Goal: Task Accomplishment & Management: Manage account settings

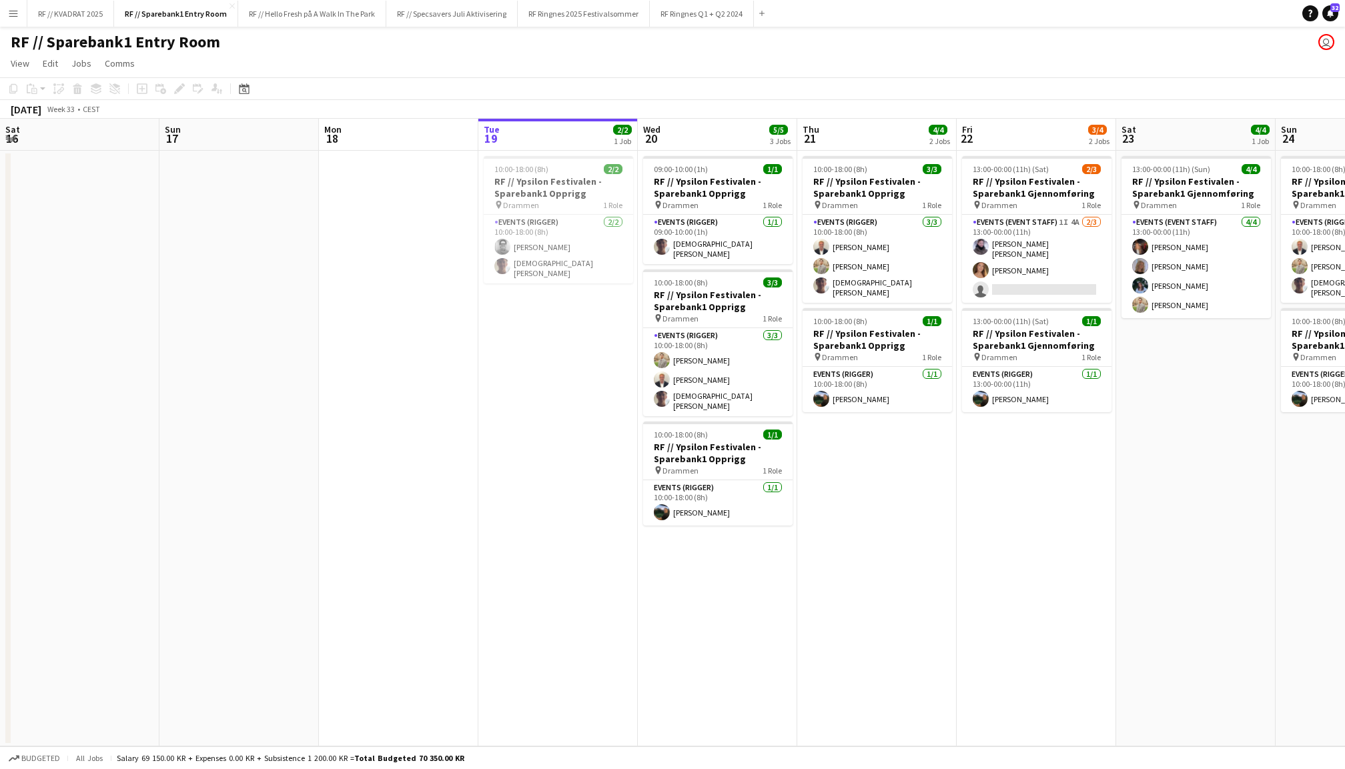
scroll to position [0, 318]
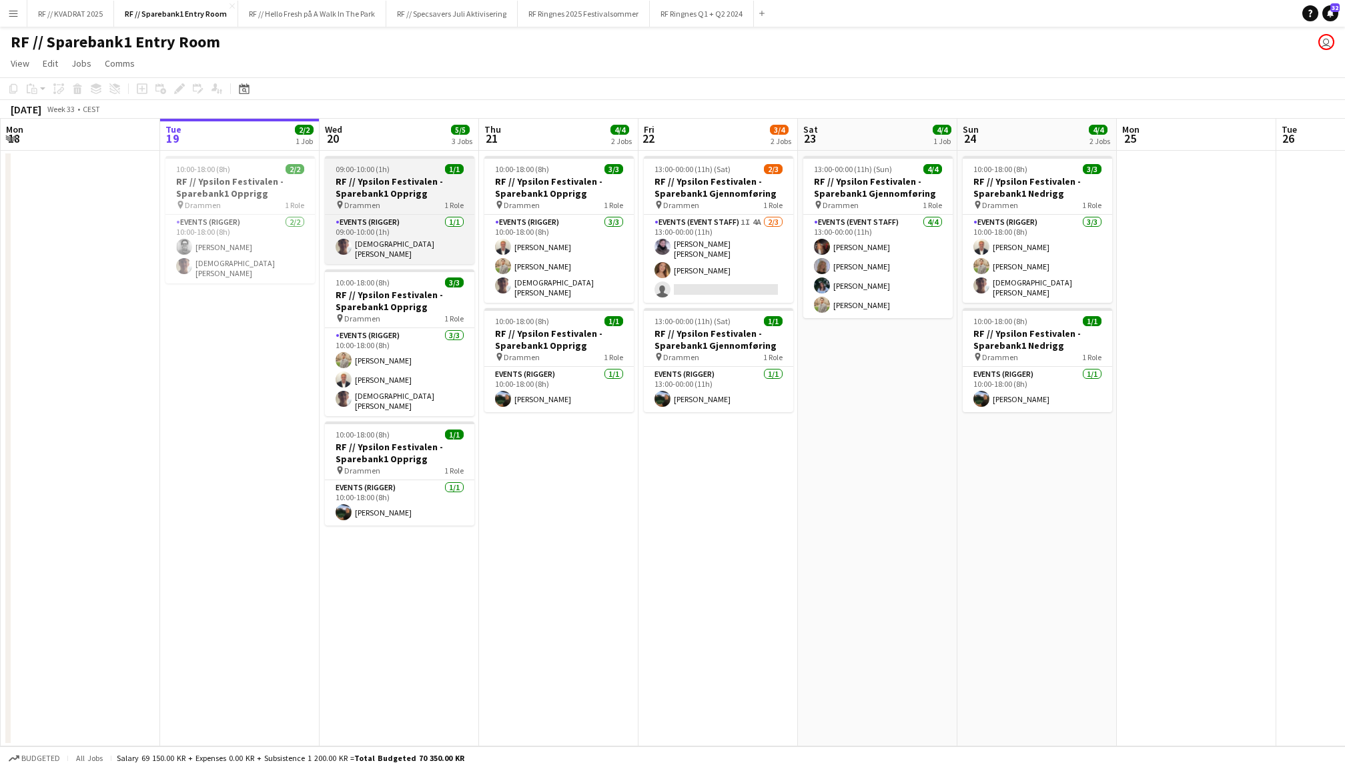
click at [400, 203] on div "pin Drammen 1 Role" at bounding box center [399, 204] width 149 height 11
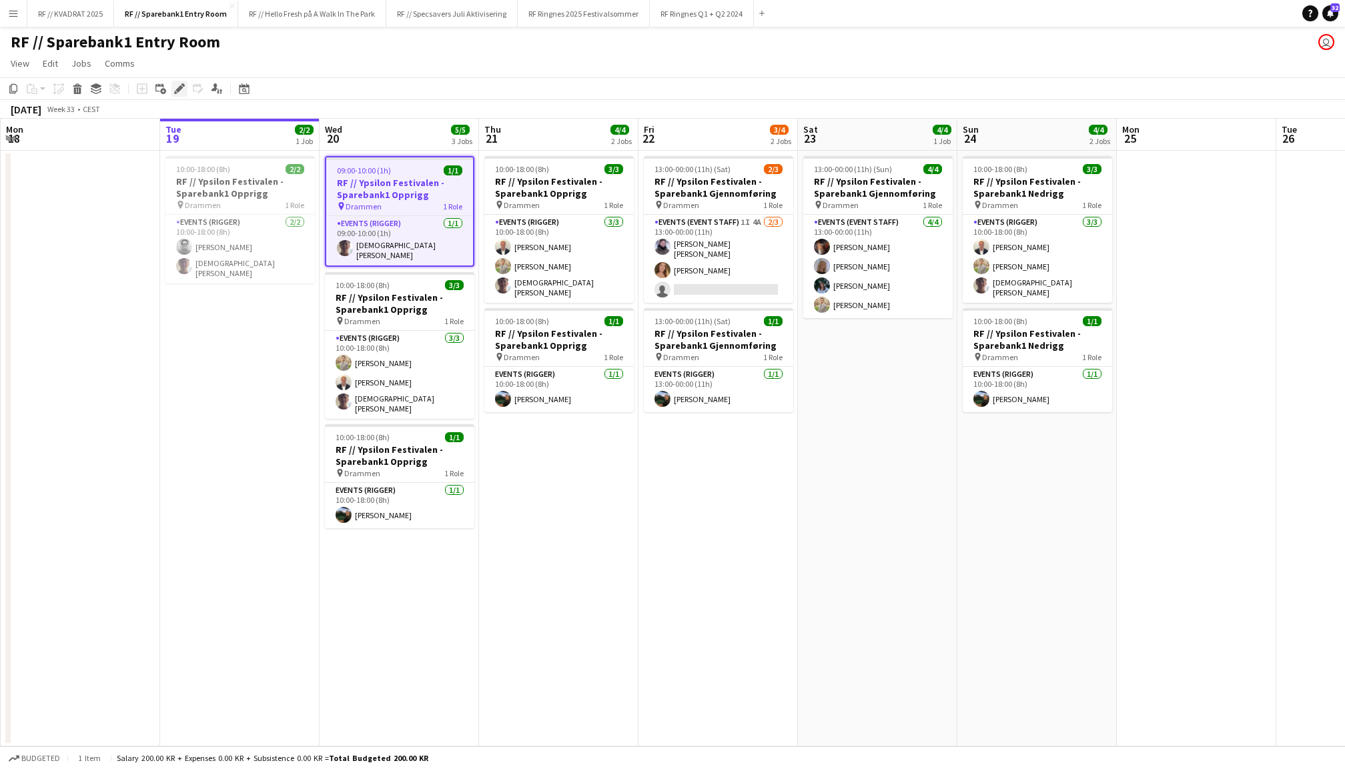
click at [176, 93] on icon "Edit" at bounding box center [179, 88] width 11 height 11
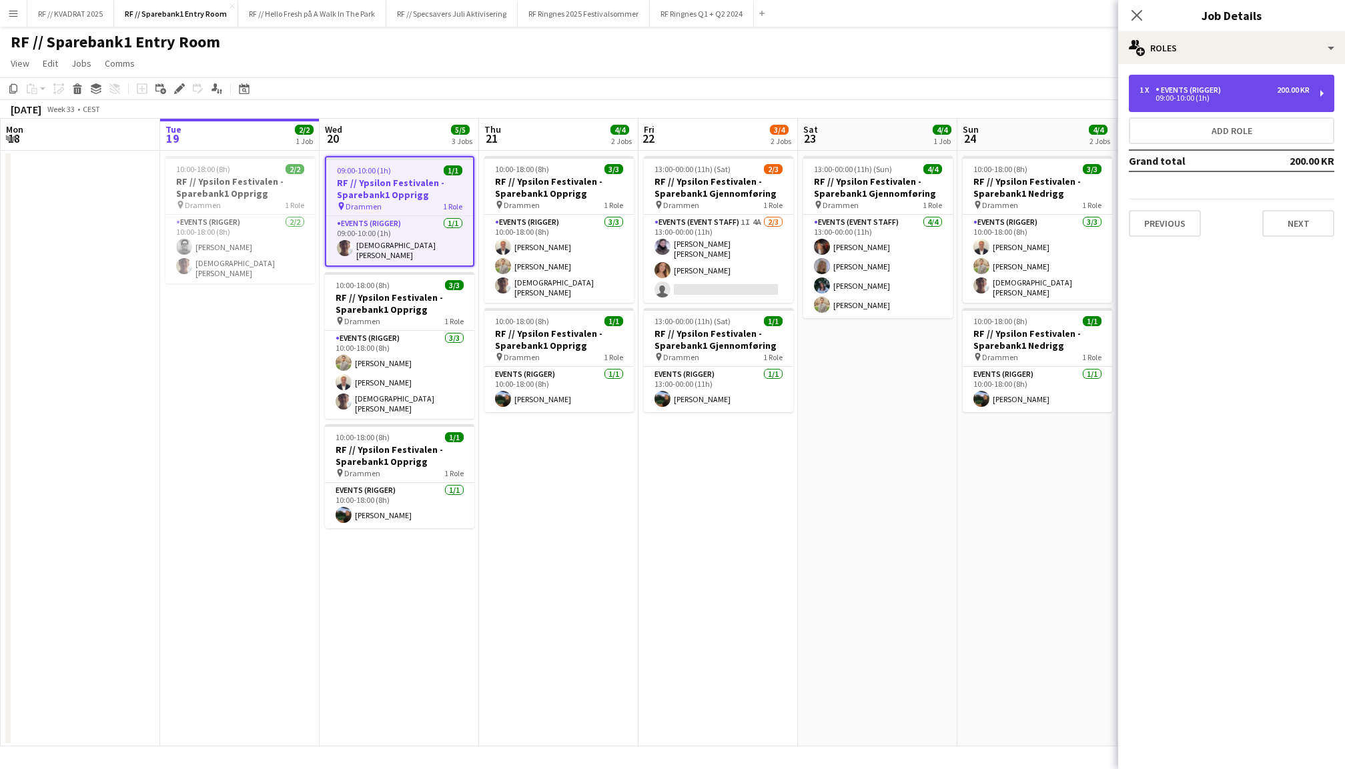
click at [1219, 80] on div "1 x Events (Rigger) 200.00 KR 09:00-10:00 (1h)" at bounding box center [1231, 93] width 205 height 37
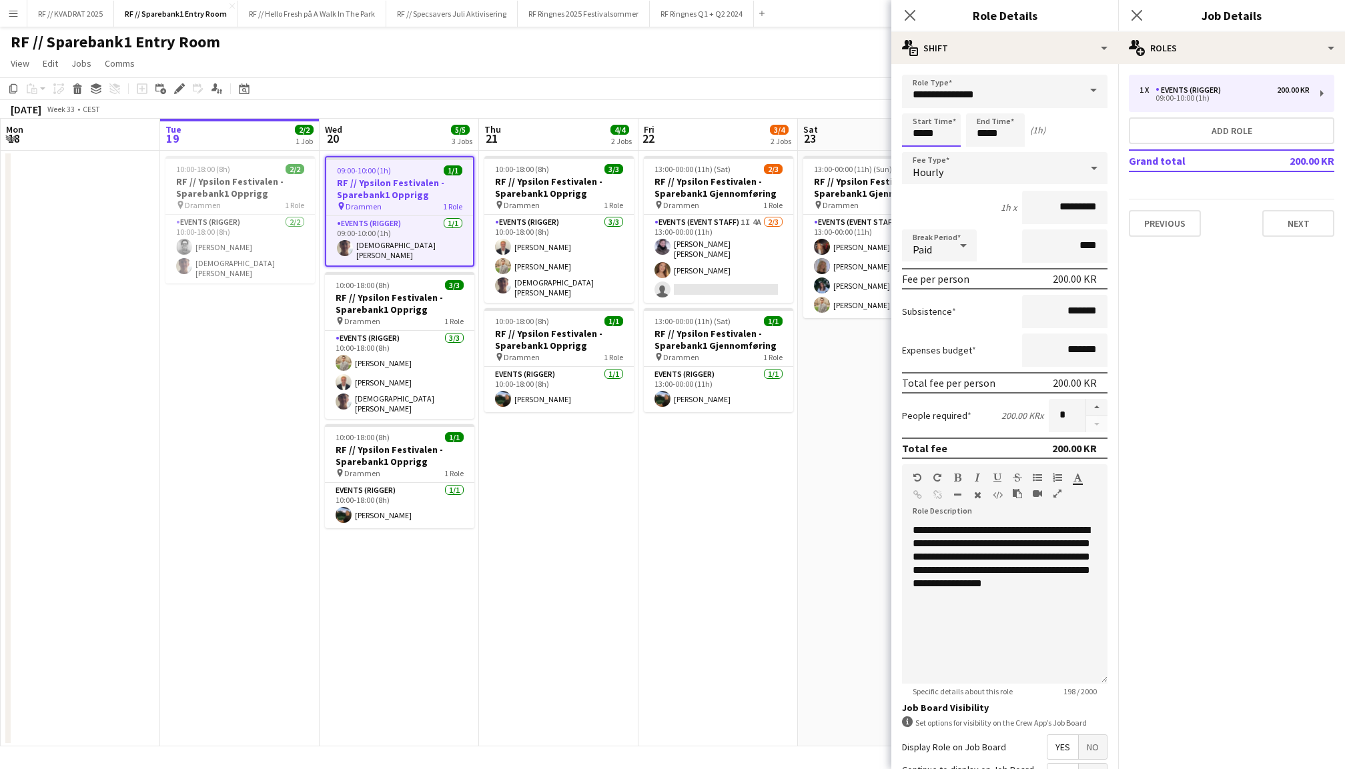
click at [913, 135] on input "*****" at bounding box center [931, 129] width 59 height 33
click at [918, 105] on div at bounding box center [918, 106] width 27 height 13
click at [916, 155] on div at bounding box center [918, 153] width 27 height 13
type input "*****"
click at [916, 155] on div at bounding box center [918, 153] width 27 height 13
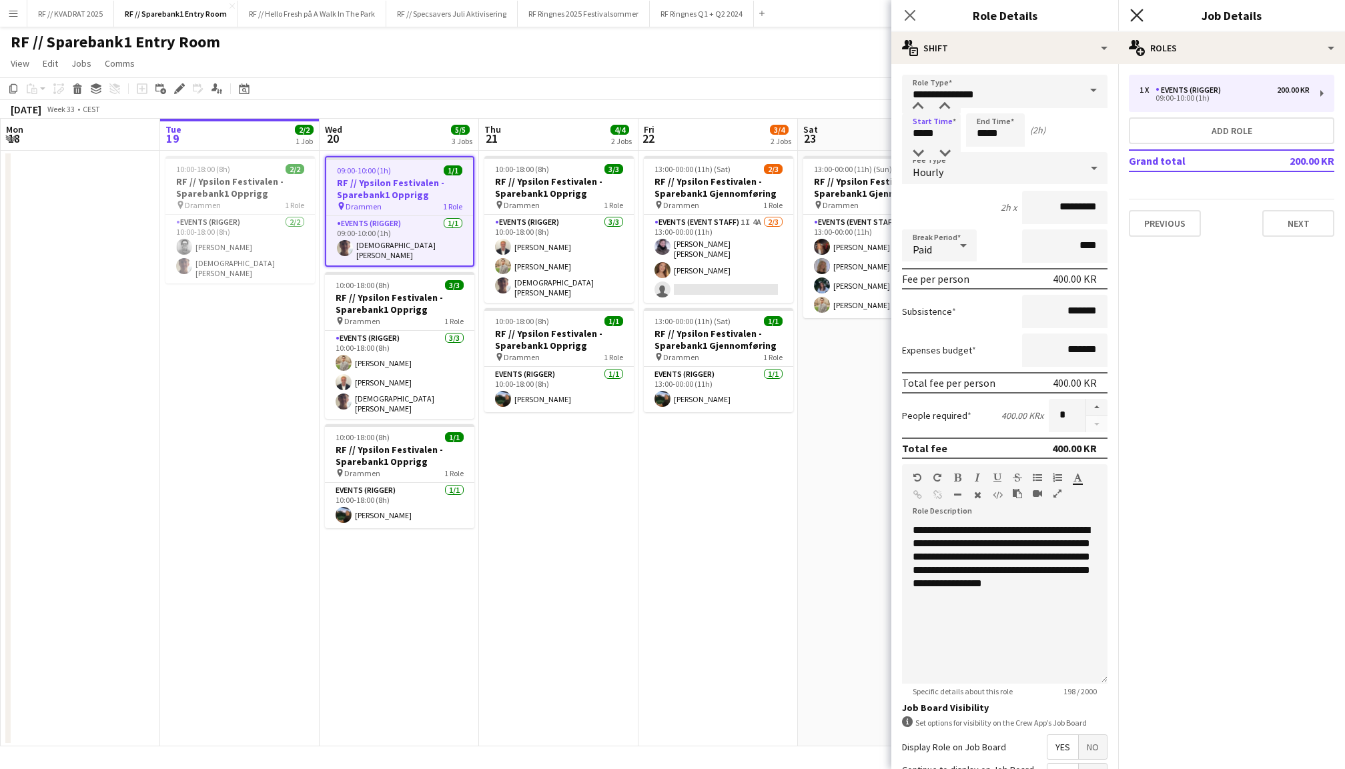
click at [1135, 19] on icon "Close pop-in" at bounding box center [1136, 15] width 13 height 13
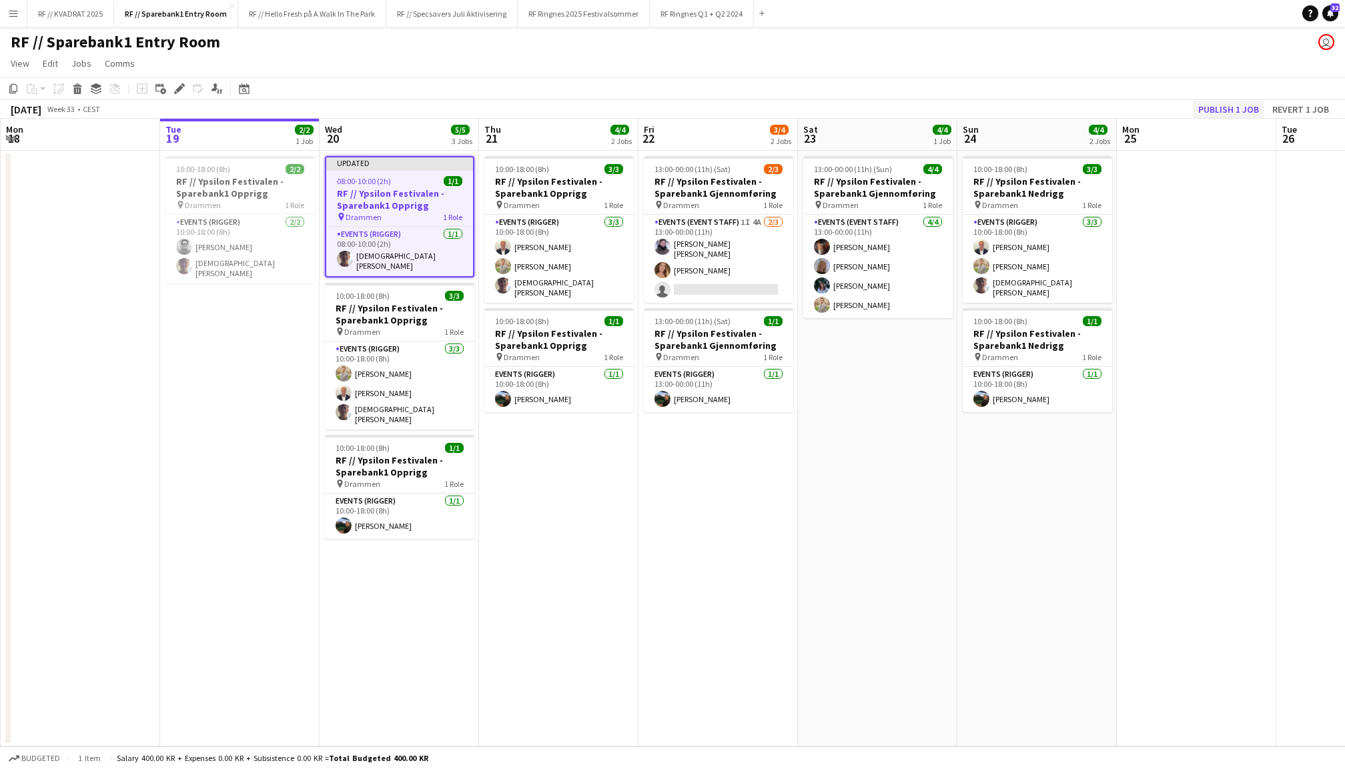
click at [1213, 107] on button "Publish 1 job" at bounding box center [1228, 109] width 71 height 17
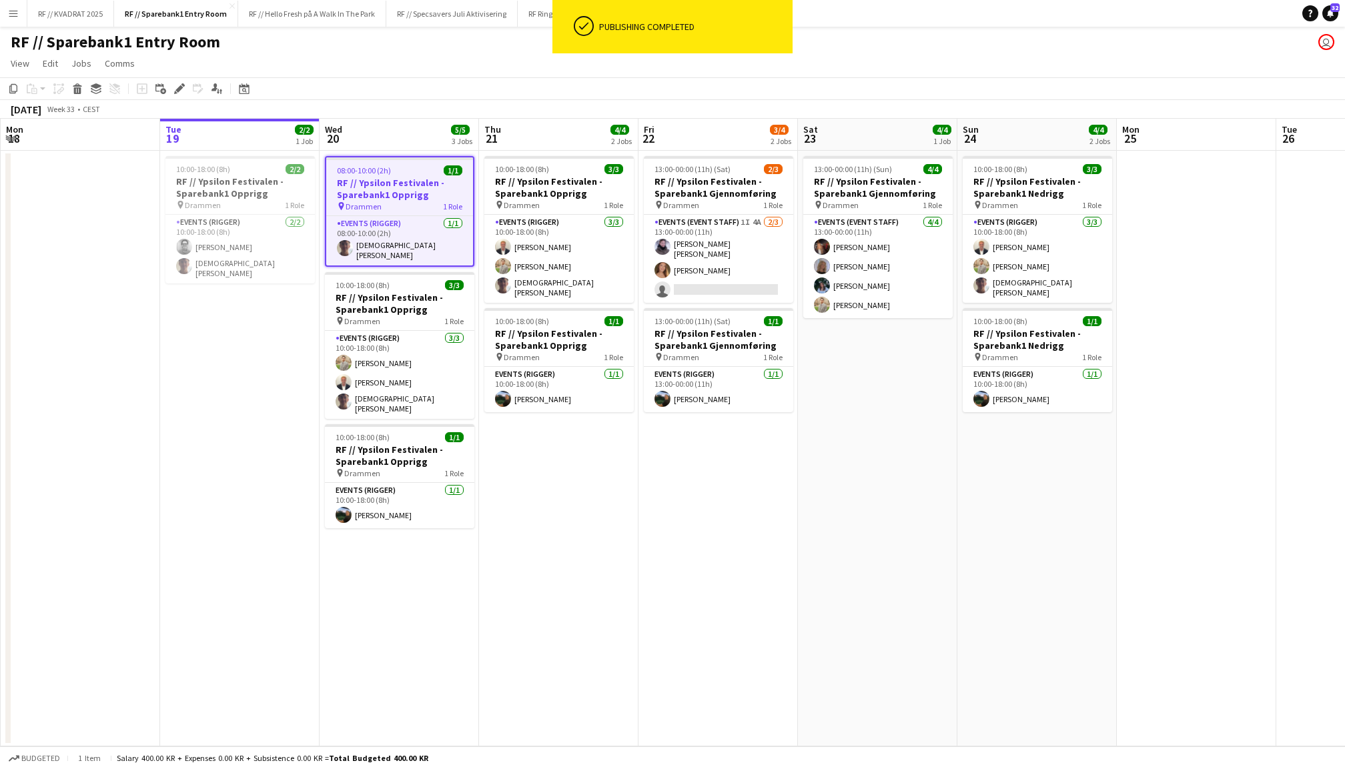
click at [967, 488] on app-date-cell "10:00-18:00 (8h) 3/3 RF // Ypsilon Festivalen - Sparebank1 Nedrigg pin Drammen …" at bounding box center [1036, 449] width 159 height 596
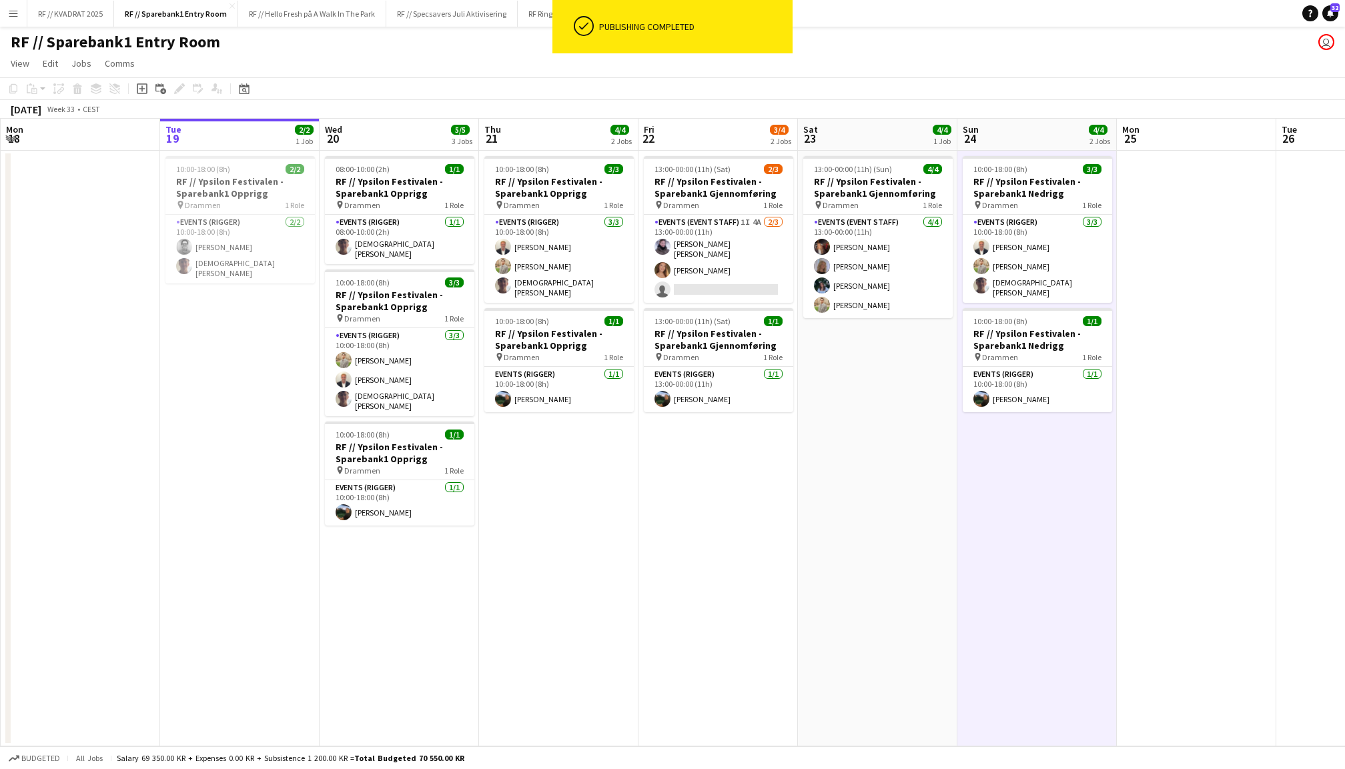
click at [11, 17] on app-icon "Menu" at bounding box center [13, 13] width 11 height 11
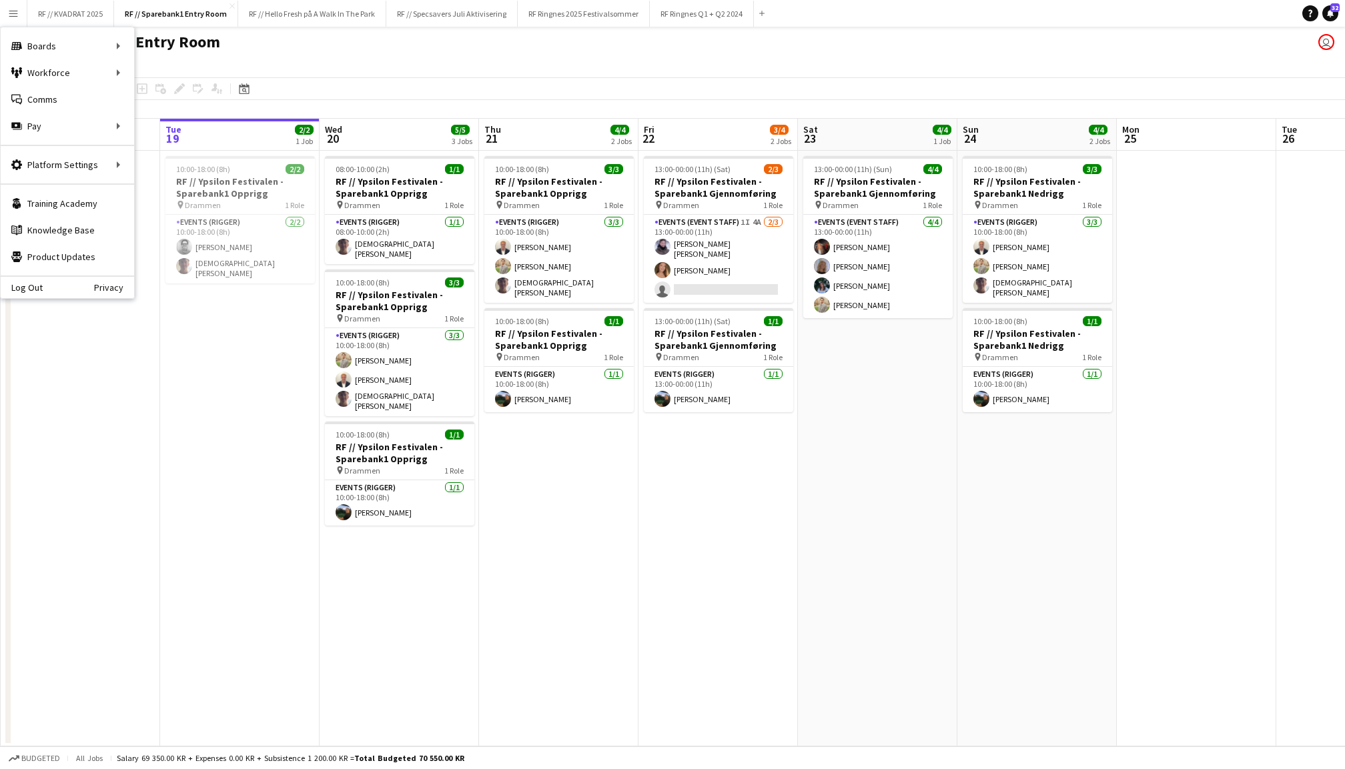
click at [8, 14] on app-icon "Menu" at bounding box center [13, 13] width 11 height 11
click at [1245, 290] on app-date-cell at bounding box center [1196, 449] width 159 height 596
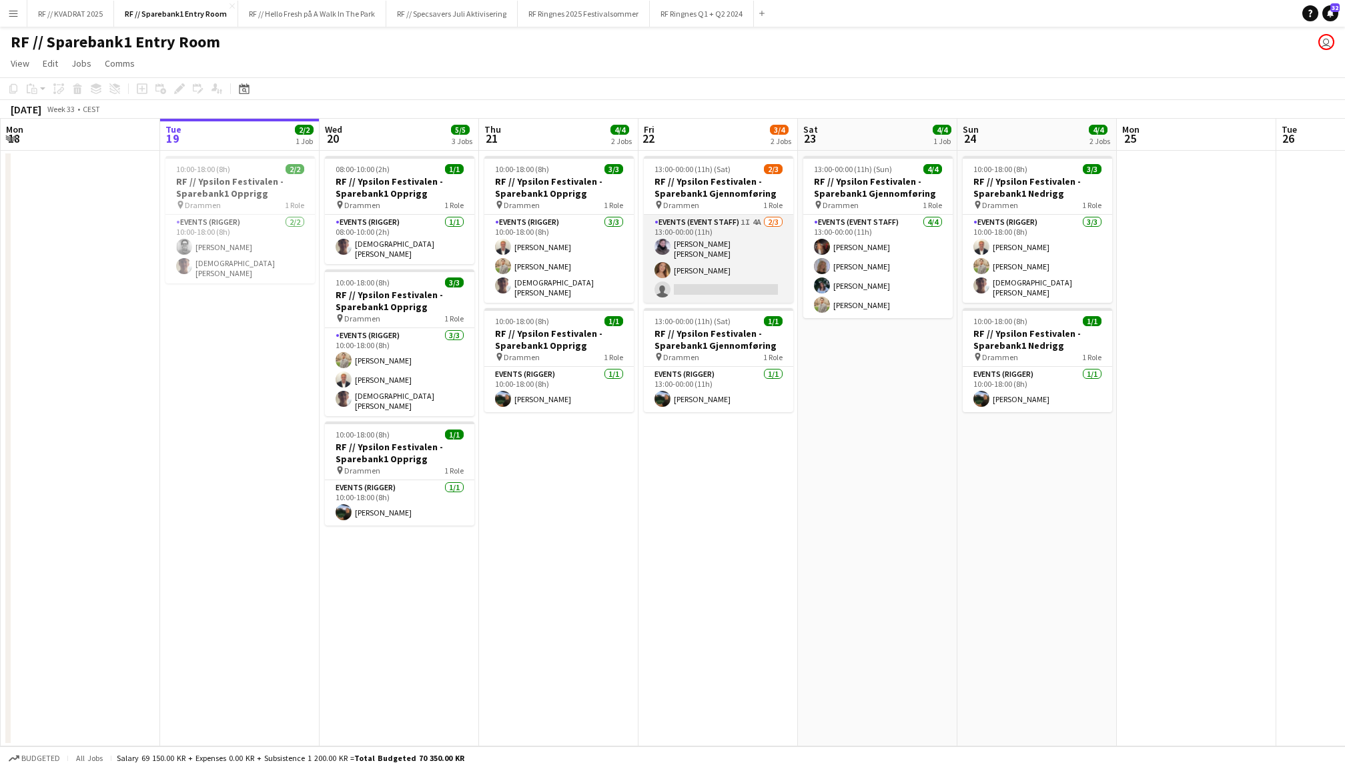
click at [723, 261] on app-card-role "Events (Event Staff) 1I 4A [DATE] 13:00-00:00 (11h) [PERSON_NAME] [PERSON_NAME]…" at bounding box center [718, 259] width 149 height 88
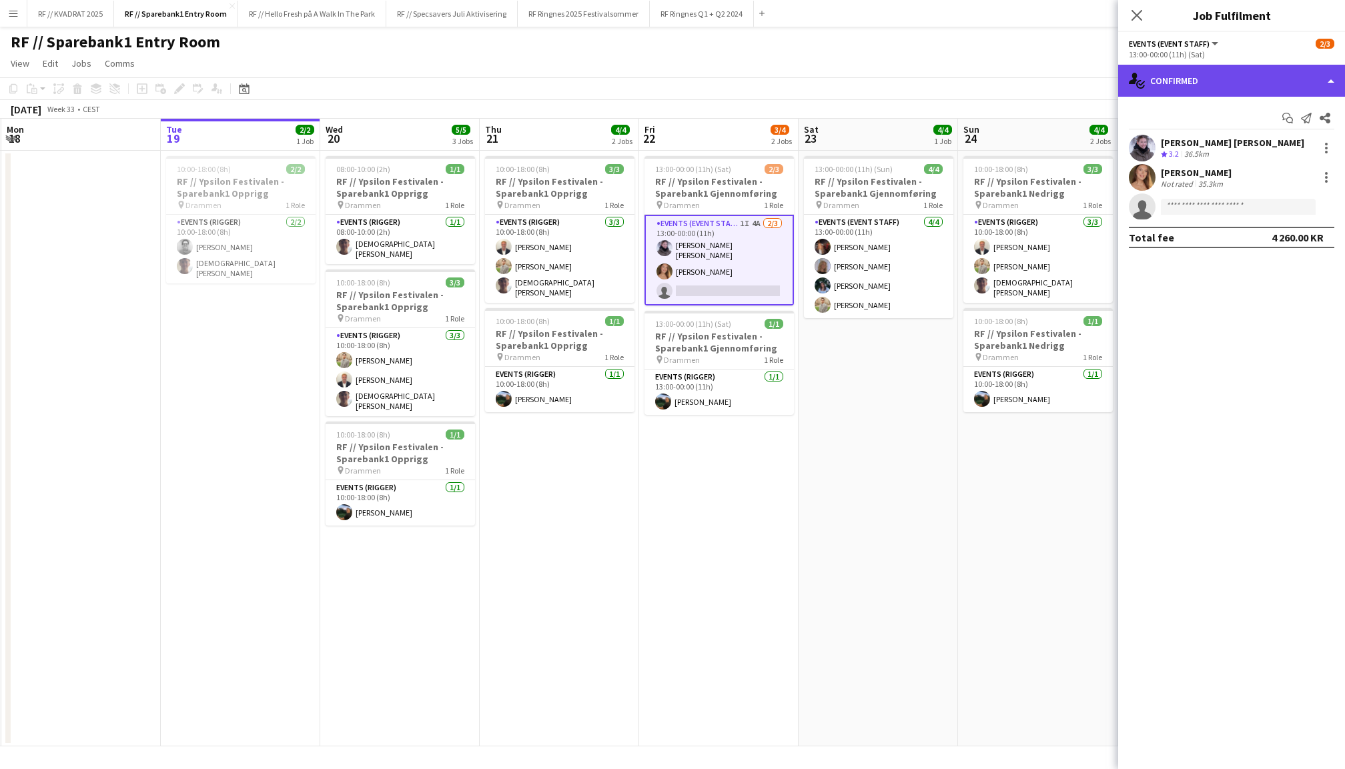
click at [1205, 67] on div "single-neutral-actions-check-2 Confirmed" at bounding box center [1231, 81] width 227 height 32
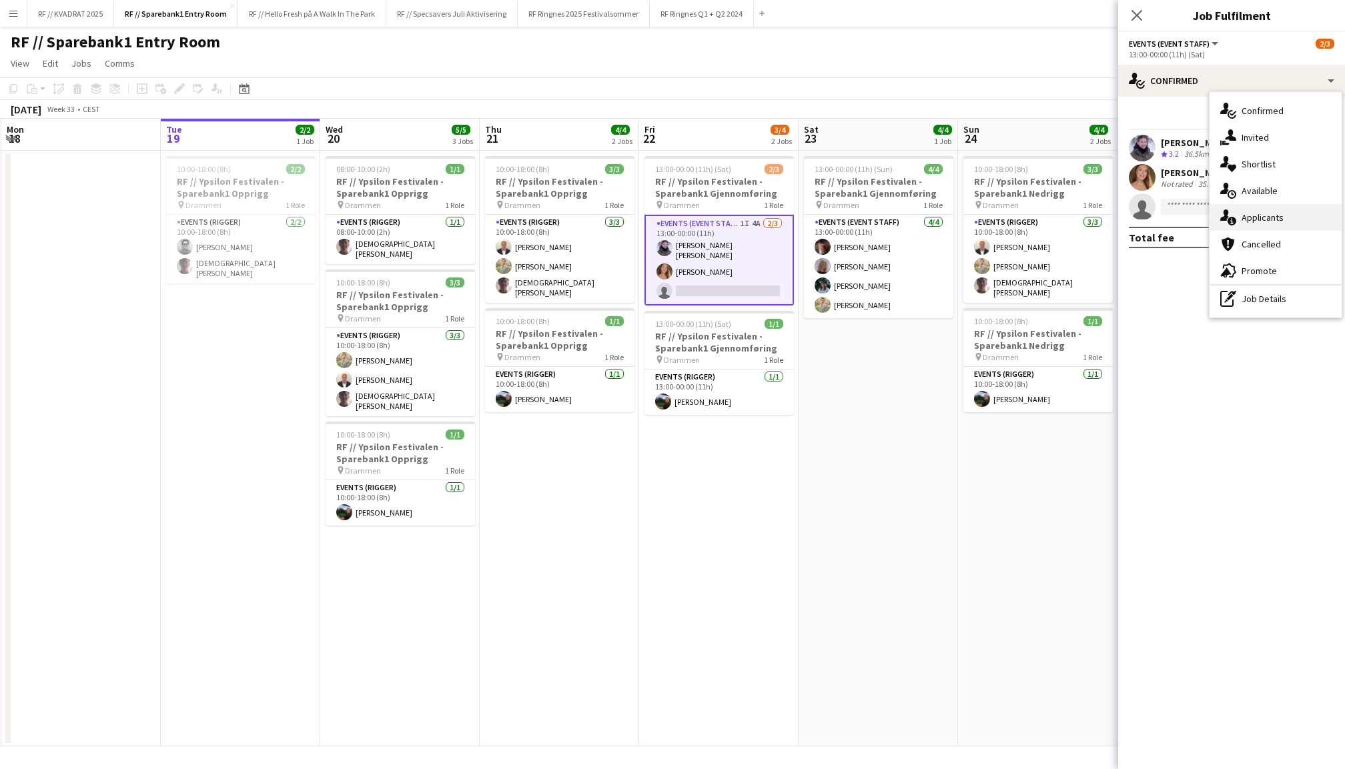
click at [1271, 223] on div "single-neutral-actions-information Applicants" at bounding box center [1275, 217] width 132 height 27
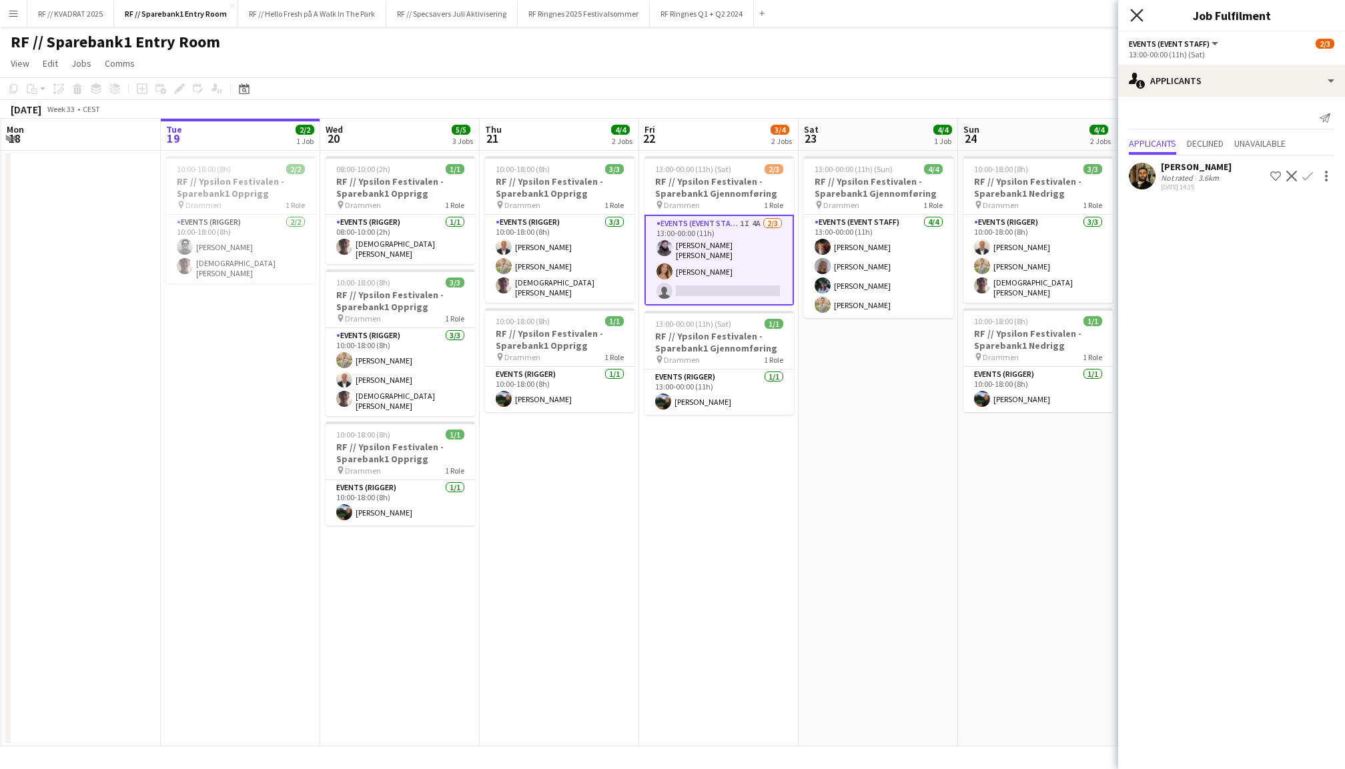
click at [1133, 9] on icon "Close pop-in" at bounding box center [1136, 15] width 13 height 13
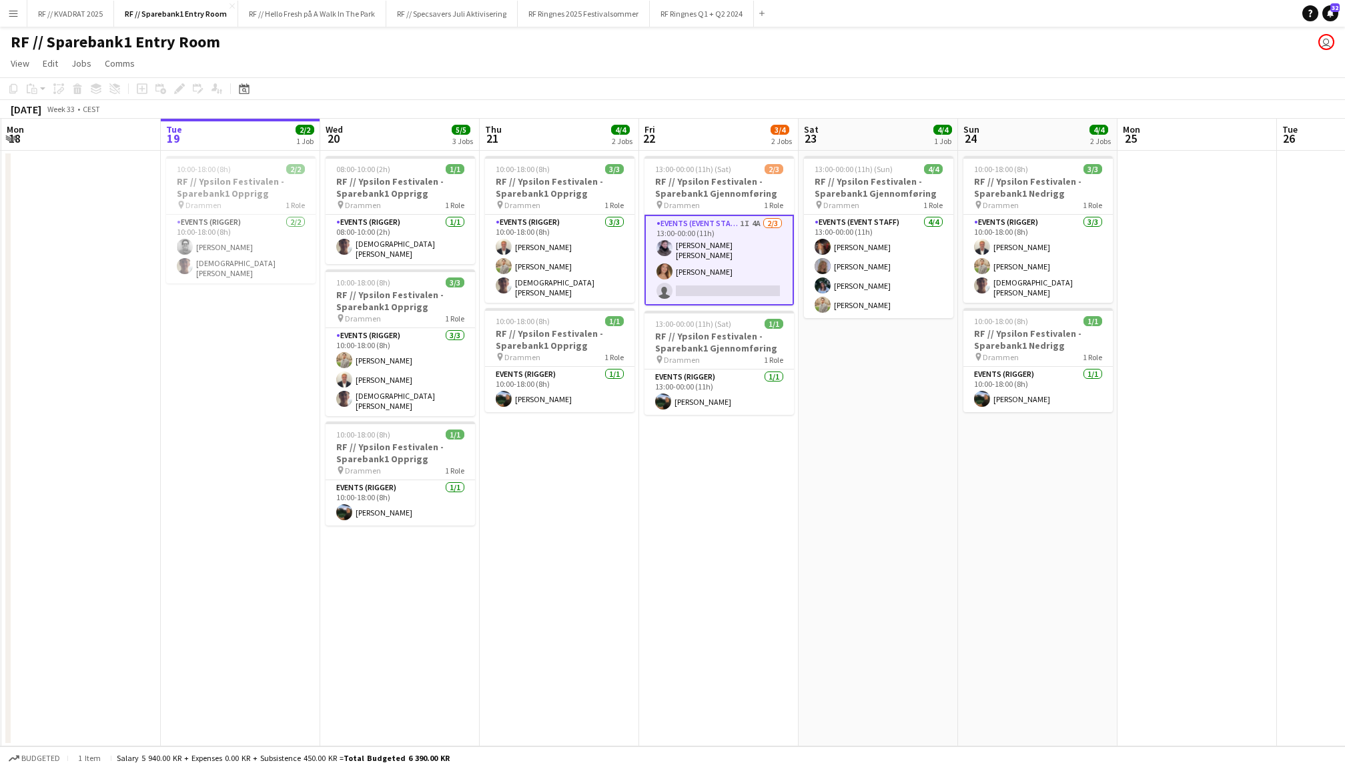
click at [878, 483] on app-date-cell "13:00-00:00 (11h) (Sun) 4/4 RF // Ypsilon Festivalen - Sparebank1 Gjennomføring…" at bounding box center [877, 449] width 159 height 596
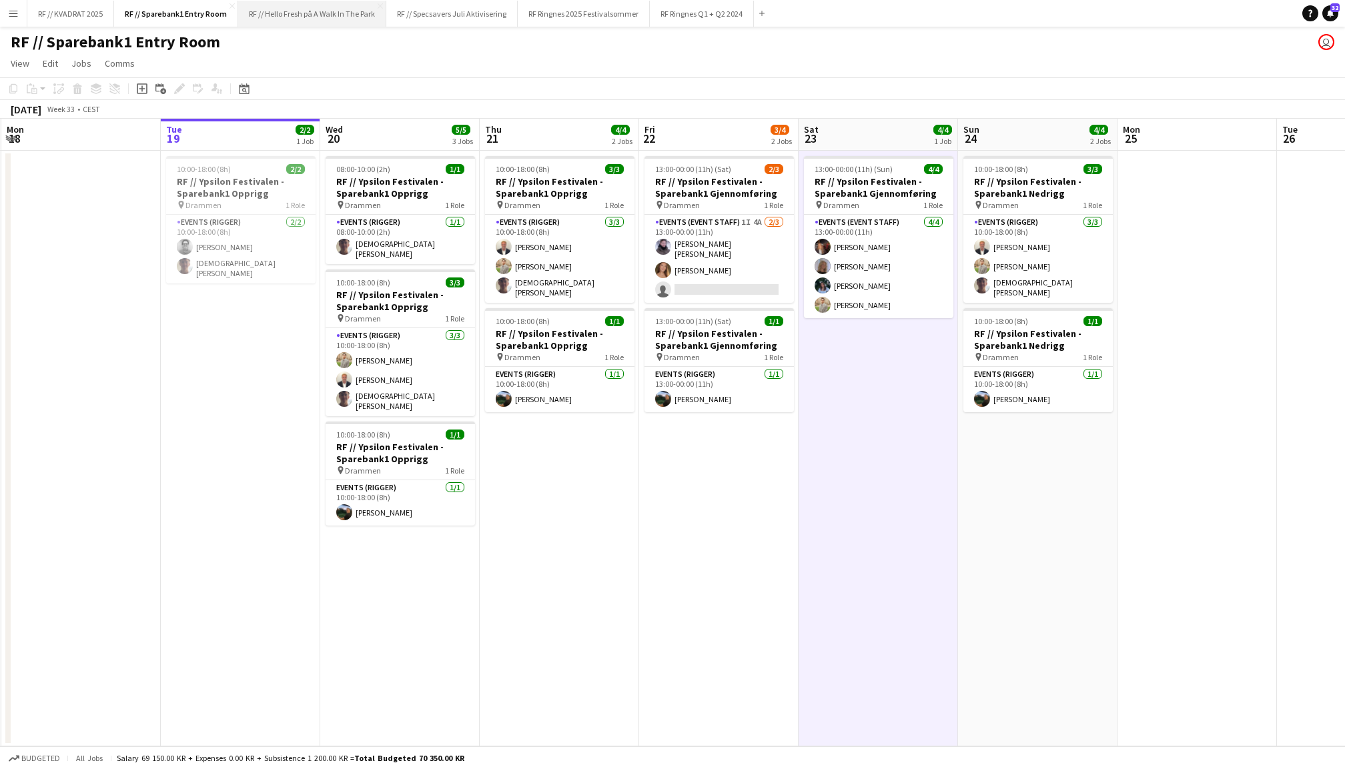
click at [322, 19] on button "RF // Hello Fresh på A Walk In The Park Close" at bounding box center [312, 14] width 148 height 26
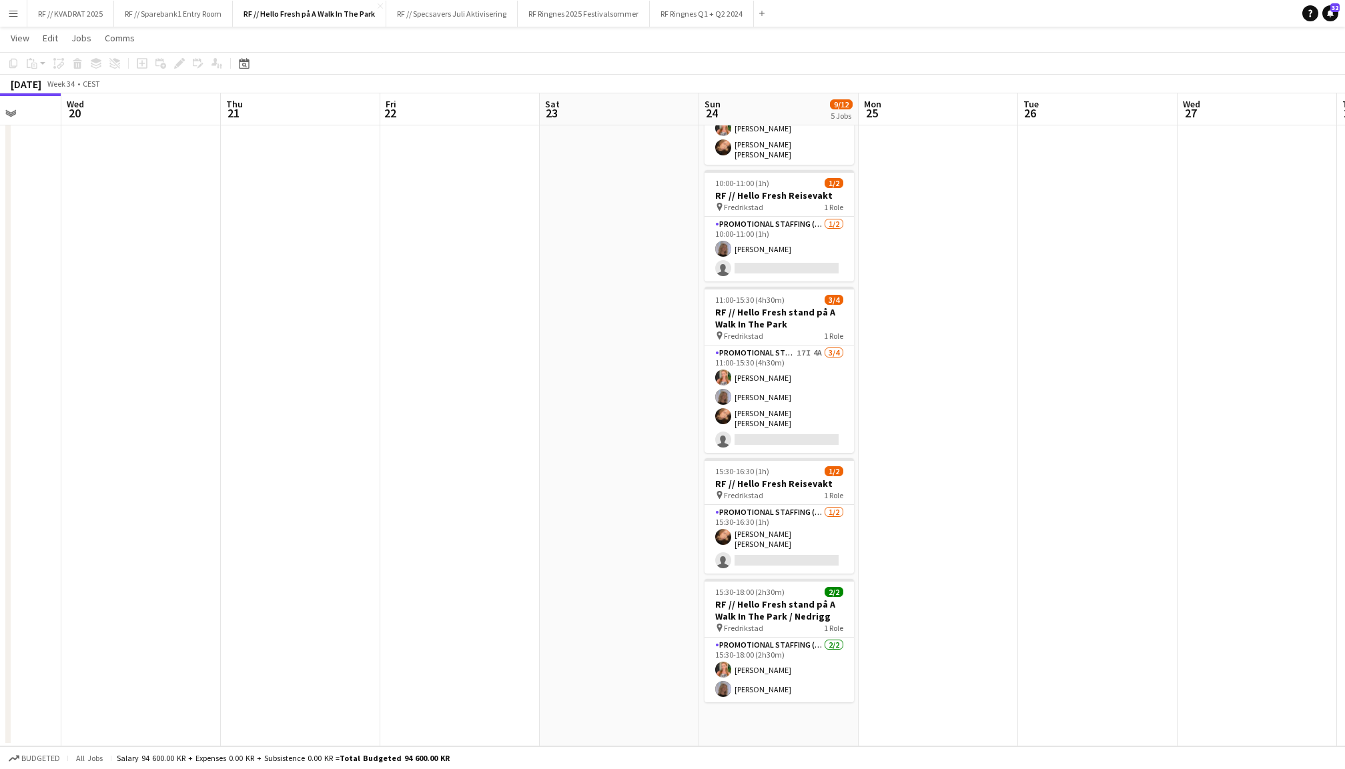
scroll to position [116, 0]
click at [807, 380] on app-card-role "Promotional Staffing (Promotional Staff) 17I 4A [DATE] 11:00-15:30 (4h30m) [PER…" at bounding box center [778, 400] width 149 height 107
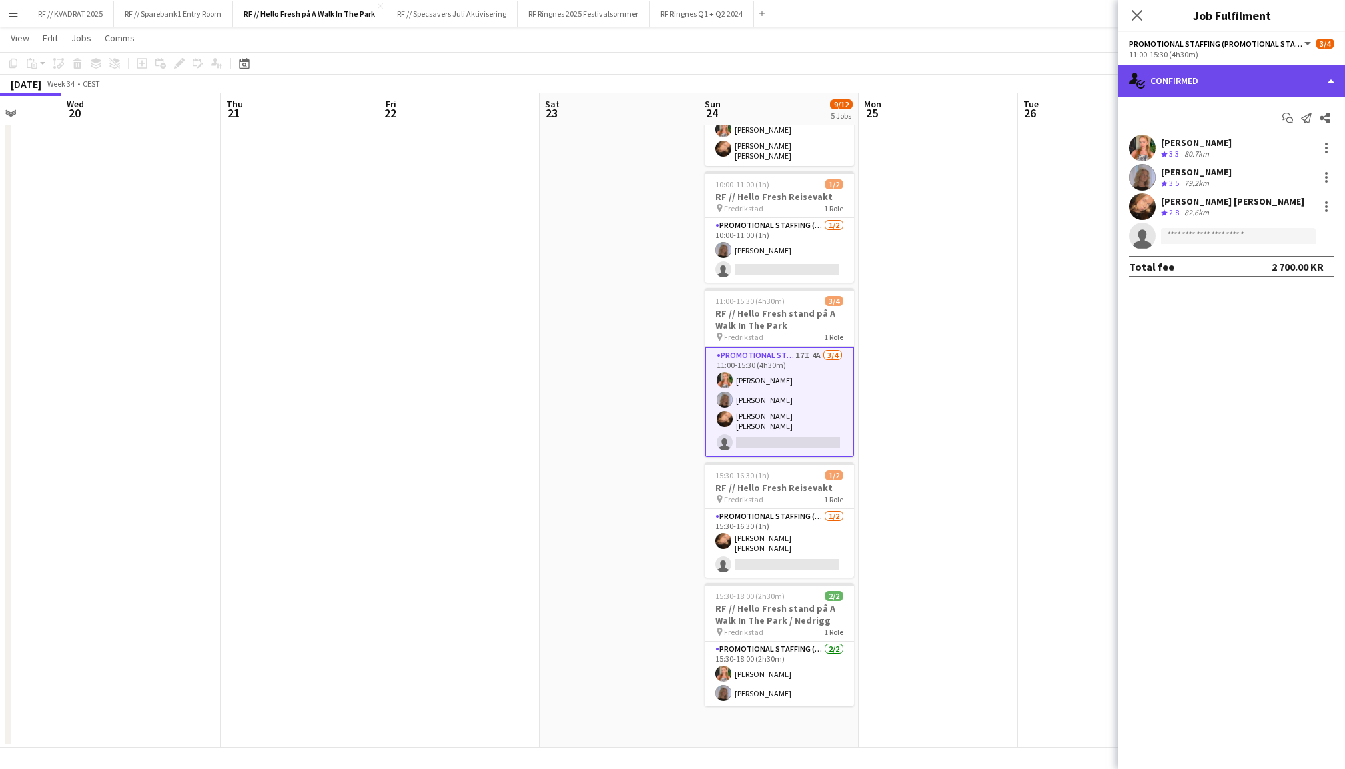
click at [1227, 81] on div "single-neutral-actions-check-2 Confirmed" at bounding box center [1231, 81] width 227 height 32
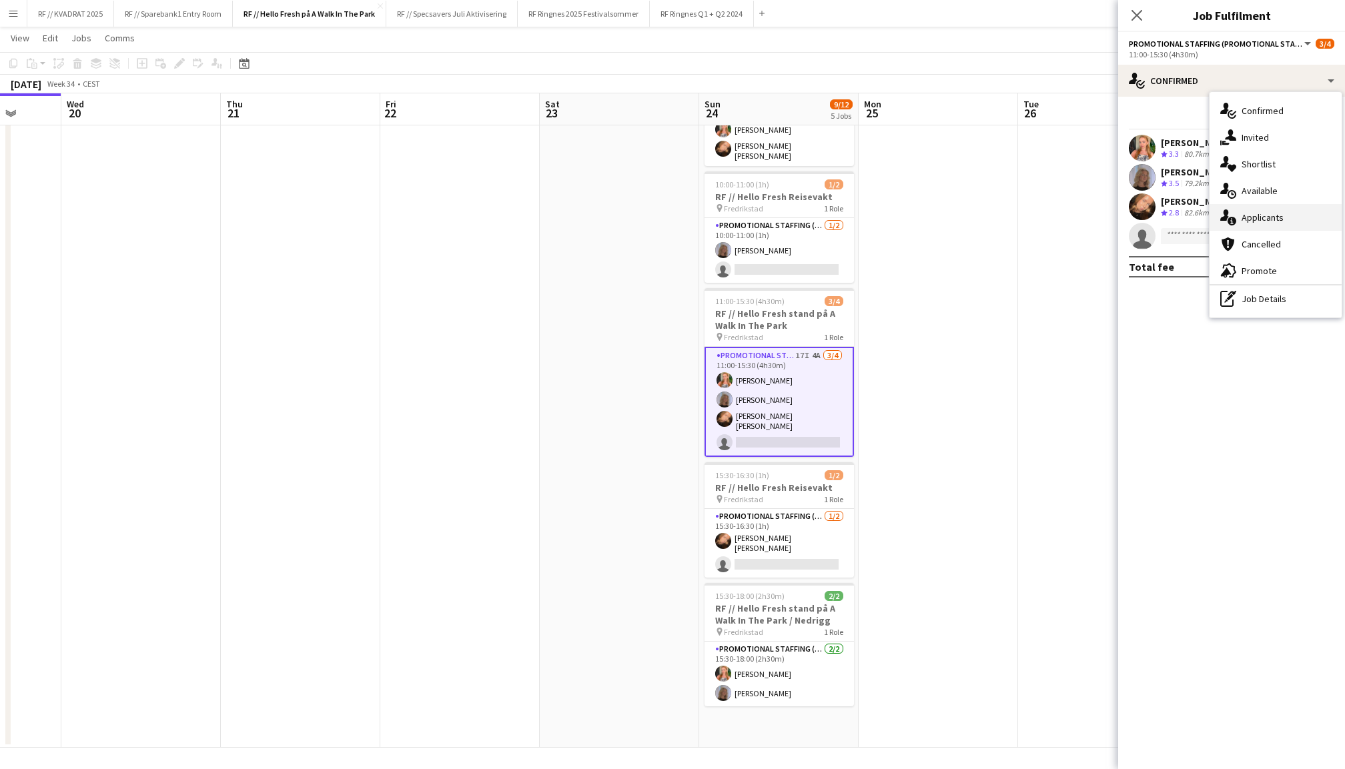
click at [1258, 215] on div "single-neutral-actions-information Applicants" at bounding box center [1275, 217] width 132 height 27
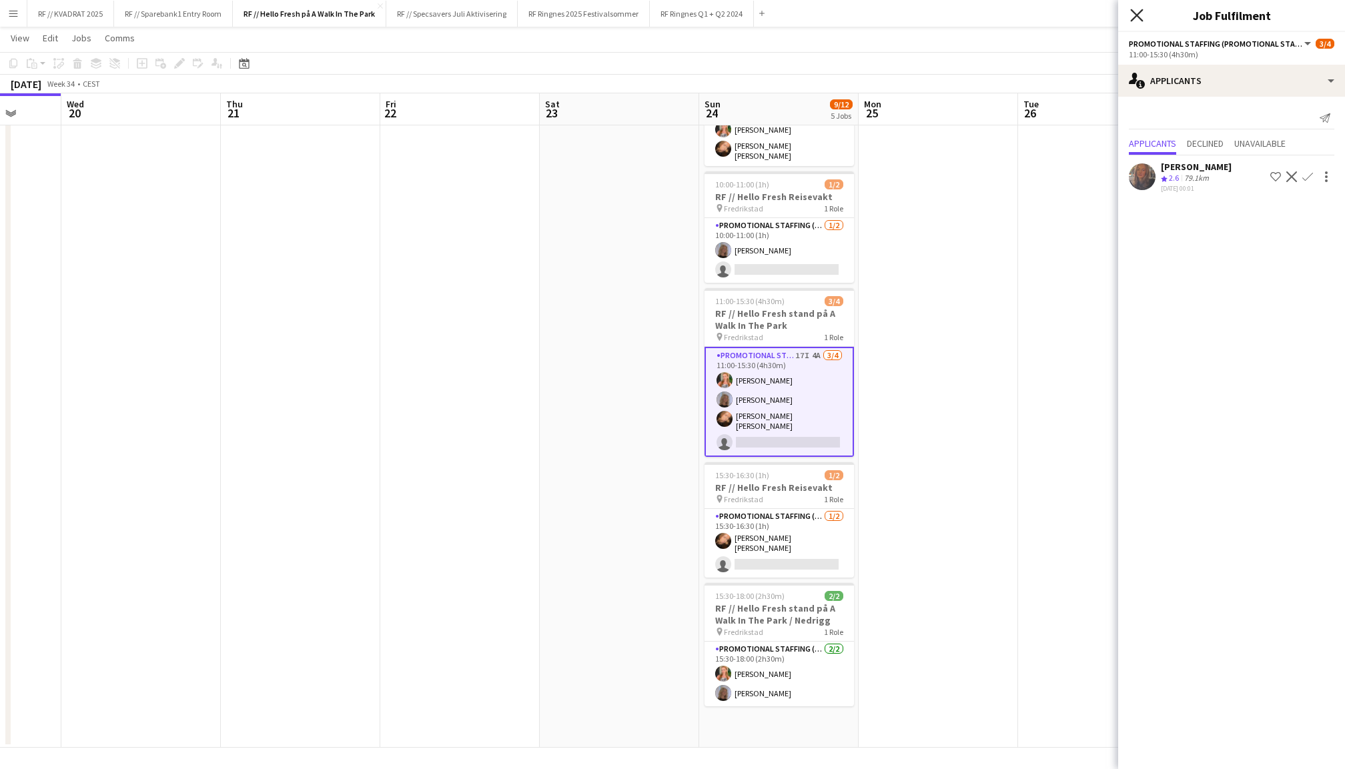
click at [1134, 12] on icon at bounding box center [1136, 15] width 13 height 13
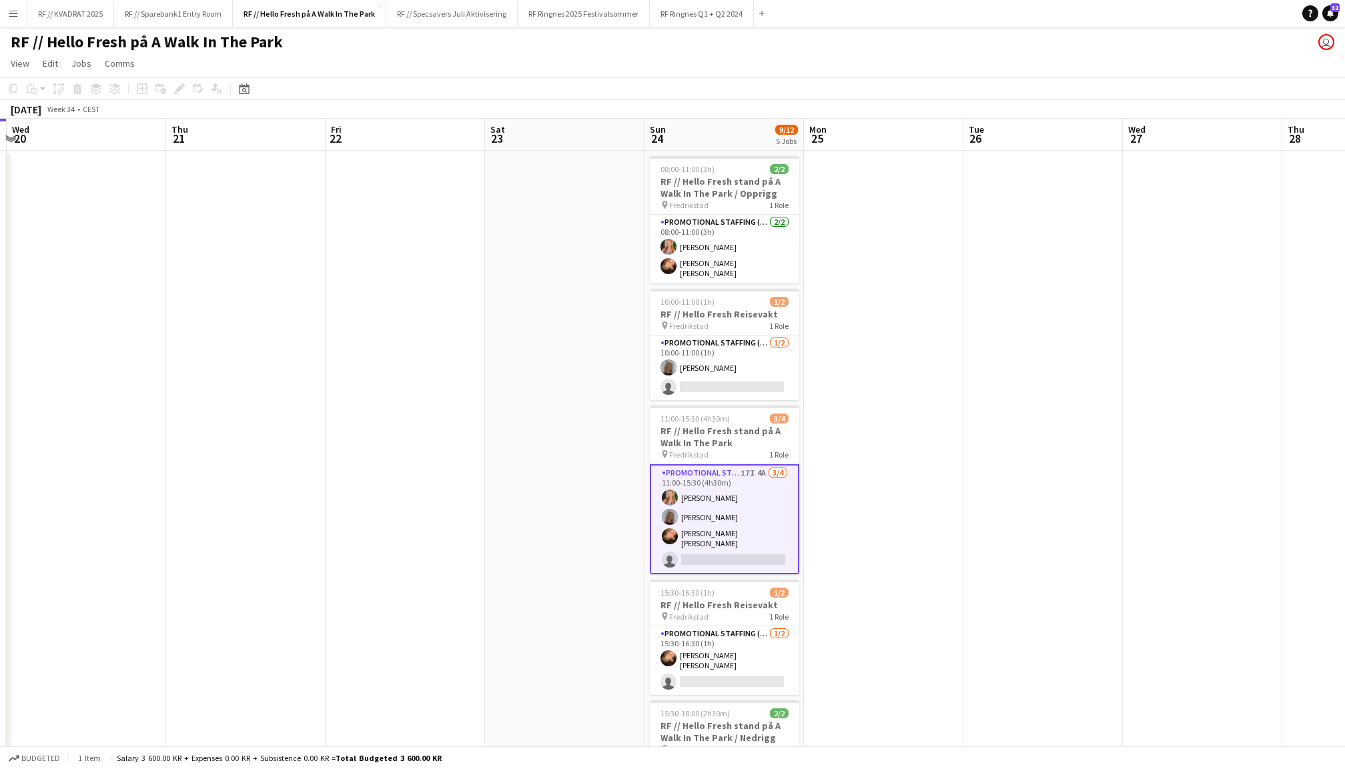
scroll to position [0, 294]
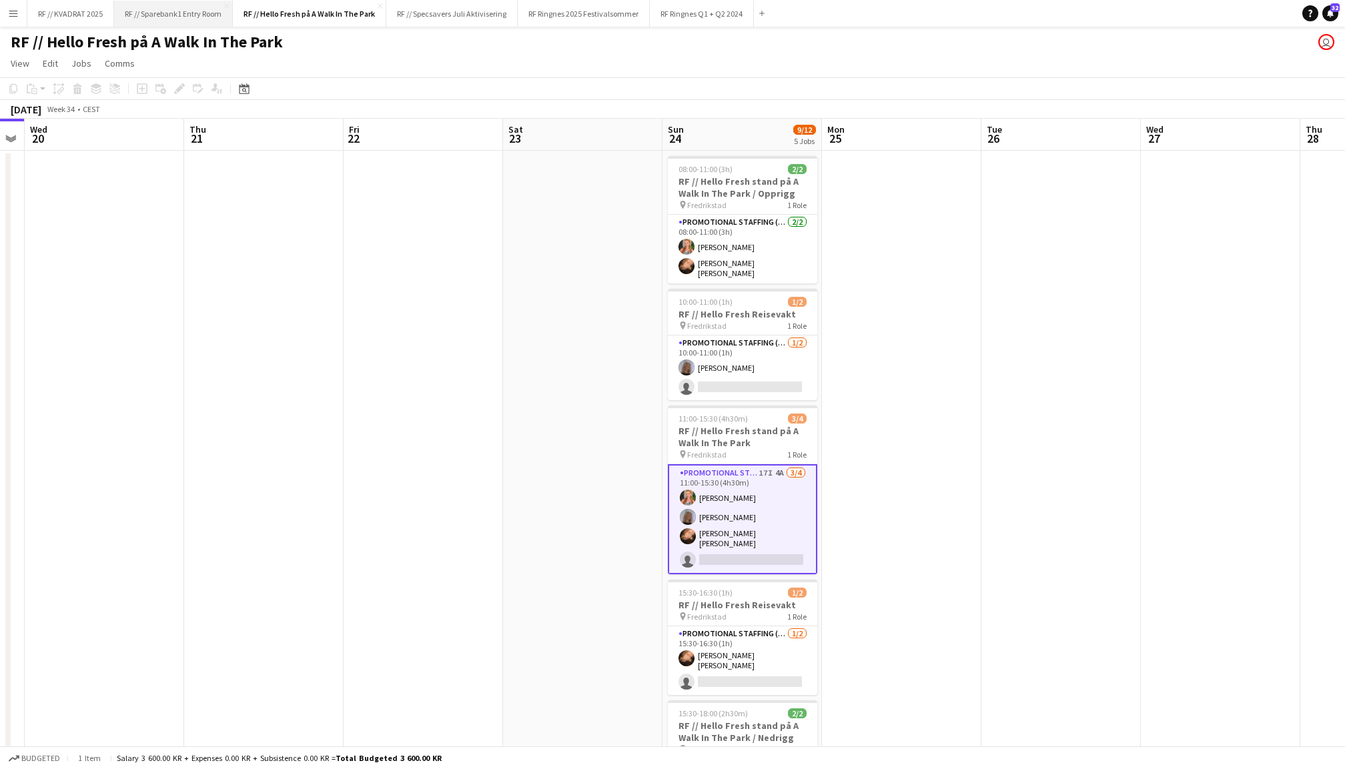
click at [185, 11] on button "RF // Sparebank1 Entry Room Close" at bounding box center [173, 14] width 119 height 26
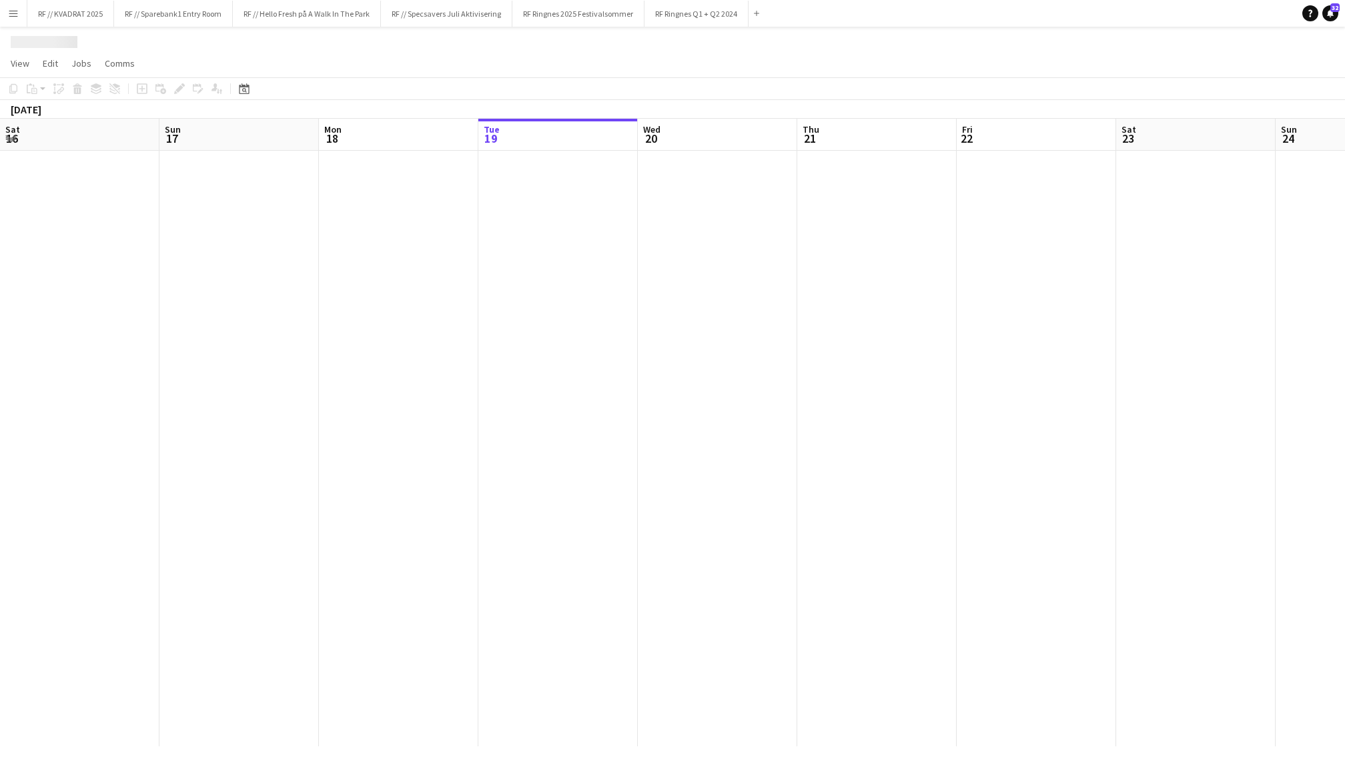
scroll to position [0, 318]
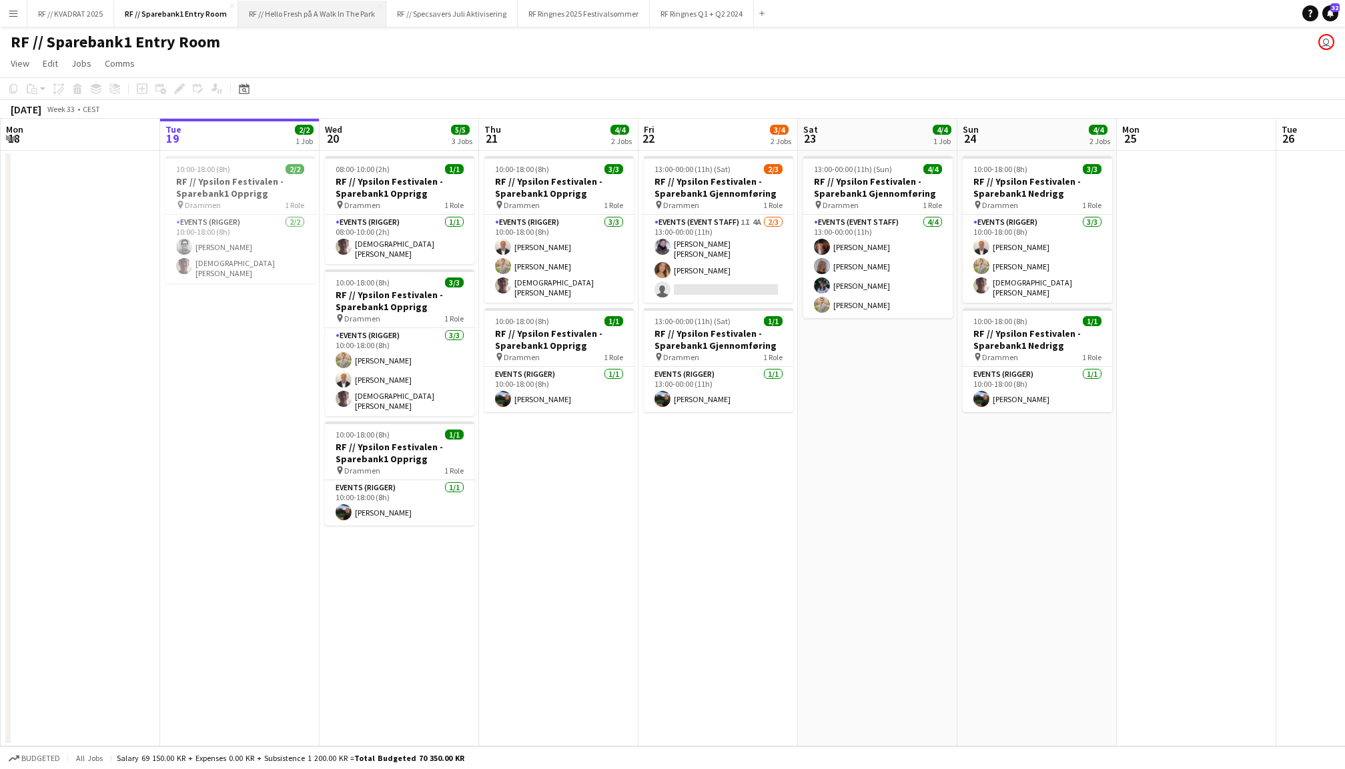
click at [302, 17] on button "RF // Hello Fresh på A Walk In The Park Close" at bounding box center [312, 14] width 148 height 26
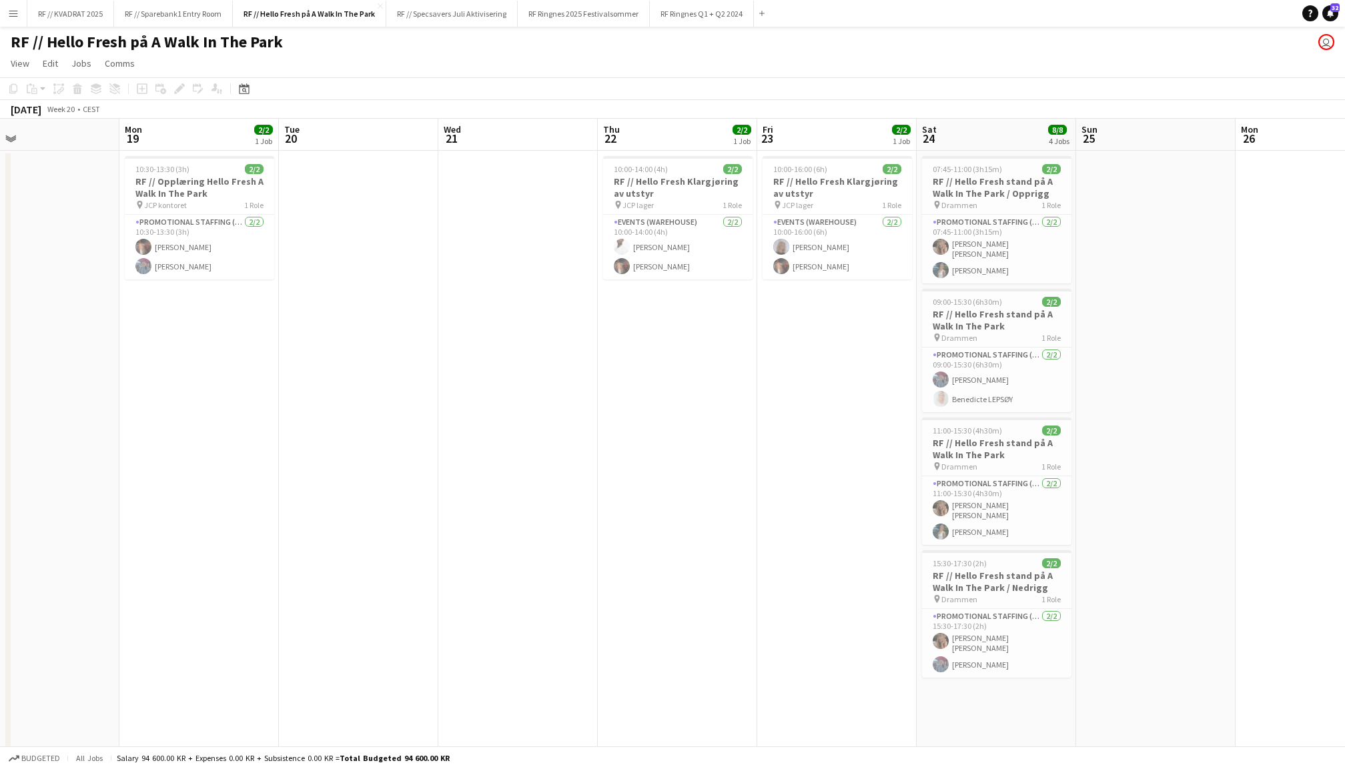
scroll to position [0, 526]
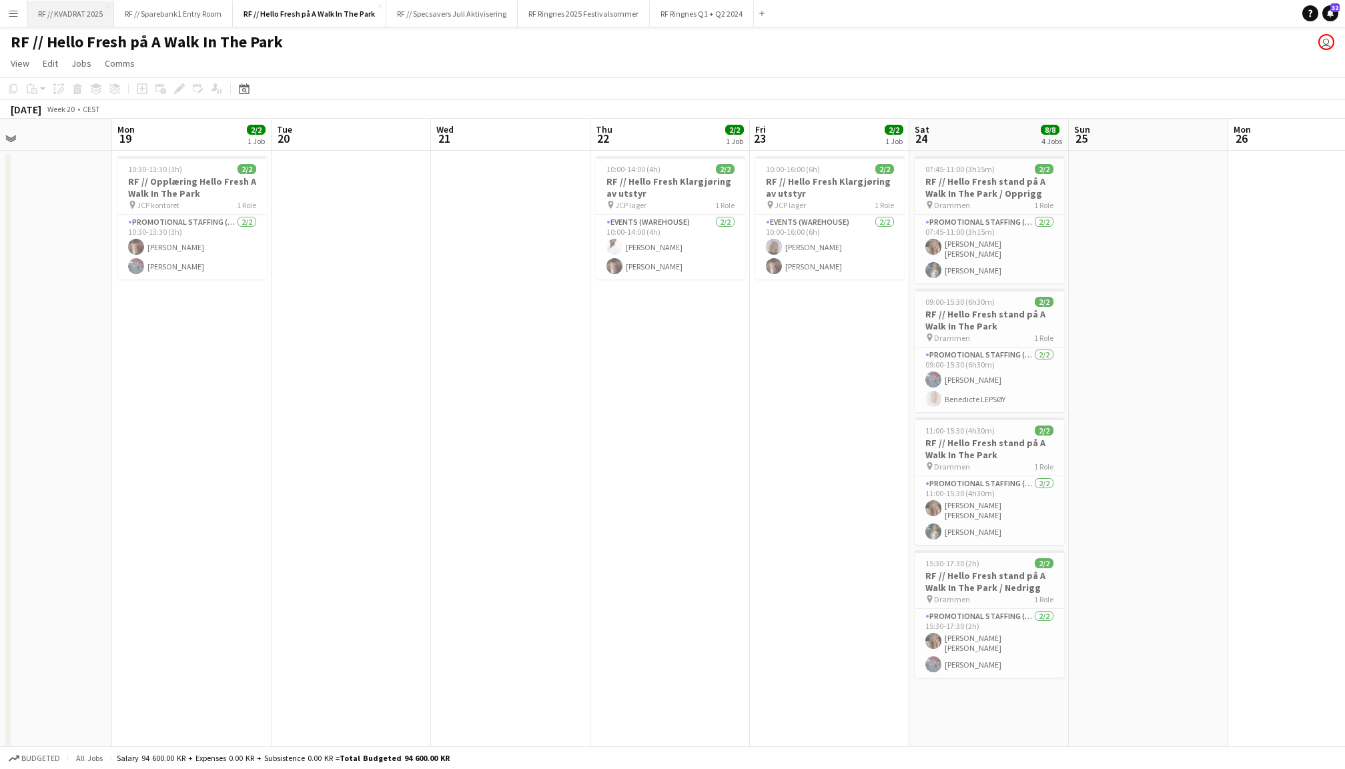
click at [83, 13] on button "RF // KVADRAT 2025 Close" at bounding box center [70, 14] width 87 height 26
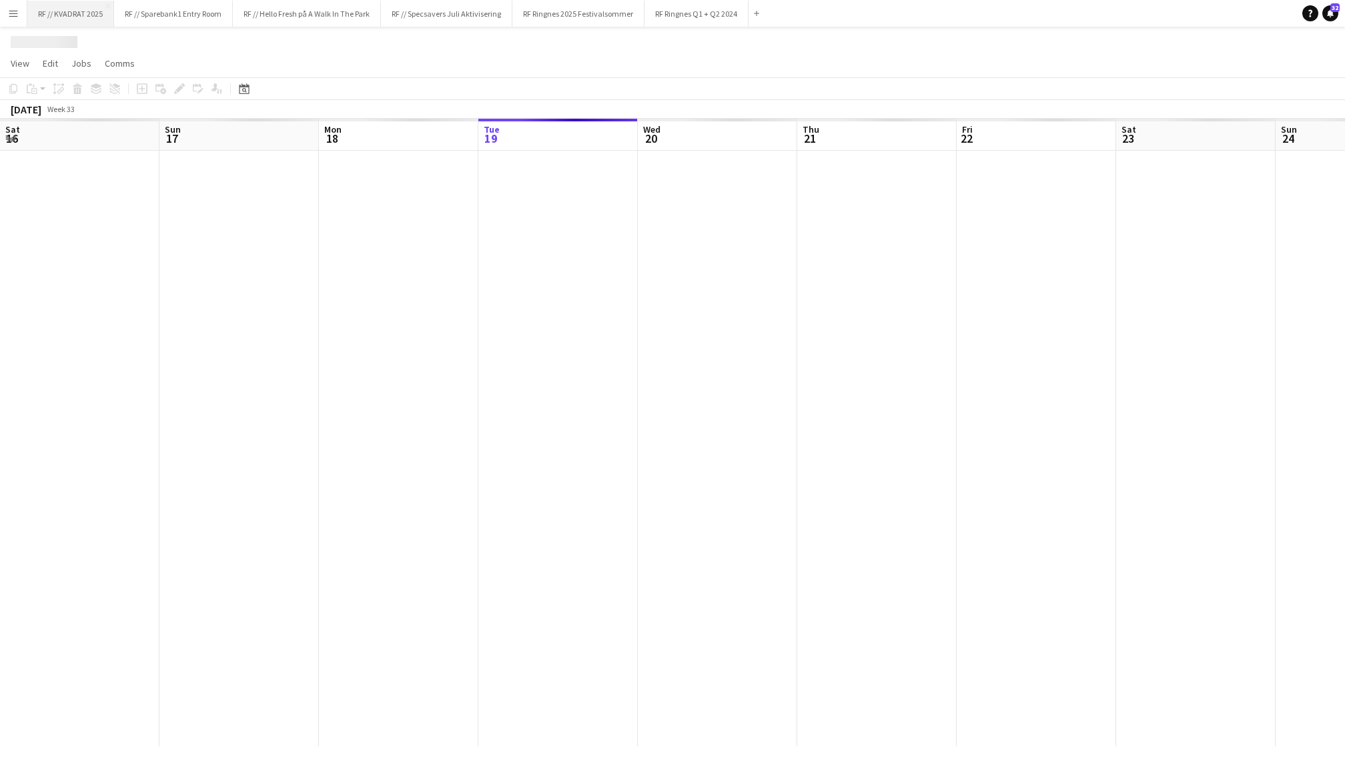
scroll to position [0, 318]
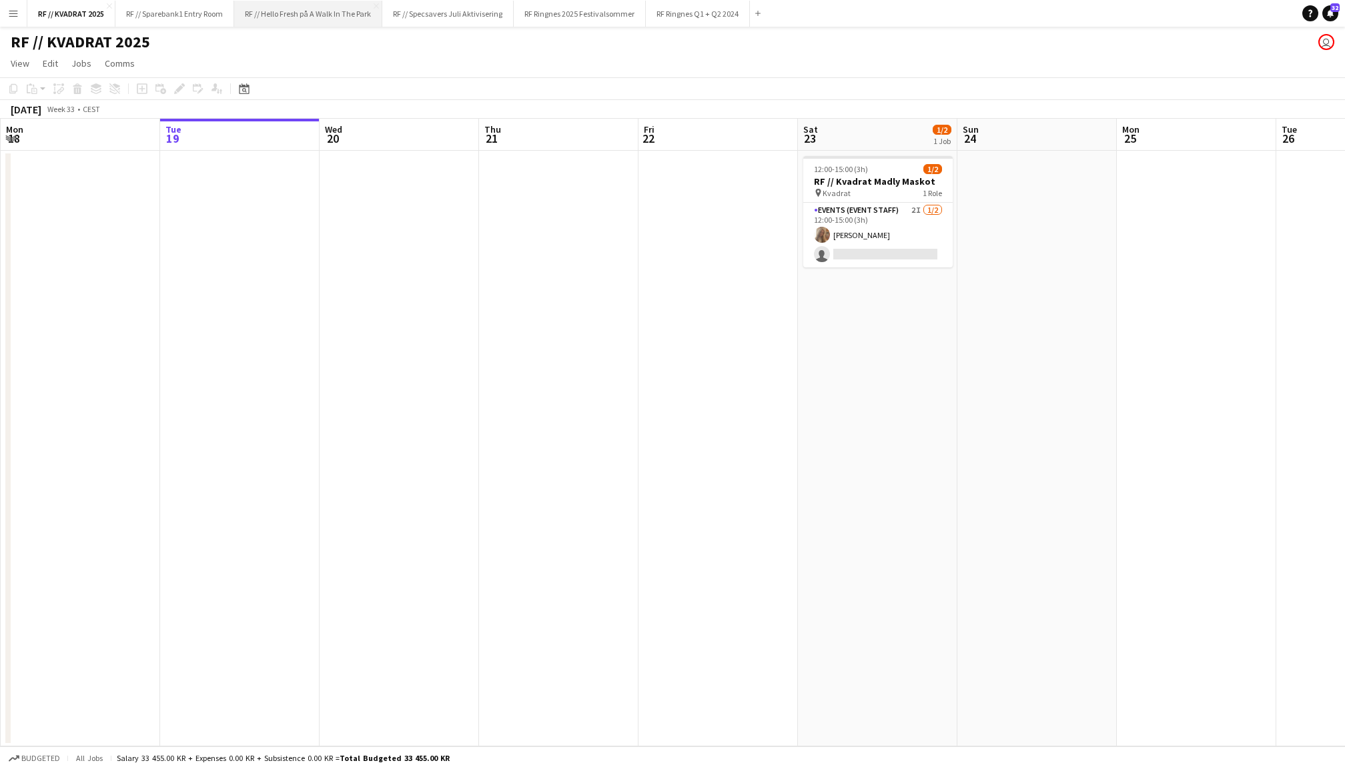
click at [295, 20] on button "RF // Hello Fresh på A Walk In The Park Close" at bounding box center [308, 14] width 148 height 26
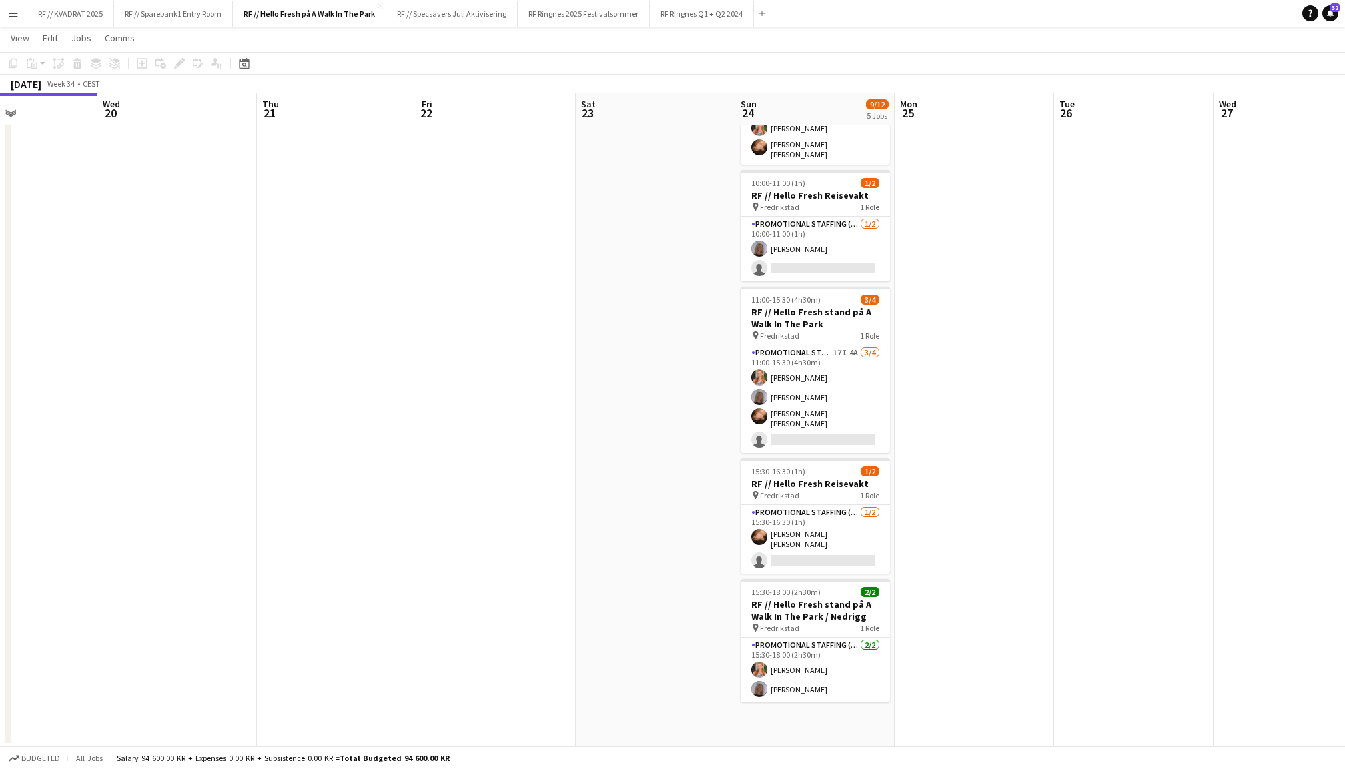
scroll to position [116, 0]
click at [471, 13] on button "RF // Specsavers Juli Aktivisering Close" at bounding box center [451, 14] width 131 height 26
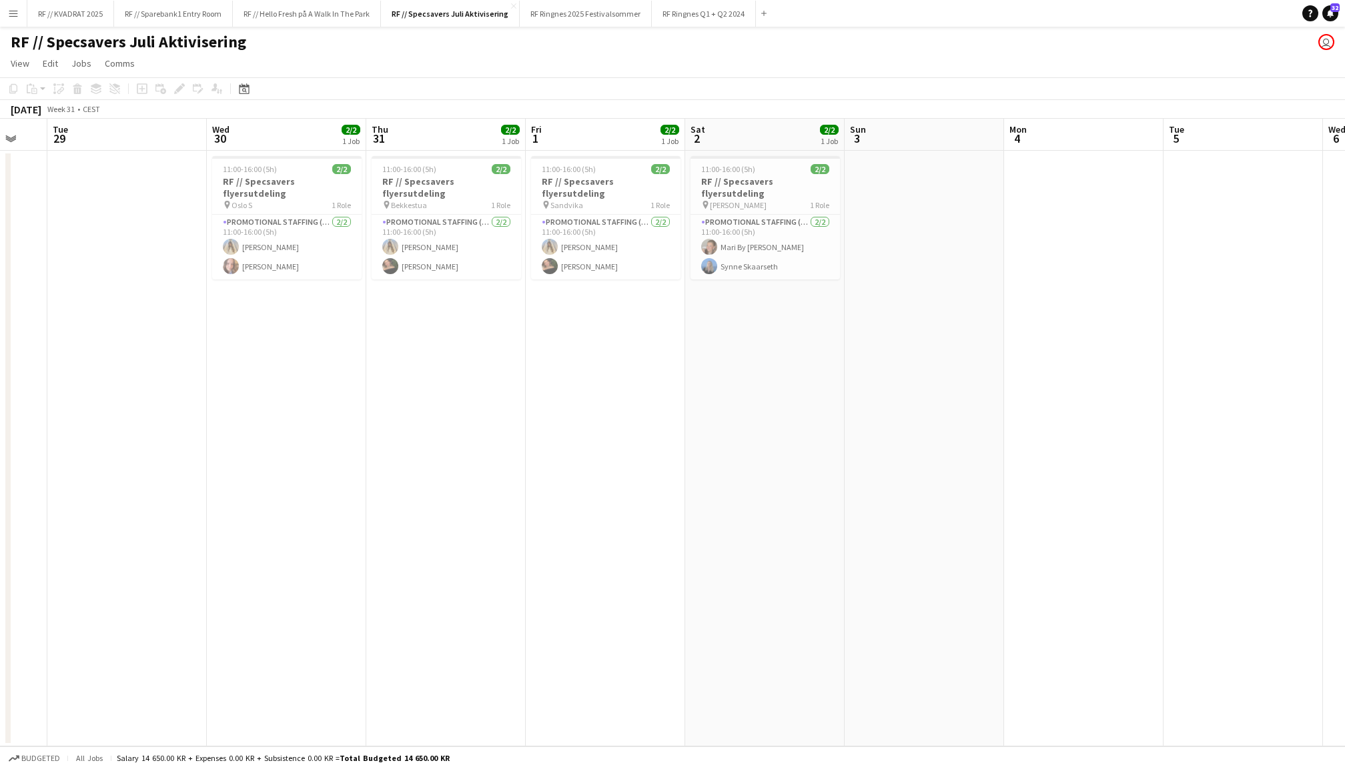
scroll to position [0, 433]
click at [577, 247] on app-card-role "Promotional Staffing (Flyering Staff) [DATE] 11:00-16:00 (5h) [PERSON_NAME] [PE…" at bounding box center [603, 247] width 149 height 65
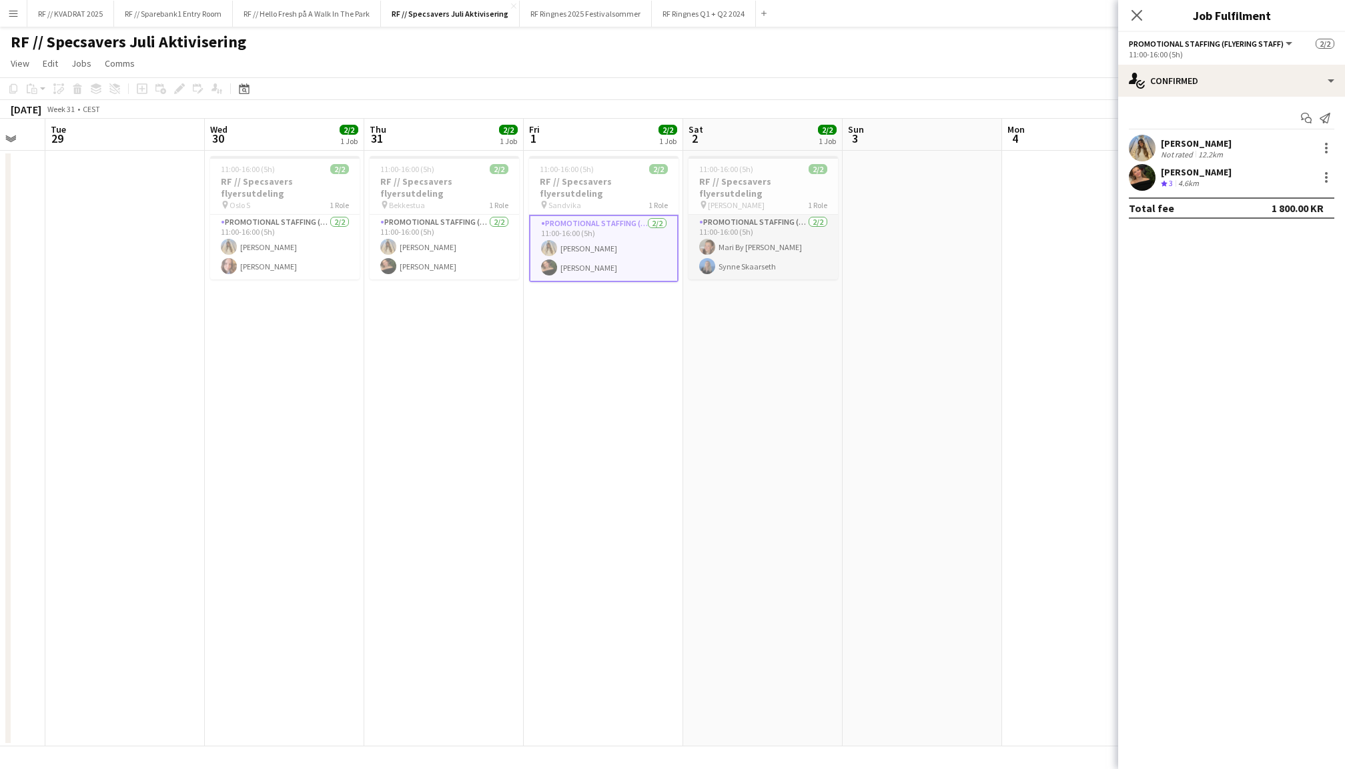
click at [756, 219] on app-card-role "Promotional Staffing (Flyering Staff) [DATE] 11:00-16:00 (5h) Mari By [PERSON_N…" at bounding box center [762, 247] width 149 height 65
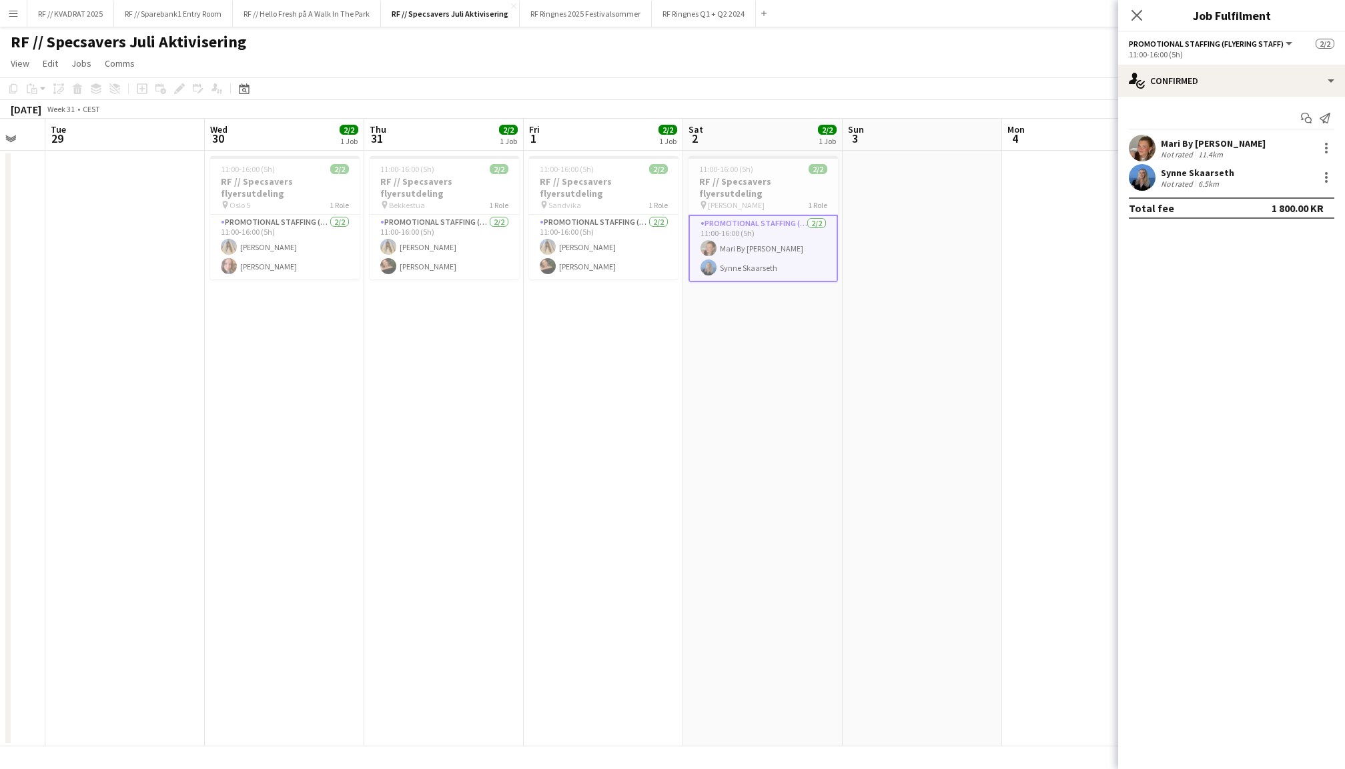
click at [1138, 142] on app-user-avatar at bounding box center [1142, 148] width 27 height 27
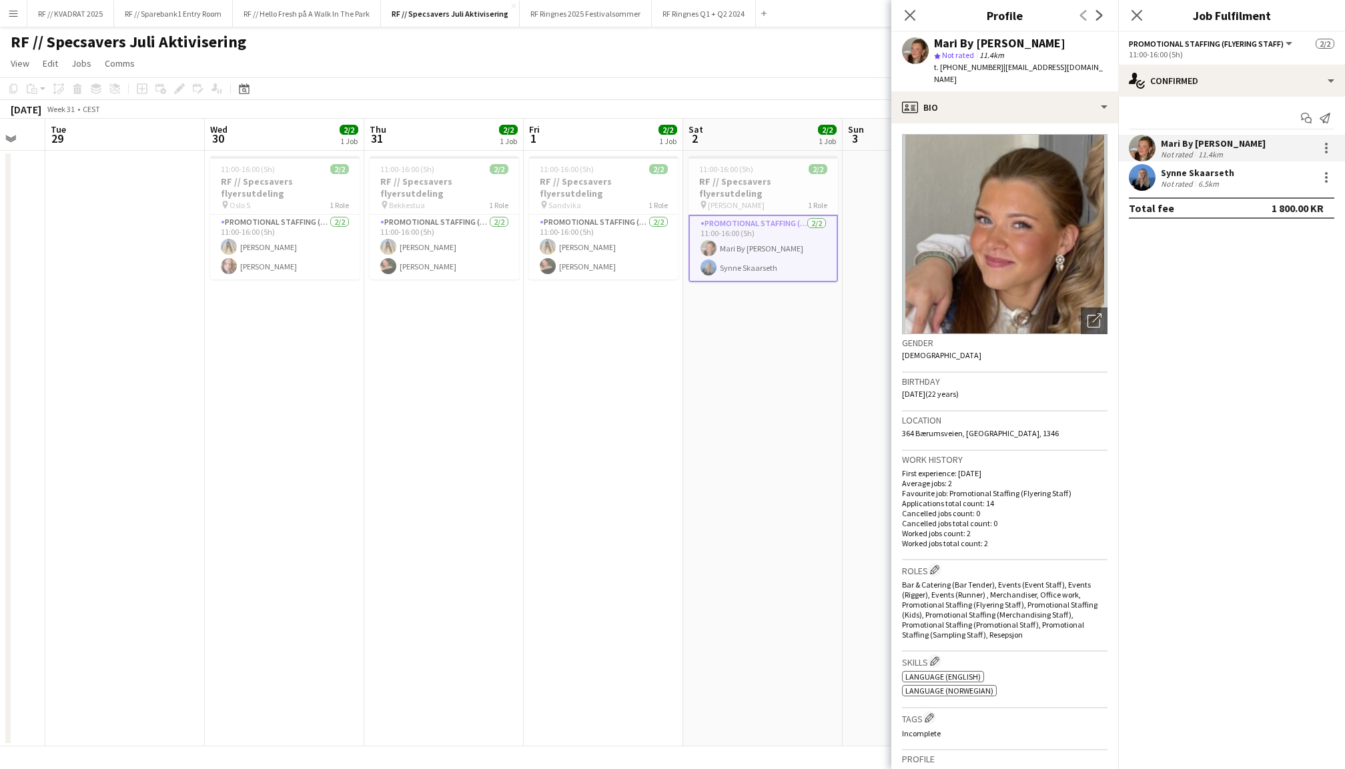
click at [1143, 182] on app-user-avatar at bounding box center [1142, 177] width 27 height 27
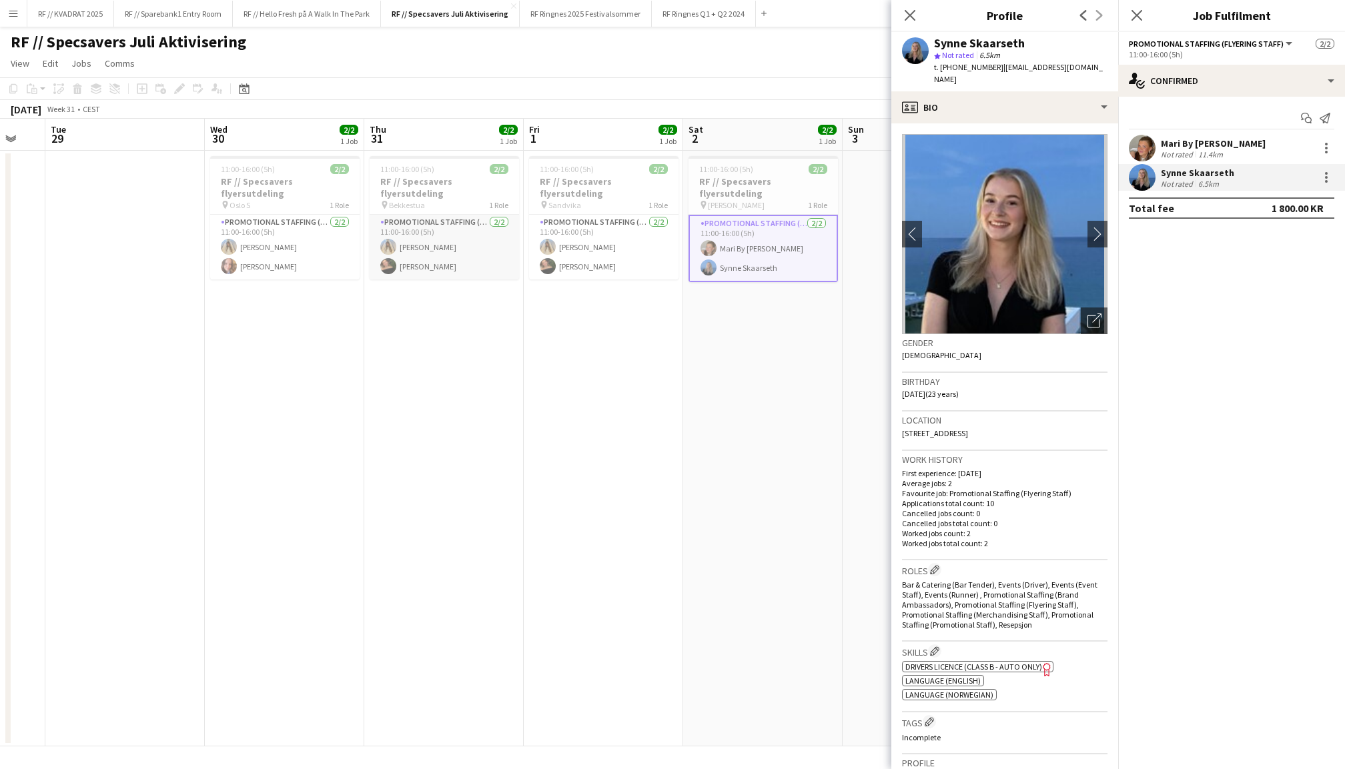
click at [428, 231] on app-card-role "Promotional Staffing (Flyering Staff) [DATE] 11:00-16:00 (5h) [PERSON_NAME] [PE…" at bounding box center [444, 247] width 149 height 65
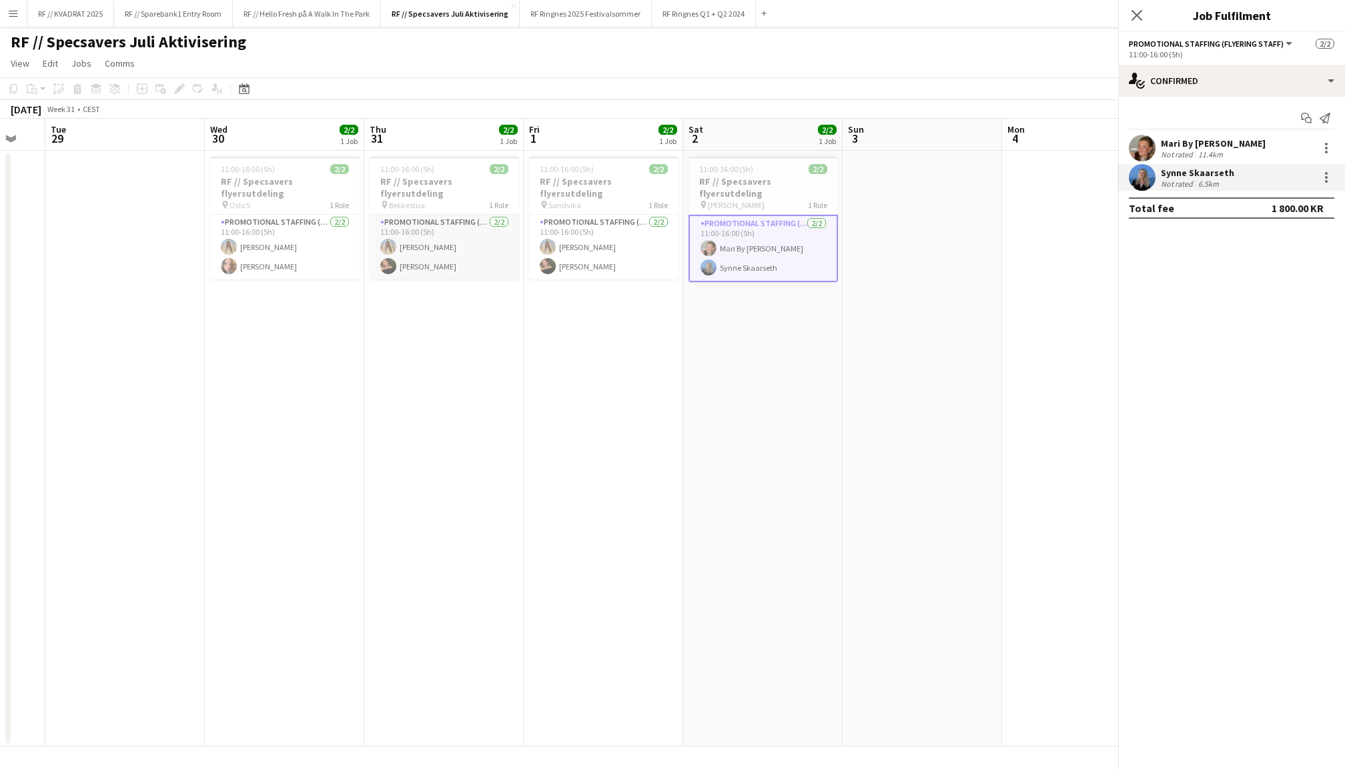
scroll to position [0, 432]
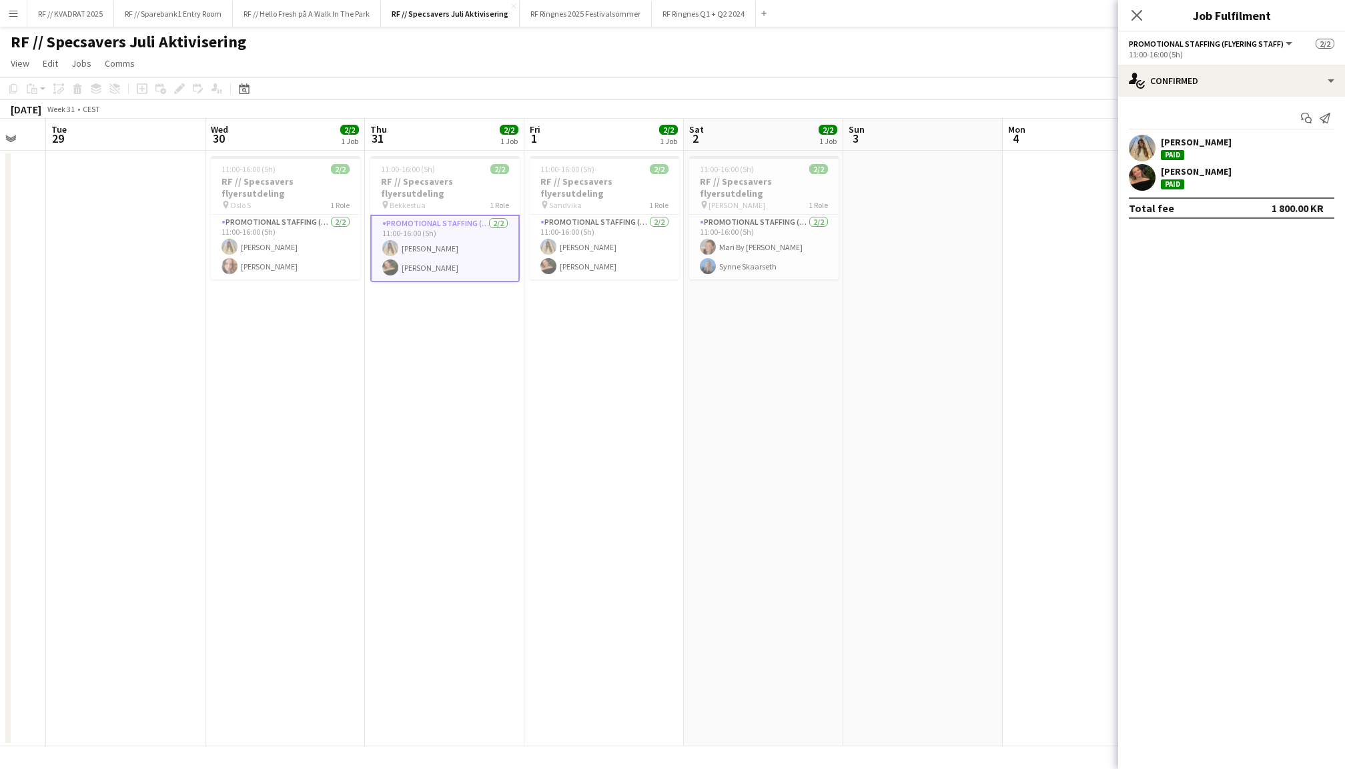
click at [1138, 148] on app-user-avatar at bounding box center [1142, 148] width 27 height 27
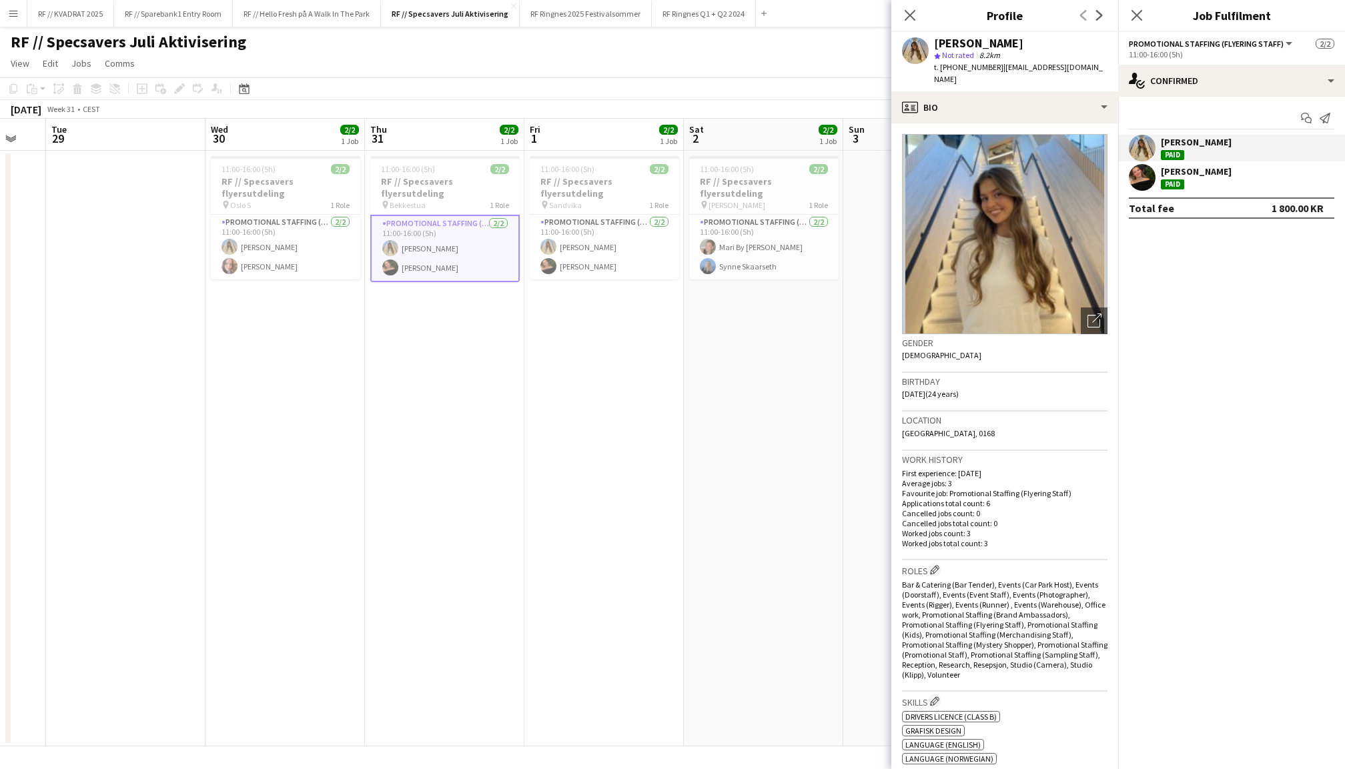
click at [1138, 173] on app-user-avatar at bounding box center [1142, 177] width 27 height 27
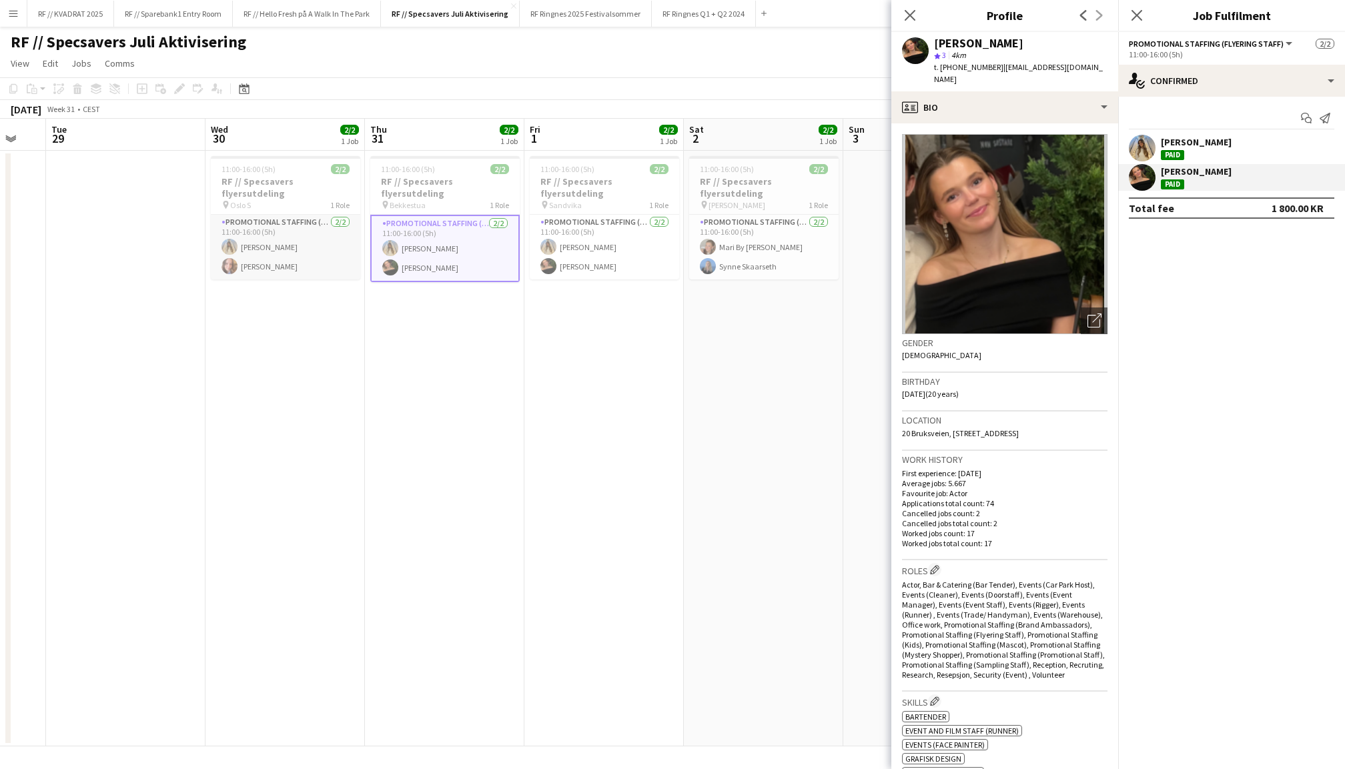
click at [267, 228] on app-card-role "Promotional Staffing (Flyering Staff) [DATE] 11:00-16:00 (5h) [PERSON_NAME] [PE…" at bounding box center [285, 247] width 149 height 65
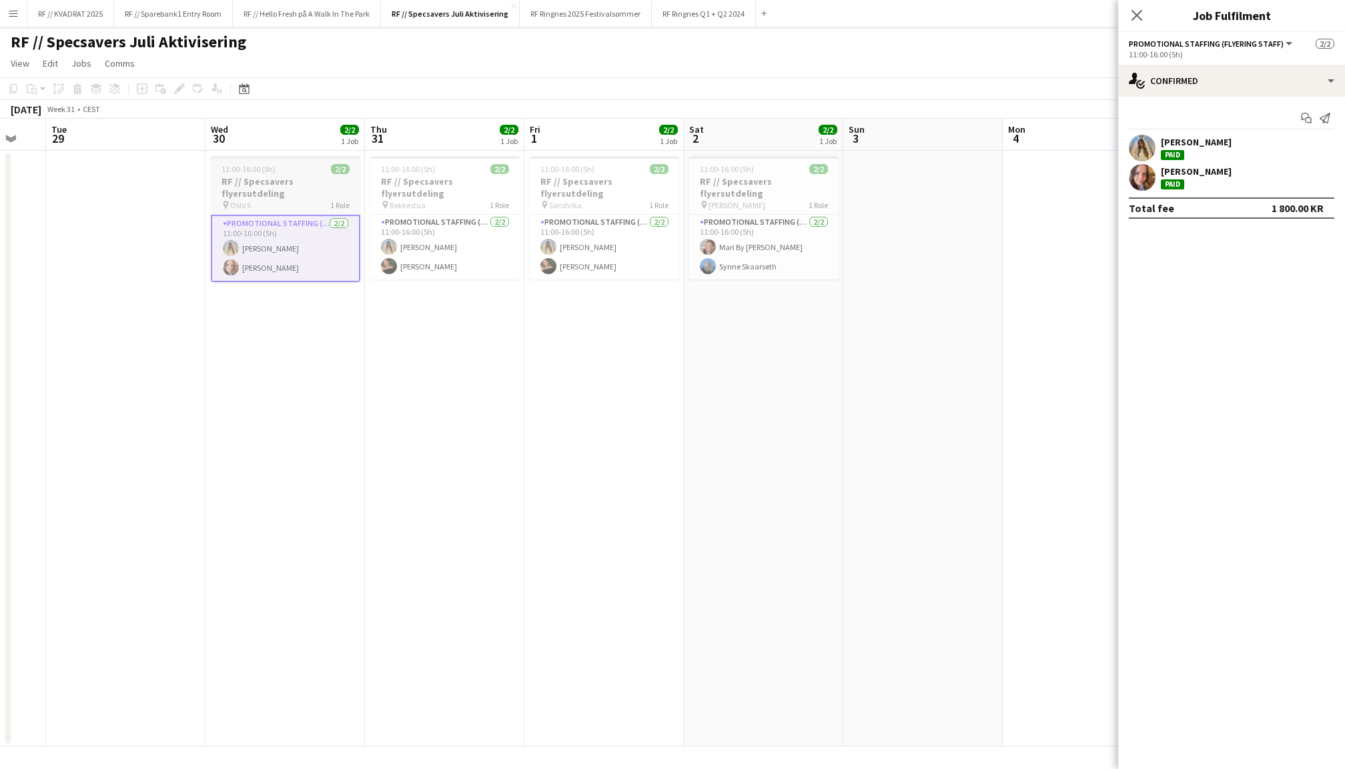
click at [358, 237] on app-card-role "Promotional Staffing (Flyering Staff) [DATE] 11:00-16:00 (5h) [PERSON_NAME] [PE…" at bounding box center [285, 248] width 149 height 67
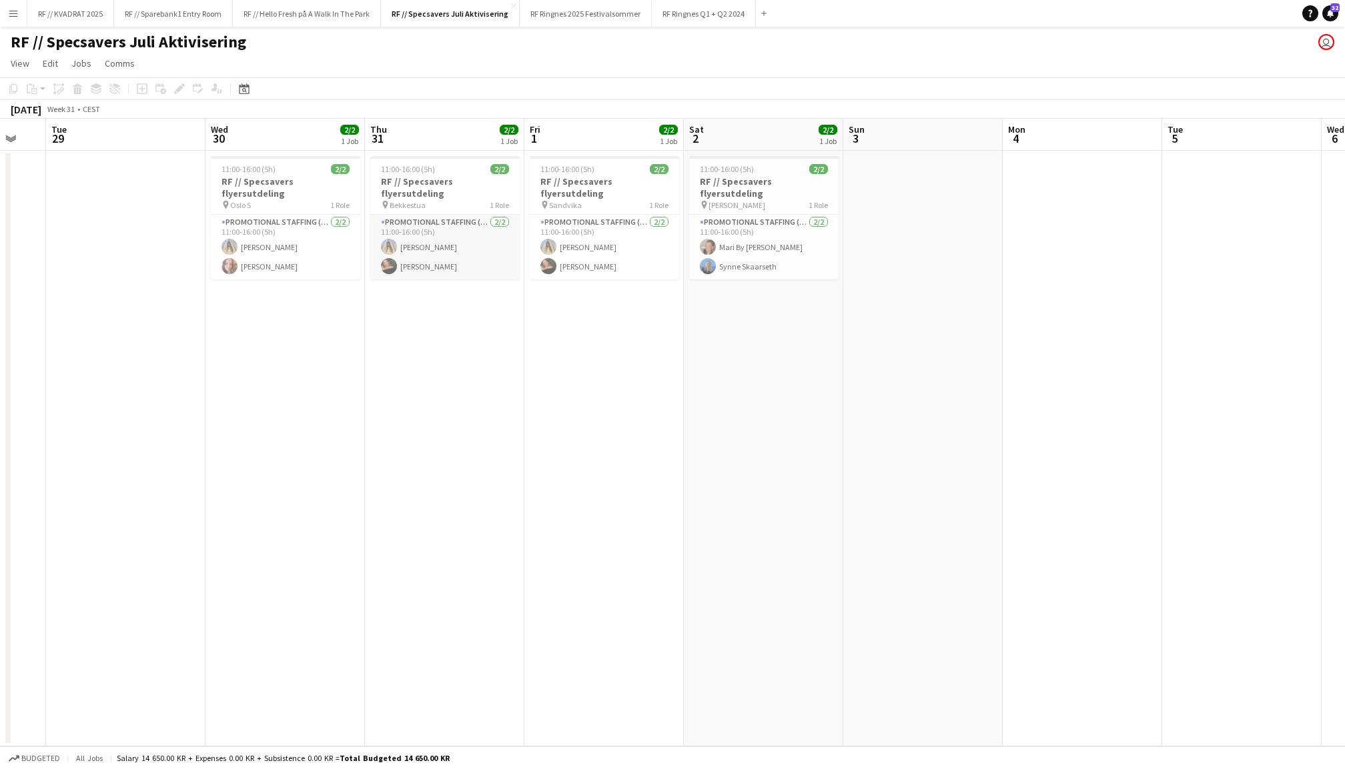
click at [444, 231] on app-card-role "Promotional Staffing (Flyering Staff) [DATE] 11:00-16:00 (5h) [PERSON_NAME] [PE…" at bounding box center [444, 247] width 149 height 65
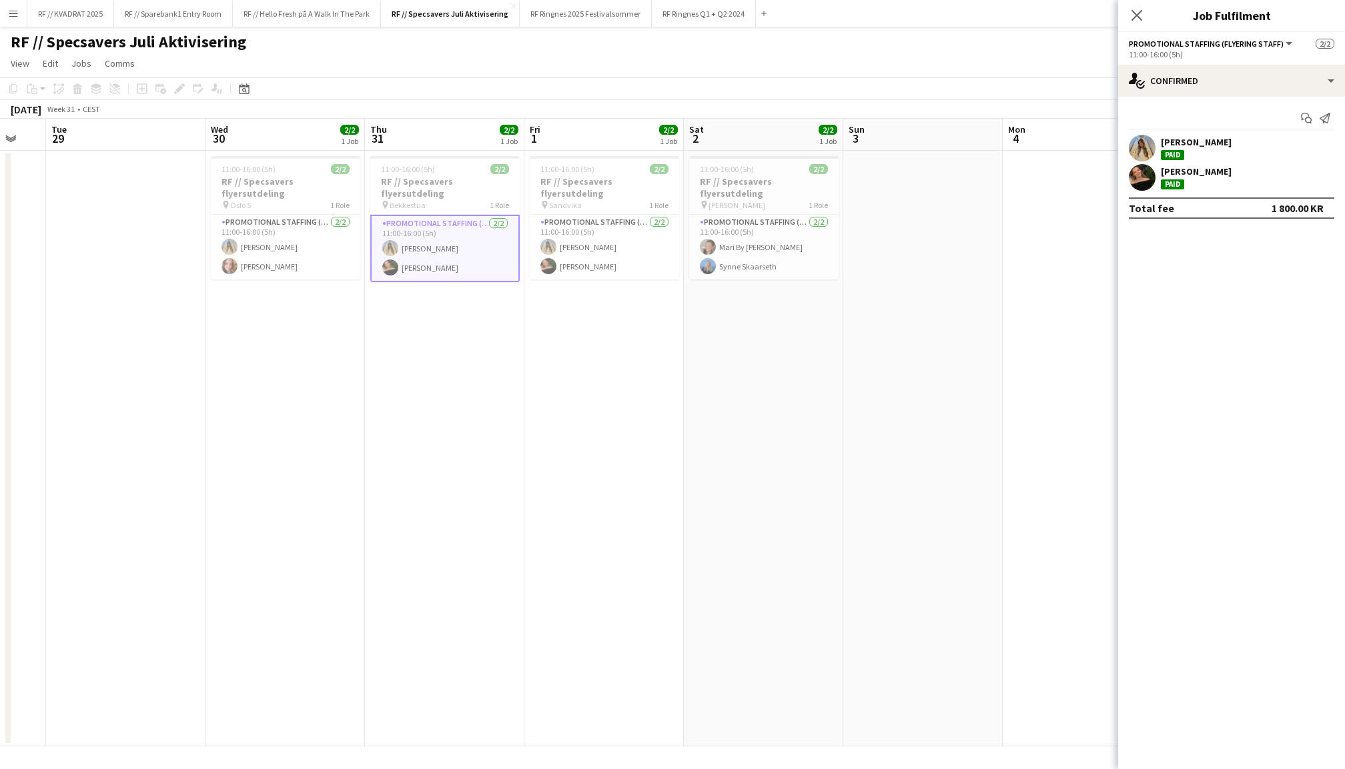
click at [1151, 181] on app-user-avatar at bounding box center [1142, 177] width 27 height 27
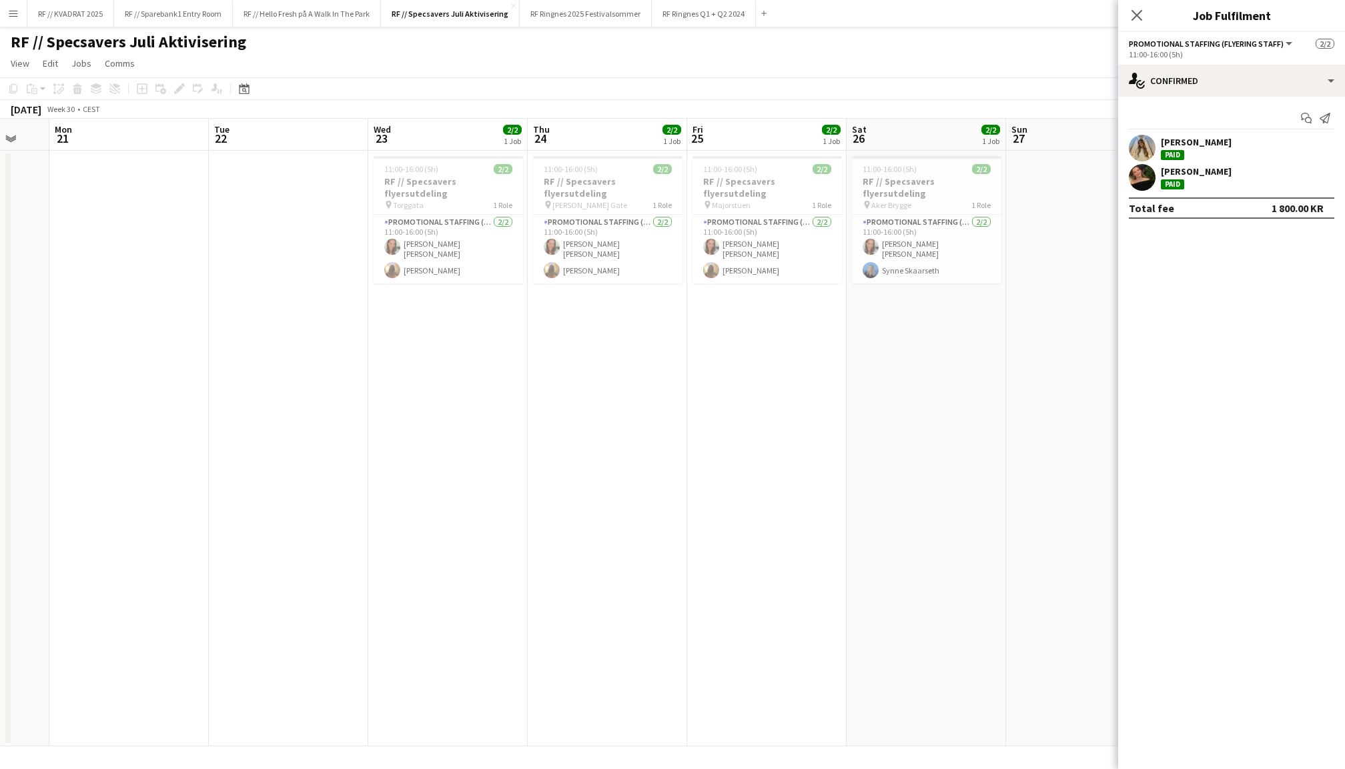
scroll to position [0, 411]
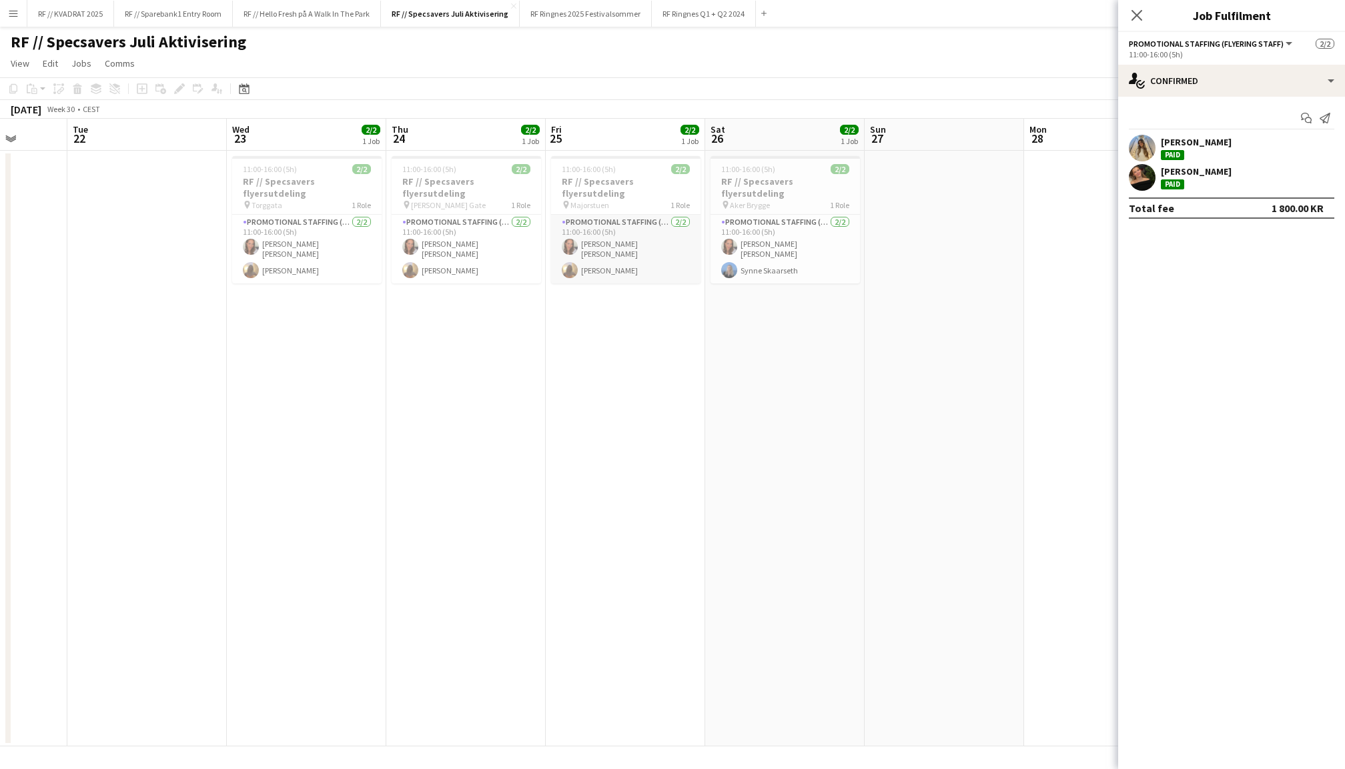
click at [620, 257] on app-card-role "Promotional Staffing (Flyering Staff) [DATE] 11:00-16:00 (5h) [PERSON_NAME] [PE…" at bounding box center [625, 249] width 149 height 69
click at [1139, 176] on app-user-avatar at bounding box center [1142, 177] width 27 height 27
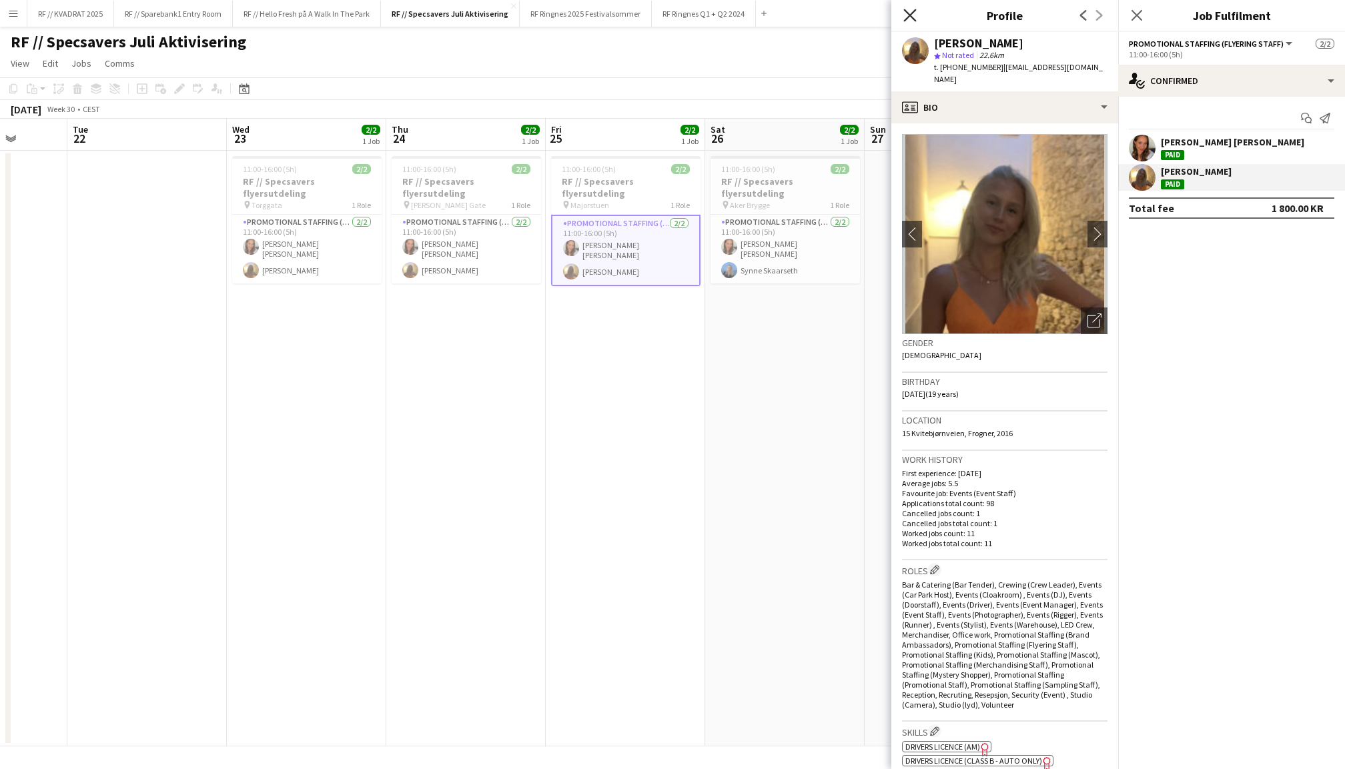
click at [909, 12] on icon "Close pop-in" at bounding box center [909, 15] width 13 height 13
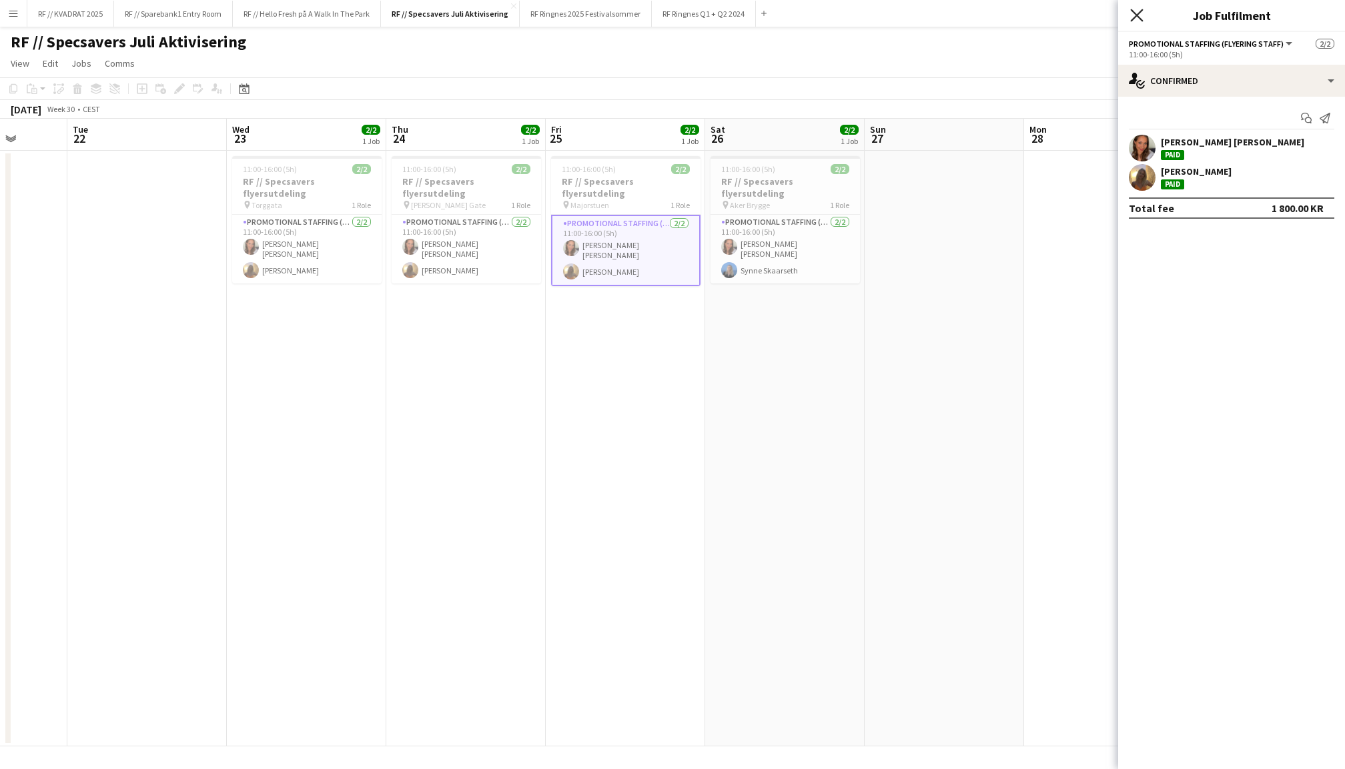
click at [1137, 11] on icon "Close pop-in" at bounding box center [1136, 15] width 13 height 13
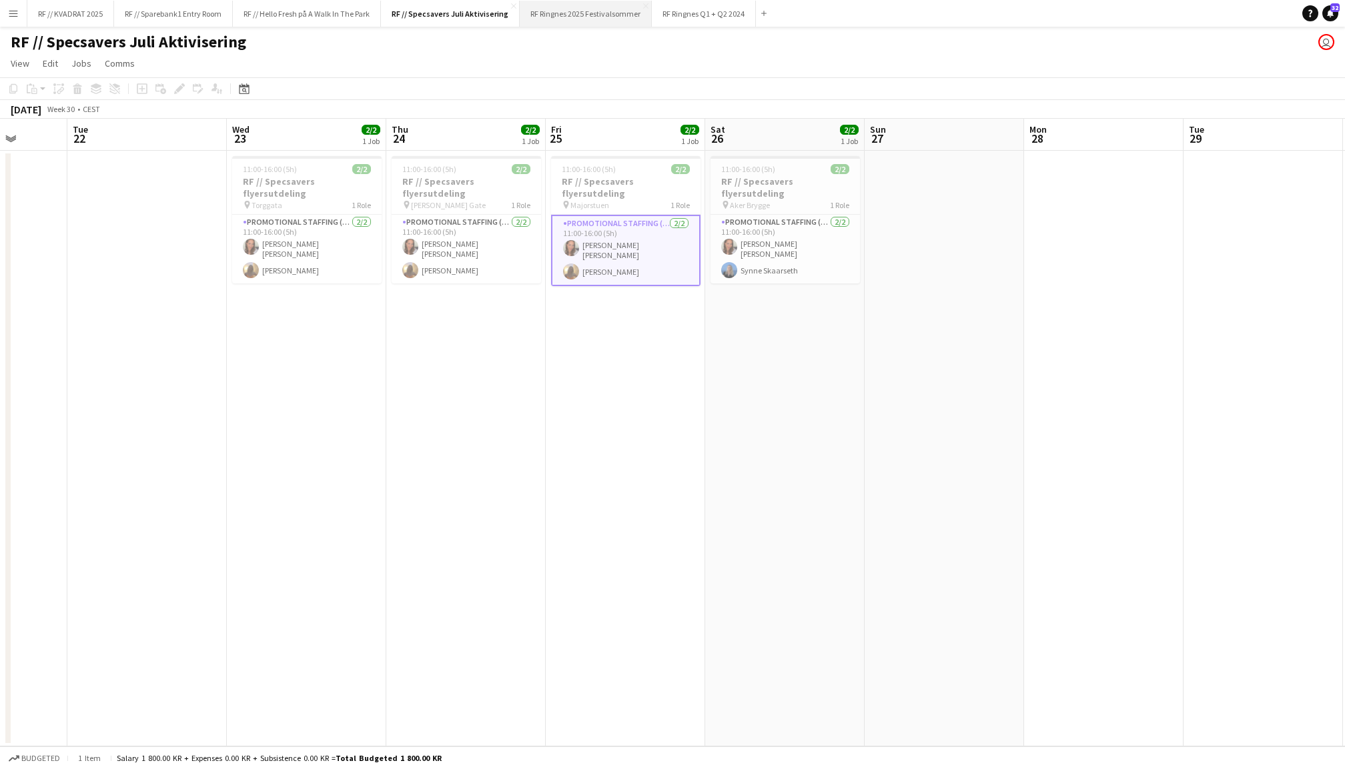
click at [623, 12] on button "RF Ringnes 2025 Festivalsommer Close" at bounding box center [586, 14] width 132 height 26
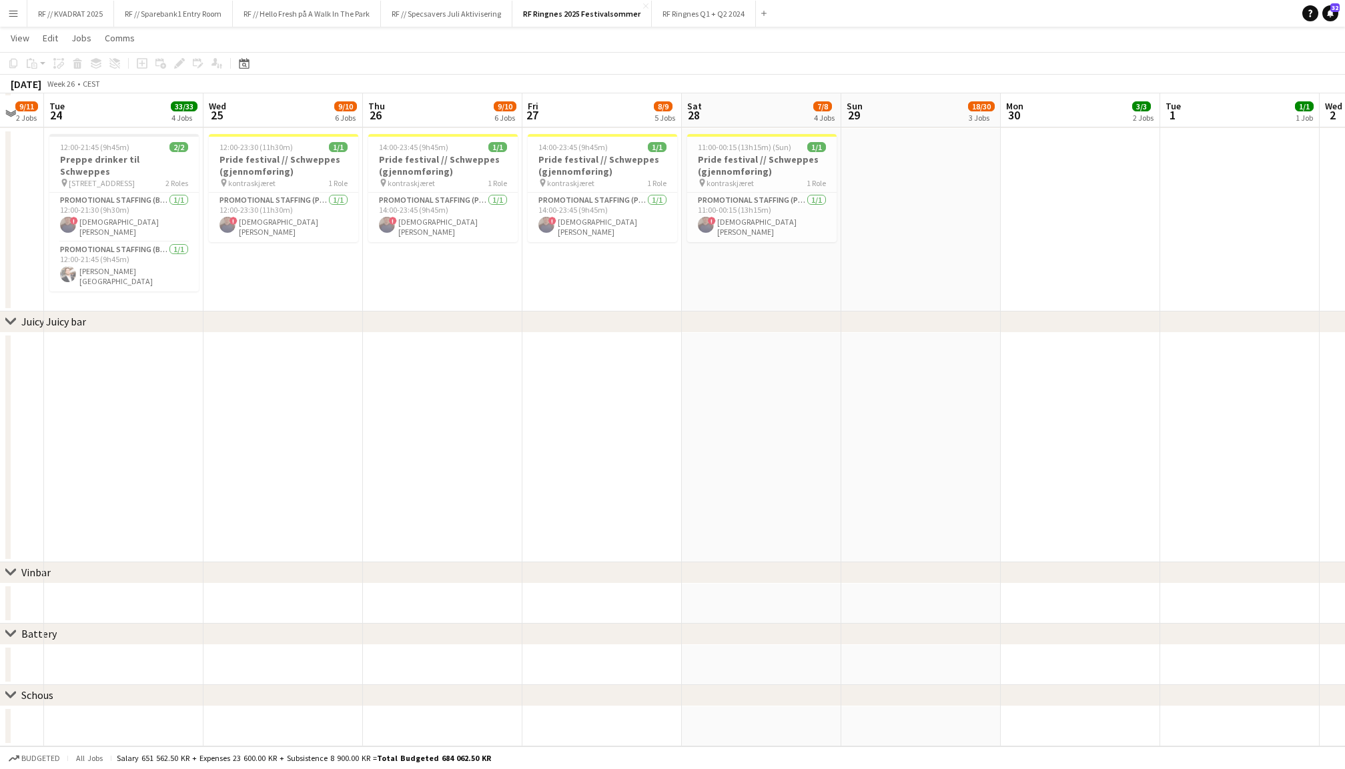
scroll to position [2516, 0]
click at [278, 211] on app-card-role "Promotional Staffing (Promotional Staff) [DATE] 12:00-23:30 (11h30m) ! [PERSON_…" at bounding box center [283, 217] width 149 height 49
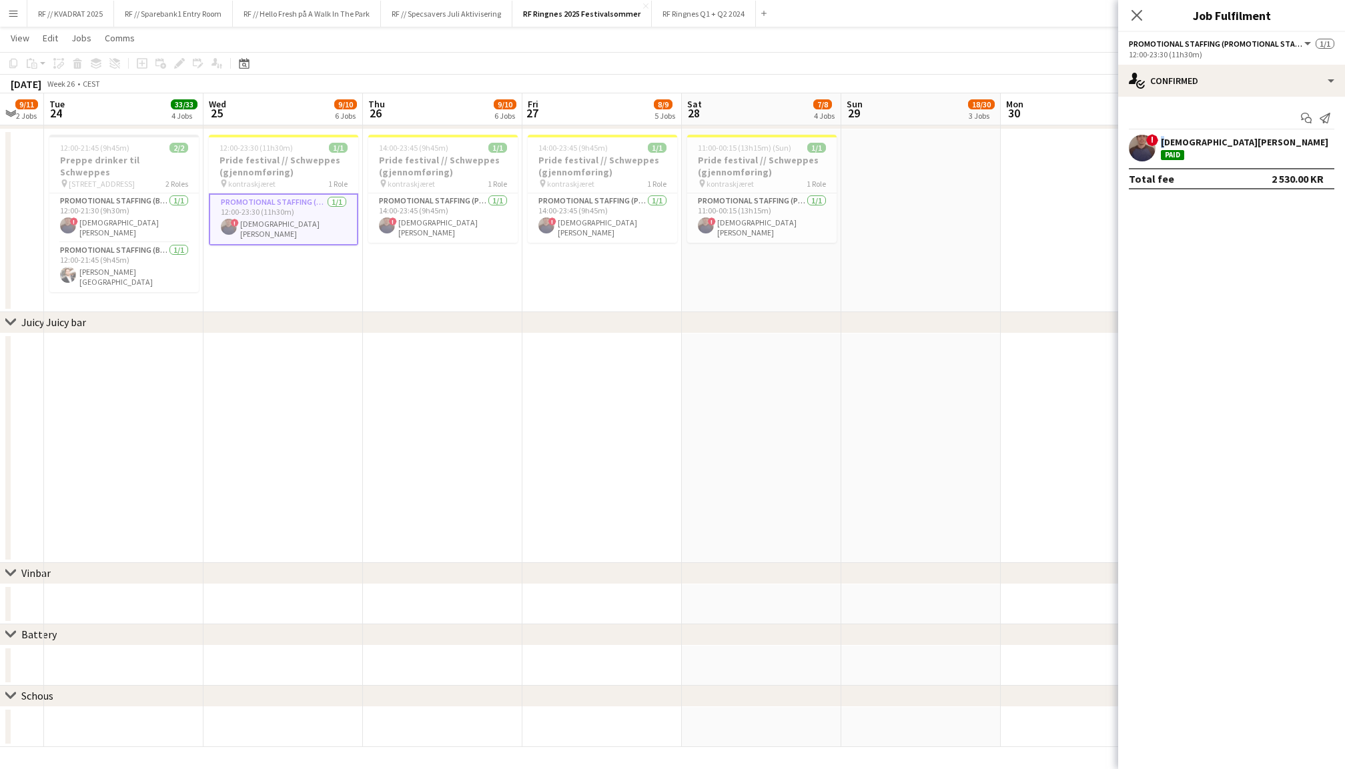
click at [1155, 144] on div "! [PERSON_NAME]" at bounding box center [1231, 148] width 227 height 27
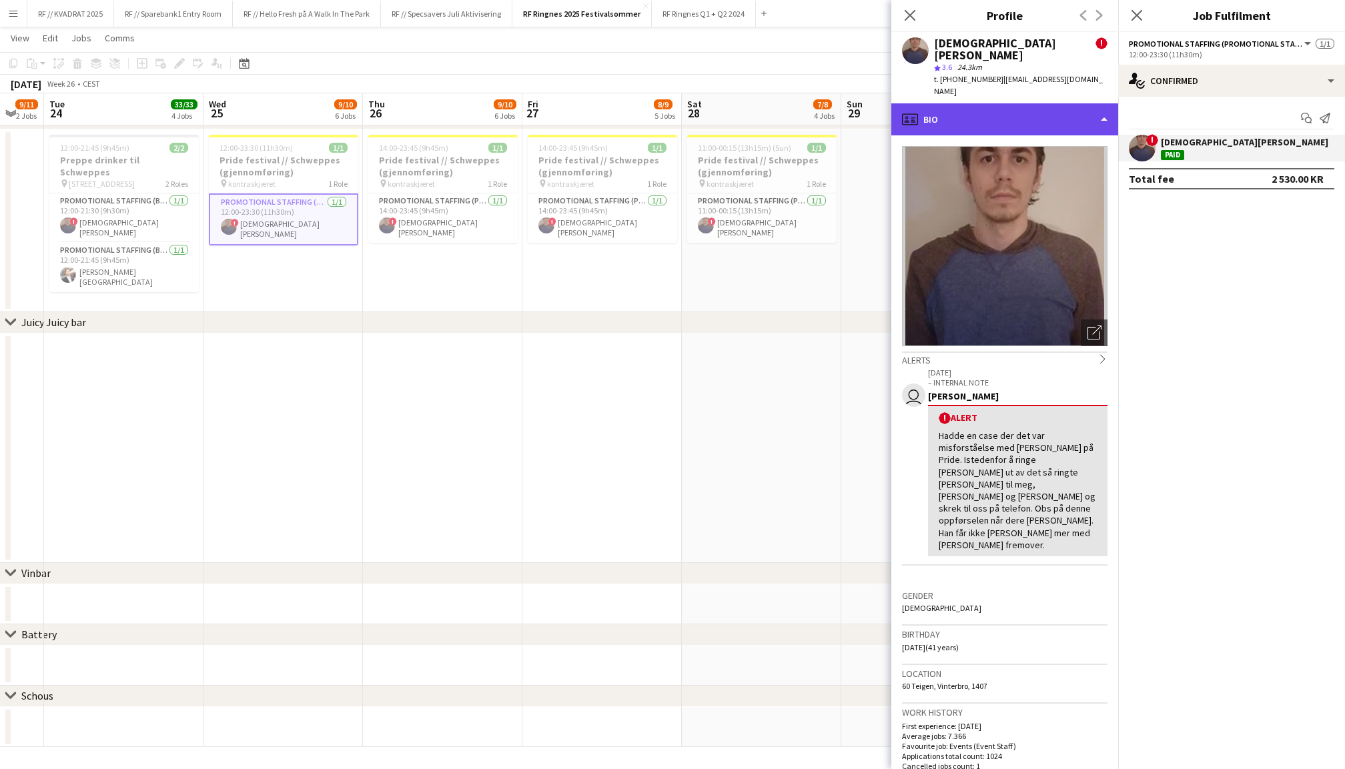
click at [1049, 103] on div "profile Bio" at bounding box center [1004, 119] width 227 height 32
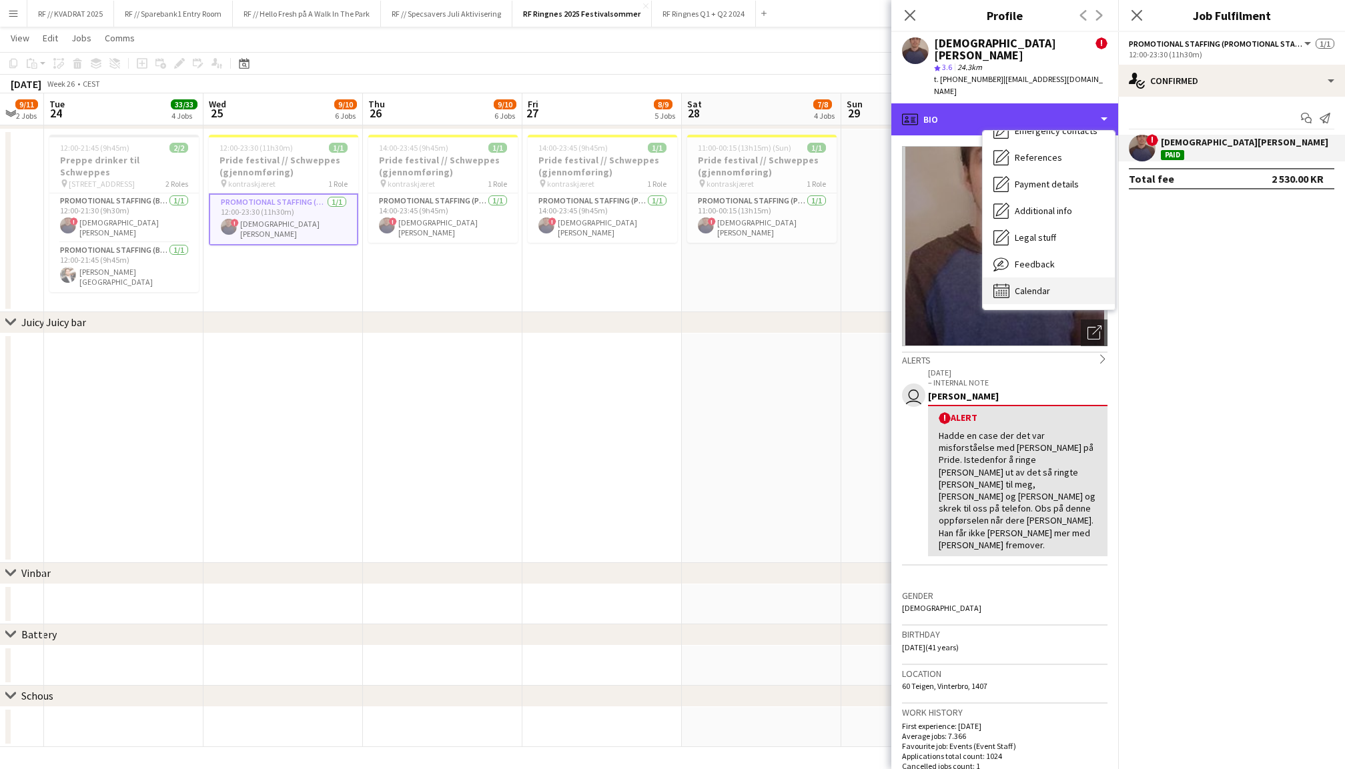
scroll to position [125, 0]
click at [1035, 258] on span "Feedback" at bounding box center [1035, 264] width 40 height 12
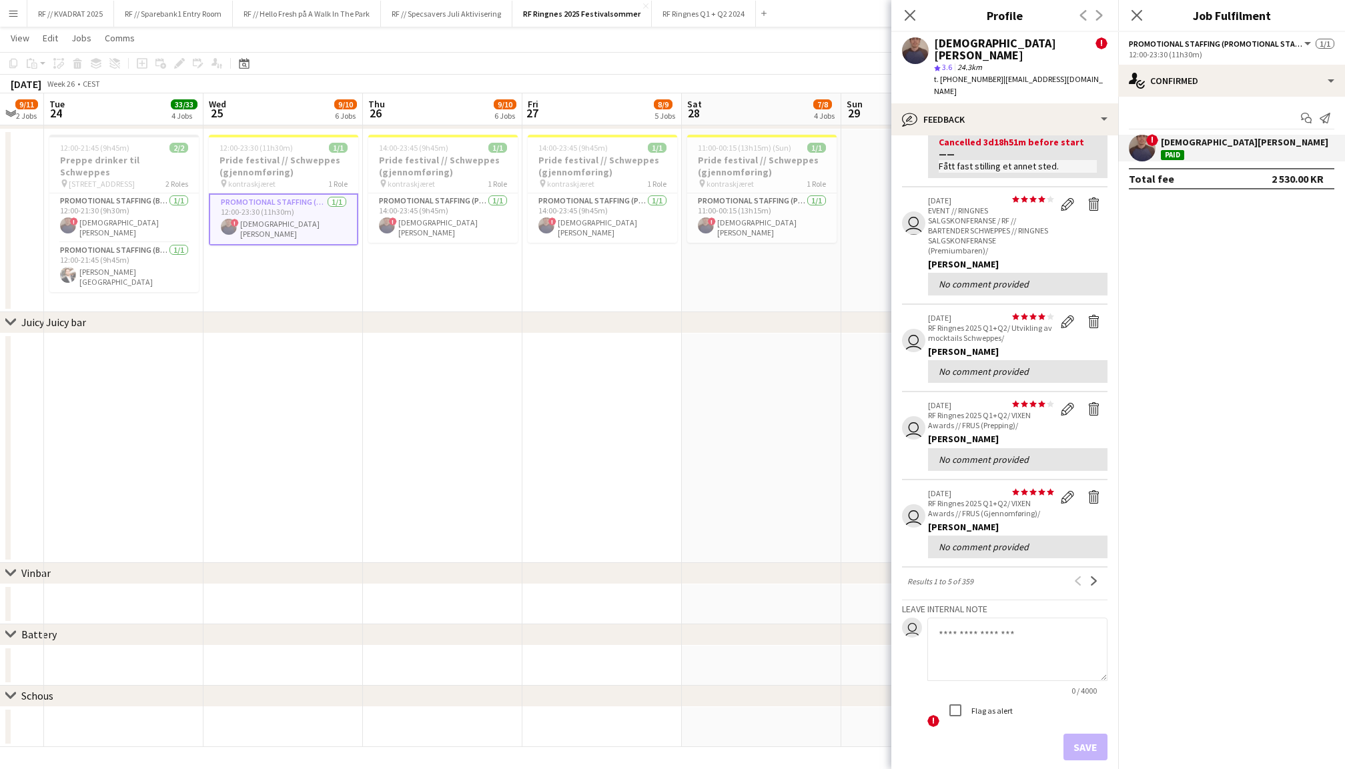
scroll to position [324, 0]
click at [1139, 13] on icon at bounding box center [1136, 15] width 13 height 13
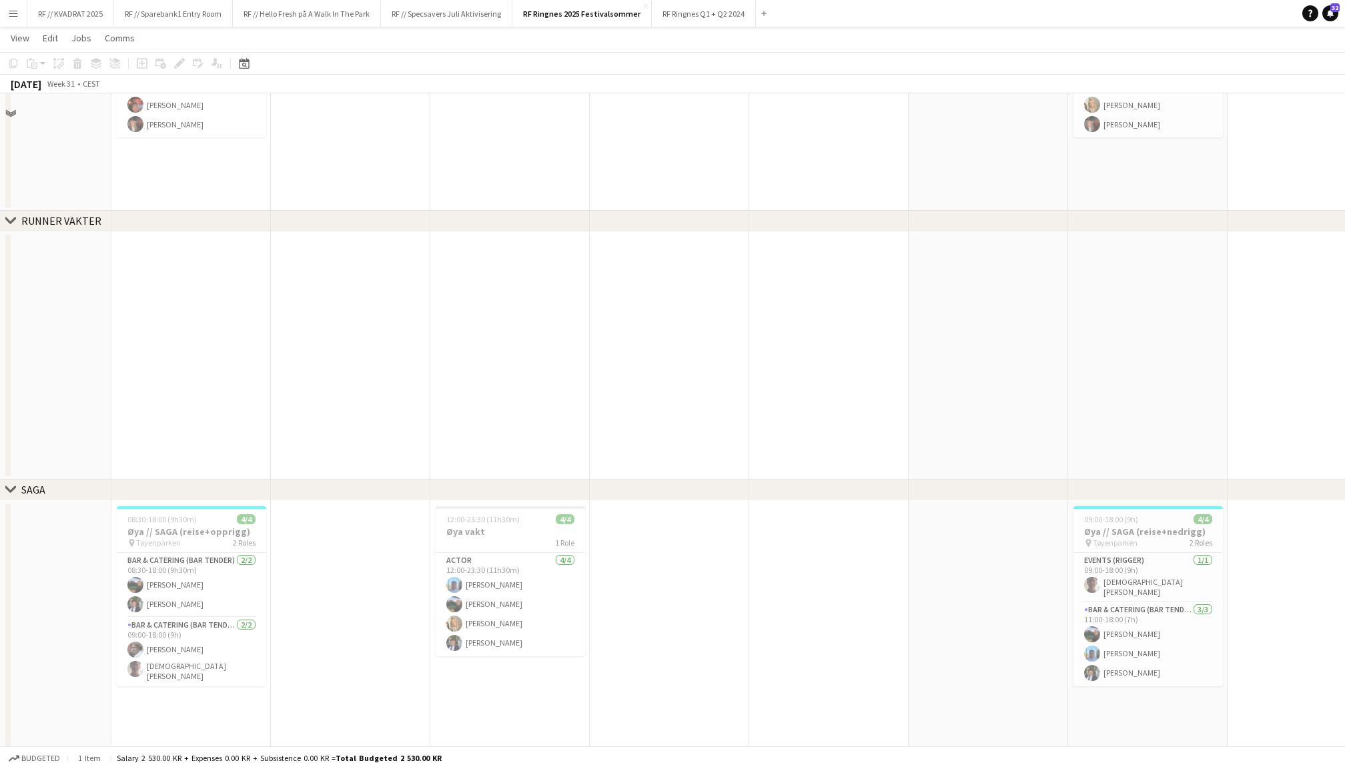
scroll to position [1281, 0]
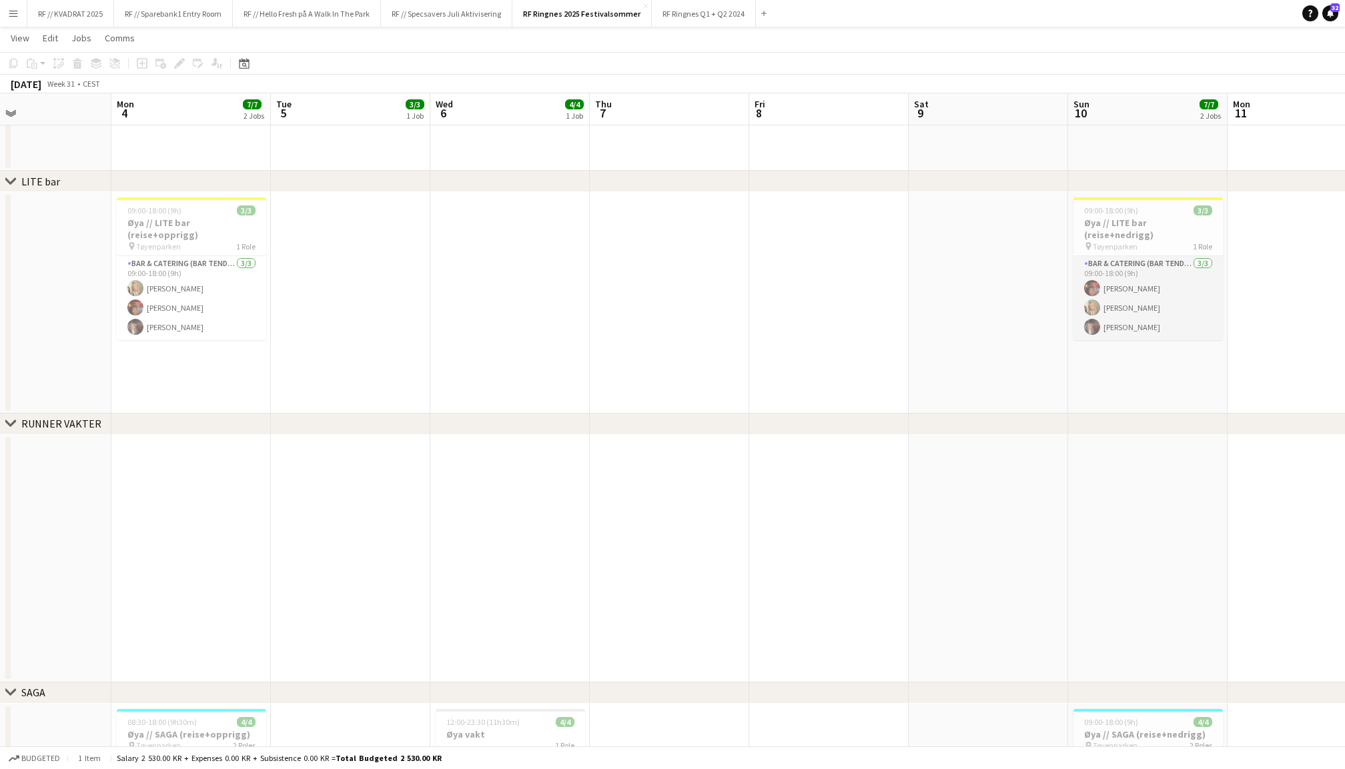
click at [1153, 302] on app-card-role "Bar & Catering (Bar Tender) [DATE] 09:00-18:00 (9h) [PERSON_NAME] Tuva Berglihn…" at bounding box center [1147, 298] width 149 height 84
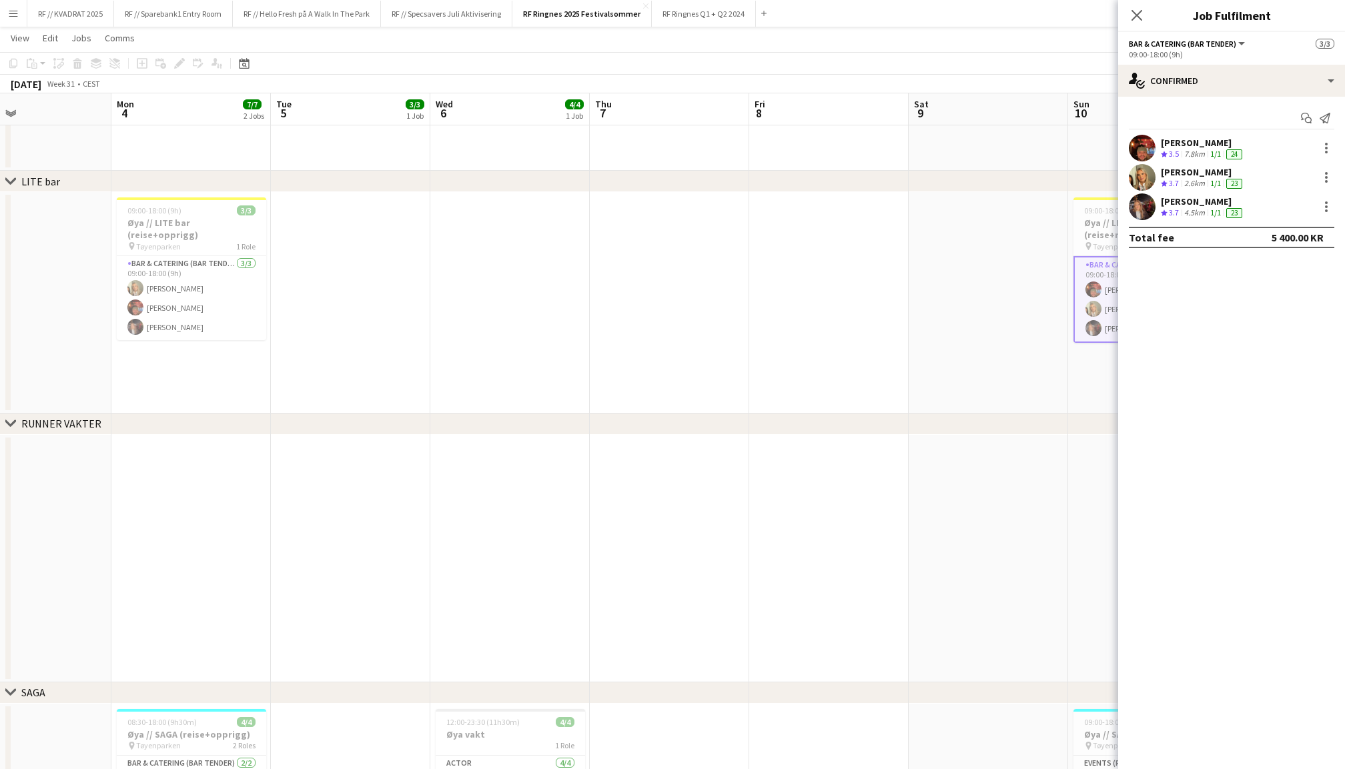
click at [1141, 177] on app-user-avatar at bounding box center [1142, 177] width 27 height 27
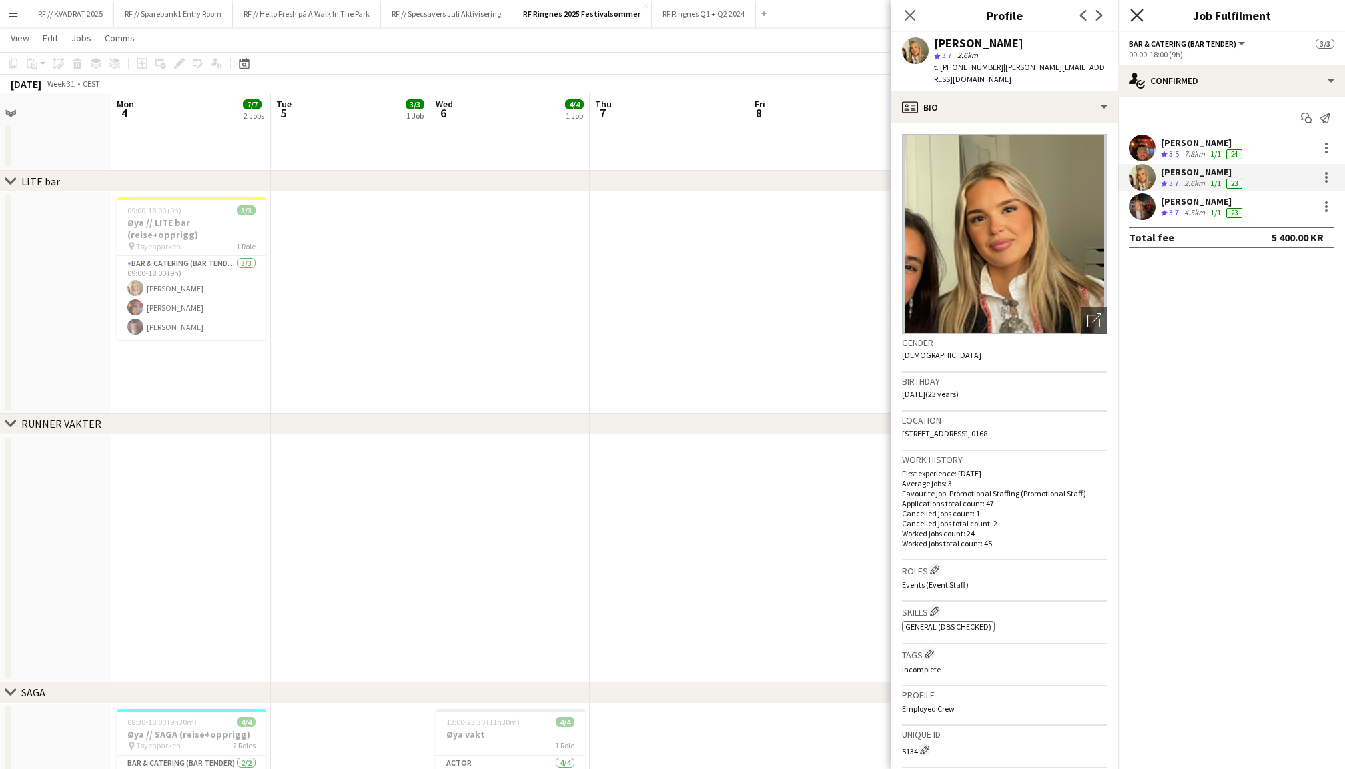
click at [1135, 19] on icon "Close pop-in" at bounding box center [1136, 15] width 13 height 13
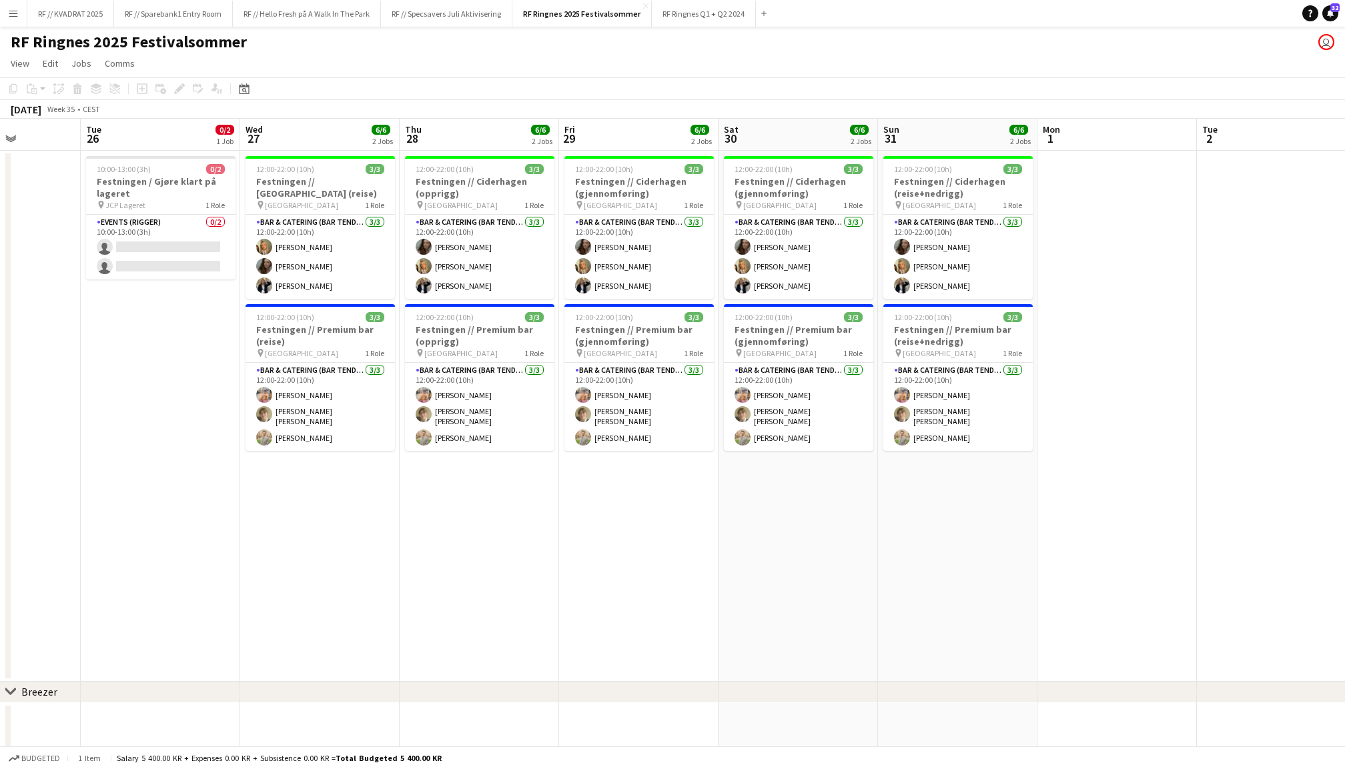
scroll to position [0, 395]
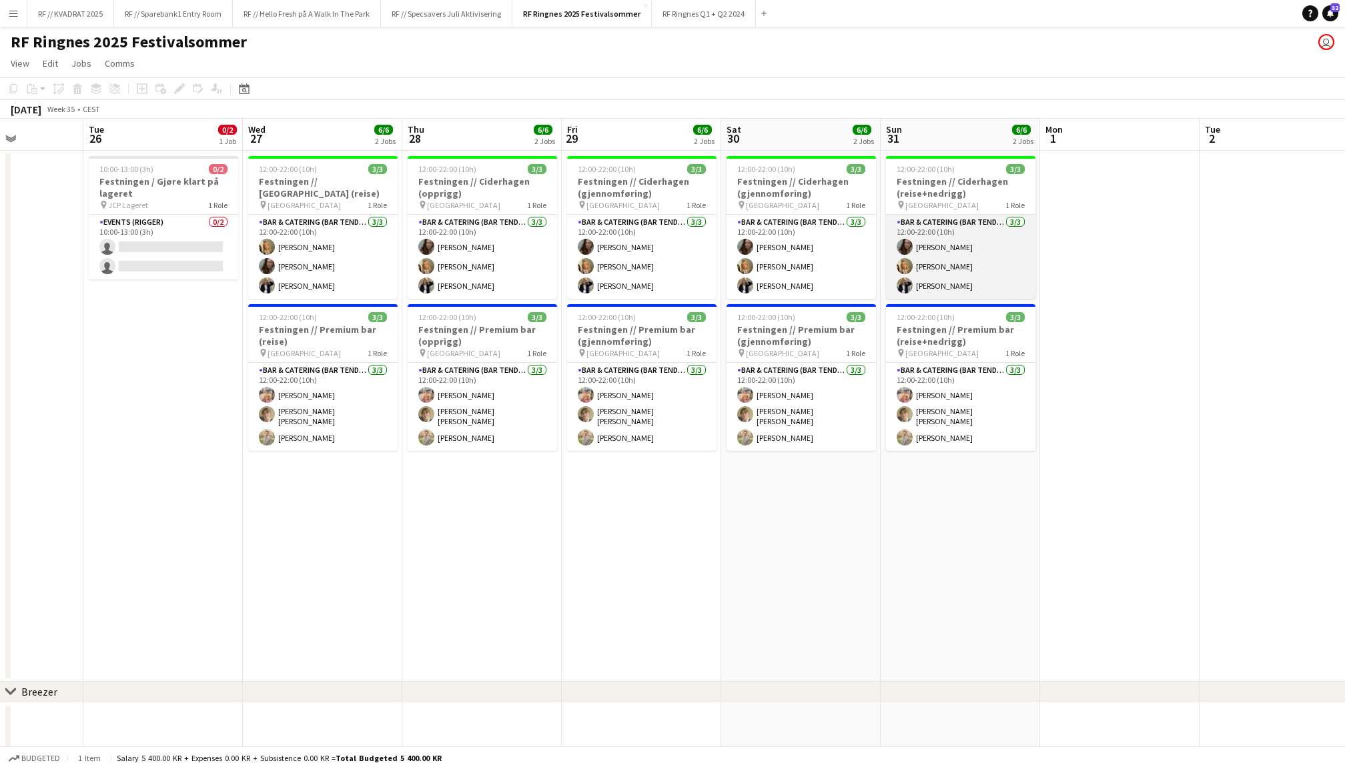
click at [998, 269] on app-card-role "Bar & Catering (Bar Tender) [DATE] 12:00-22:00 (10h) [PERSON_NAME] Tuva Berglih…" at bounding box center [960, 257] width 149 height 84
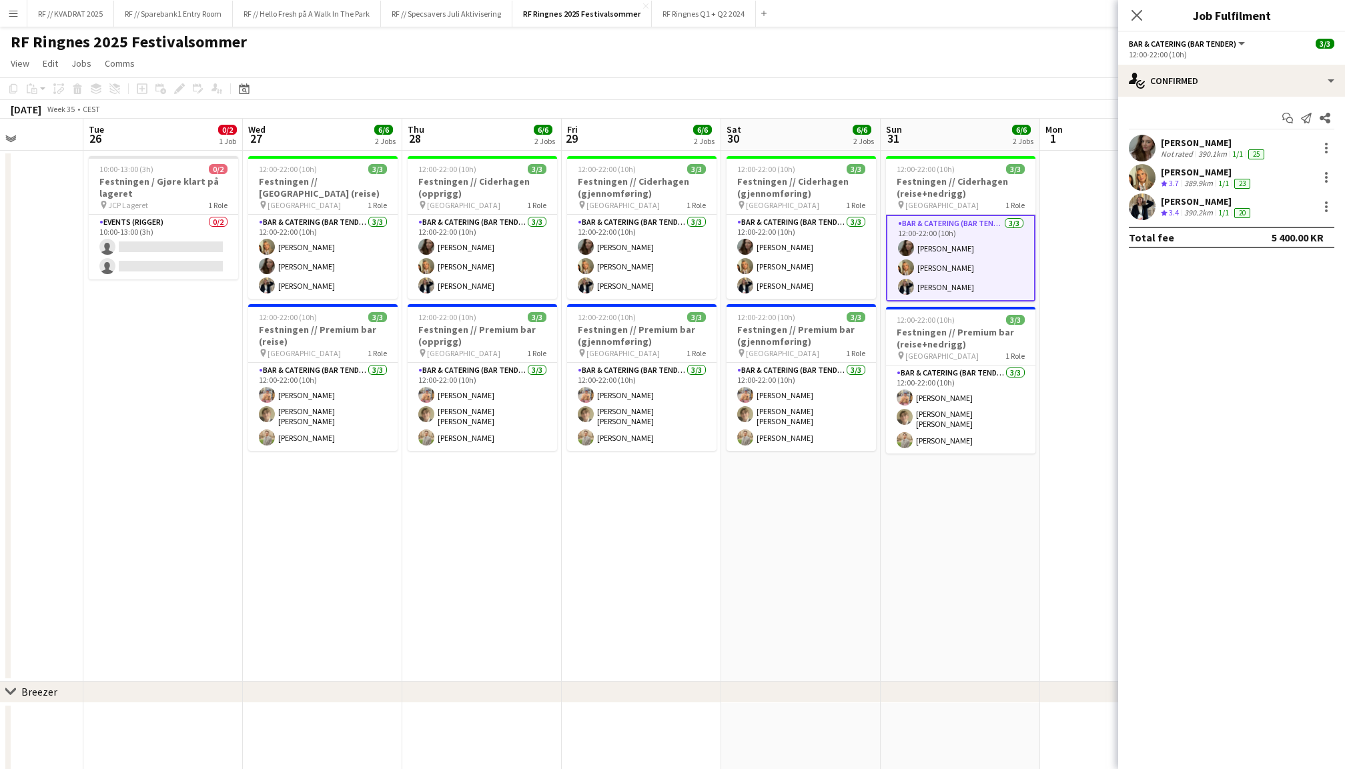
click at [1149, 177] on app-user-avatar at bounding box center [1142, 177] width 27 height 27
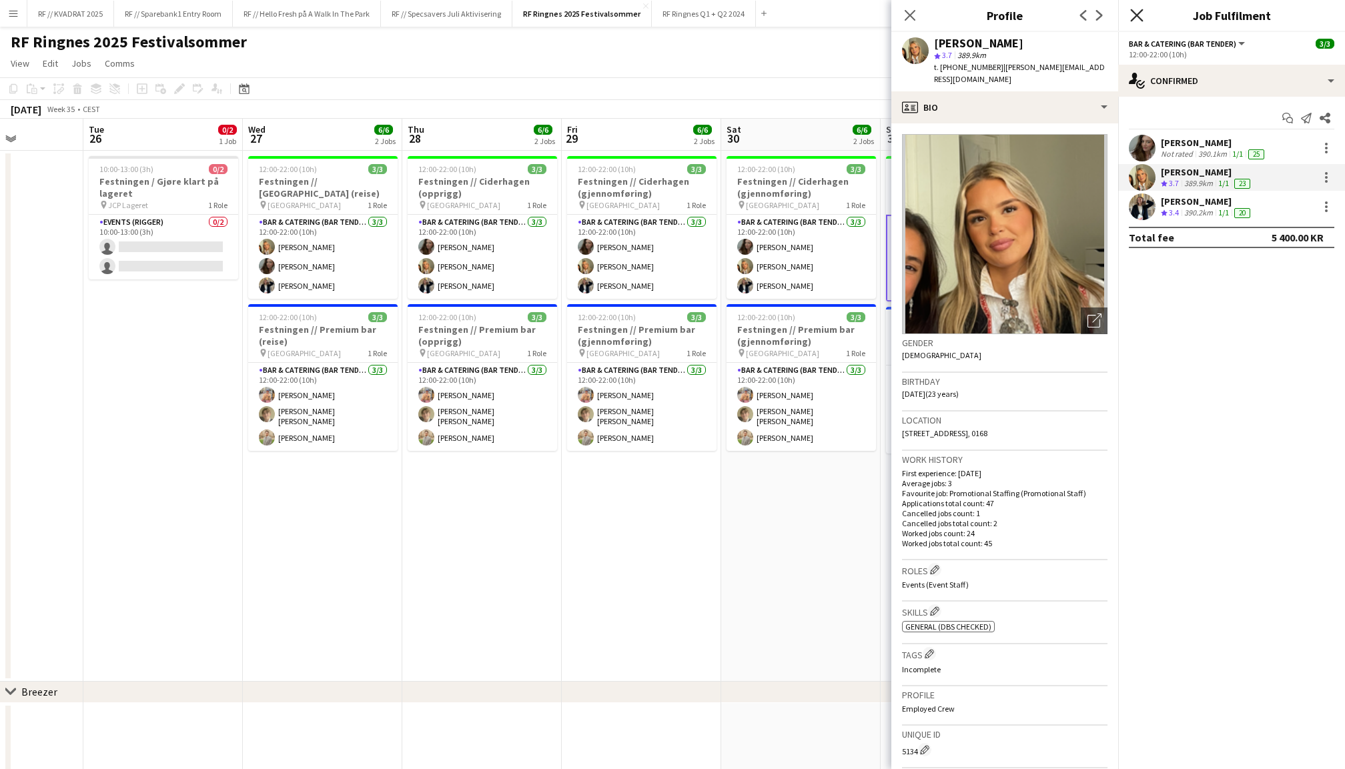
click at [1133, 17] on icon "Close pop-in" at bounding box center [1136, 15] width 13 height 13
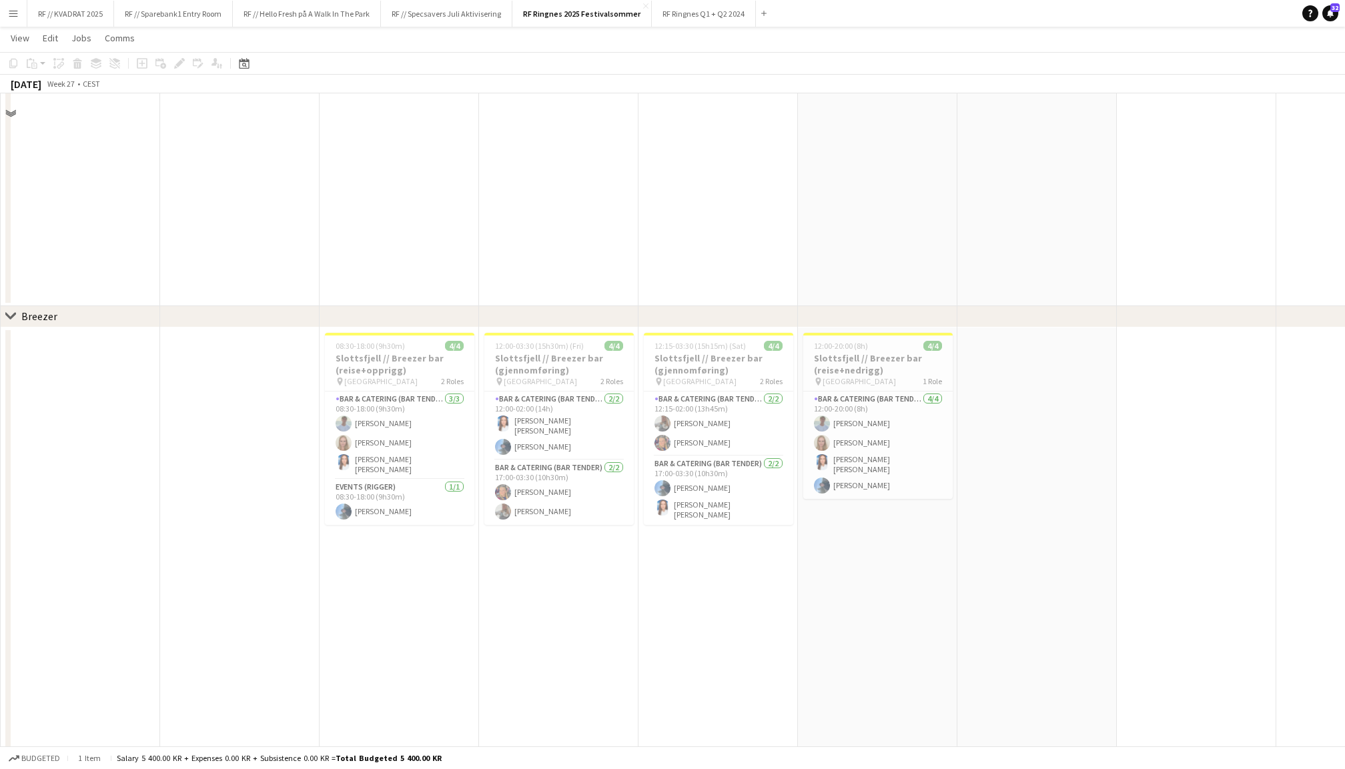
scroll to position [430, 0]
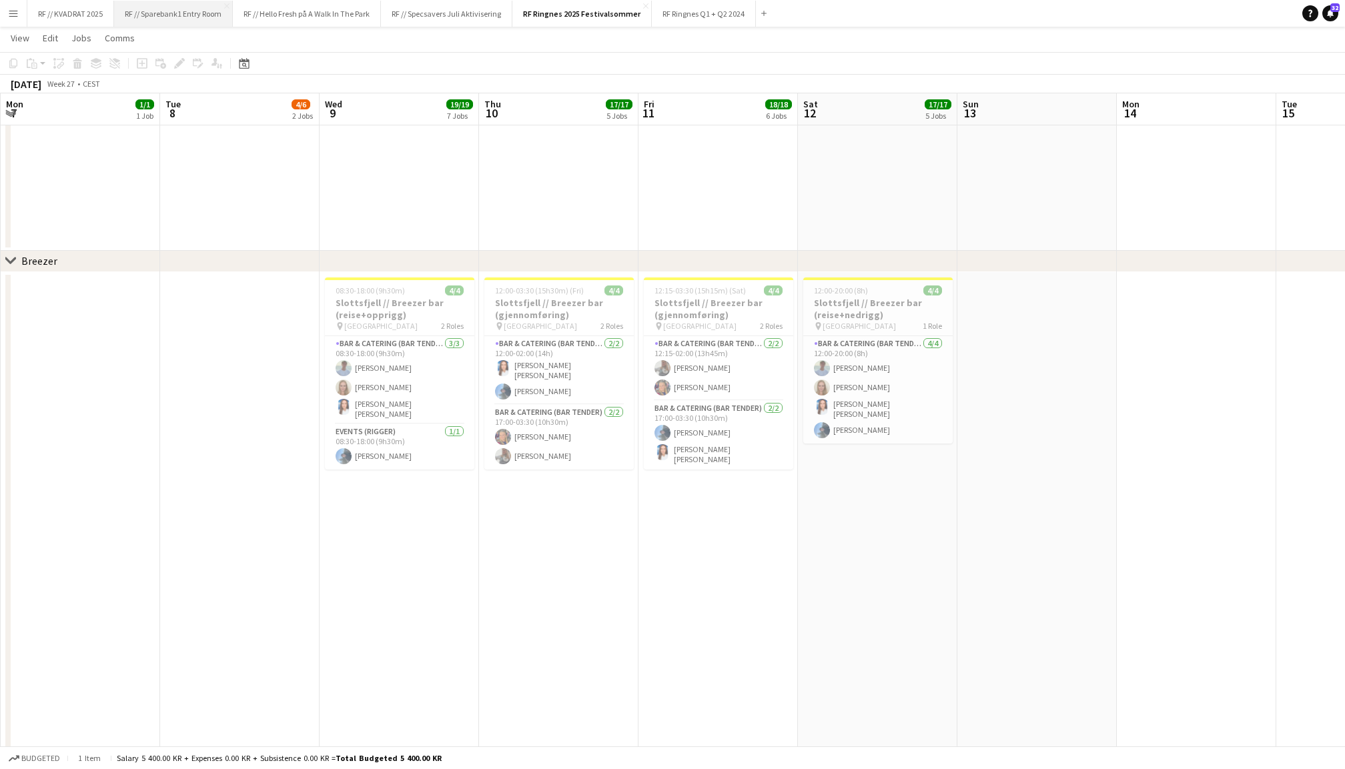
click at [208, 17] on button "RF // Sparebank1 Entry Room Close" at bounding box center [173, 14] width 119 height 26
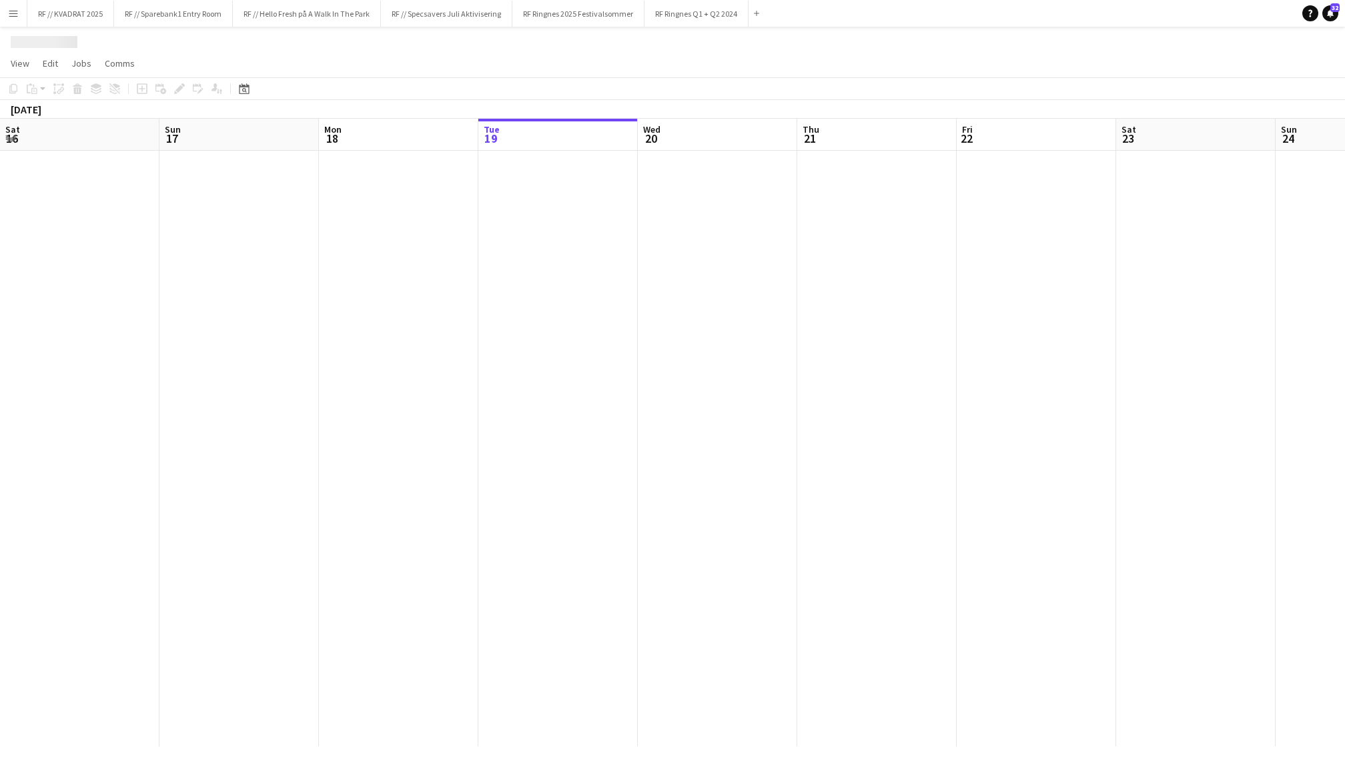
scroll to position [0, 318]
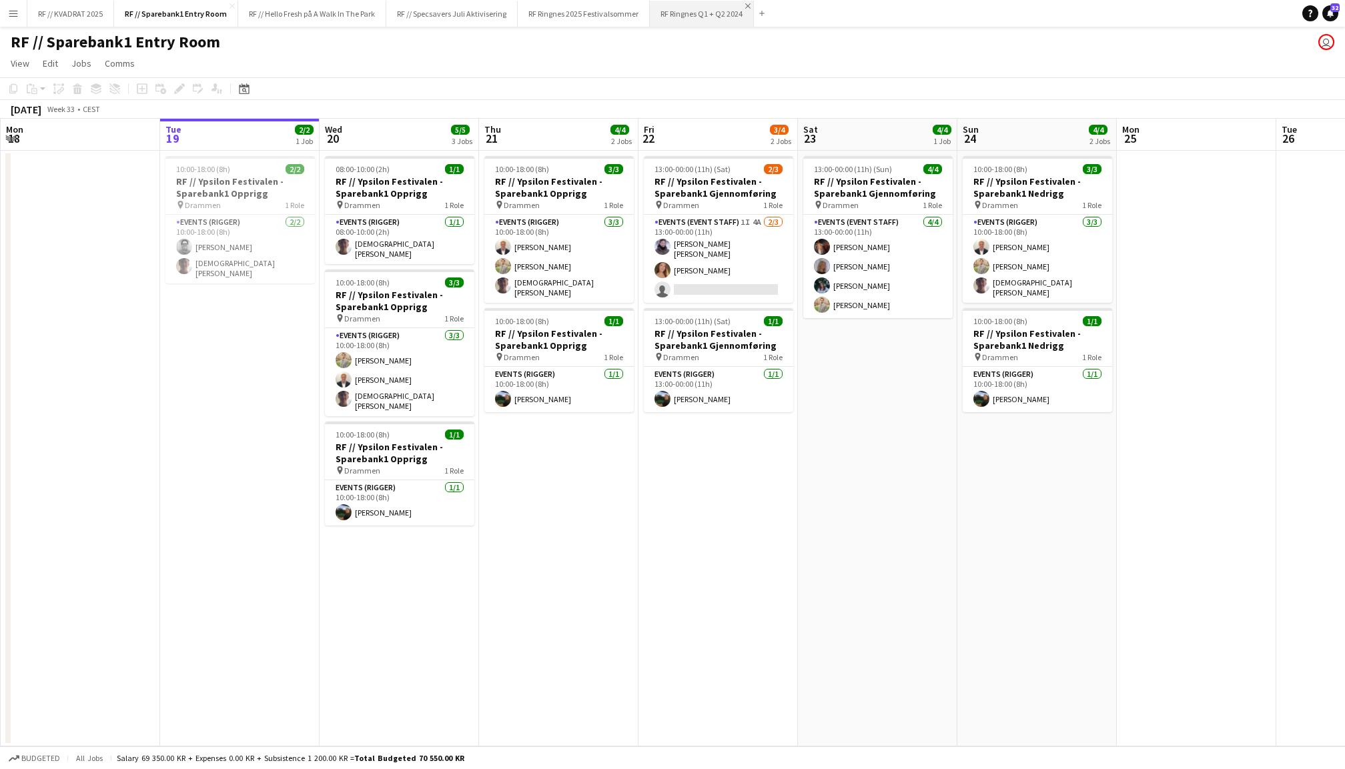
click at [747, 7] on app-icon "Close" at bounding box center [747, 5] width 5 height 5
click at [81, 4] on button "RF // KVADRAT 2025 Close" at bounding box center [70, 14] width 87 height 26
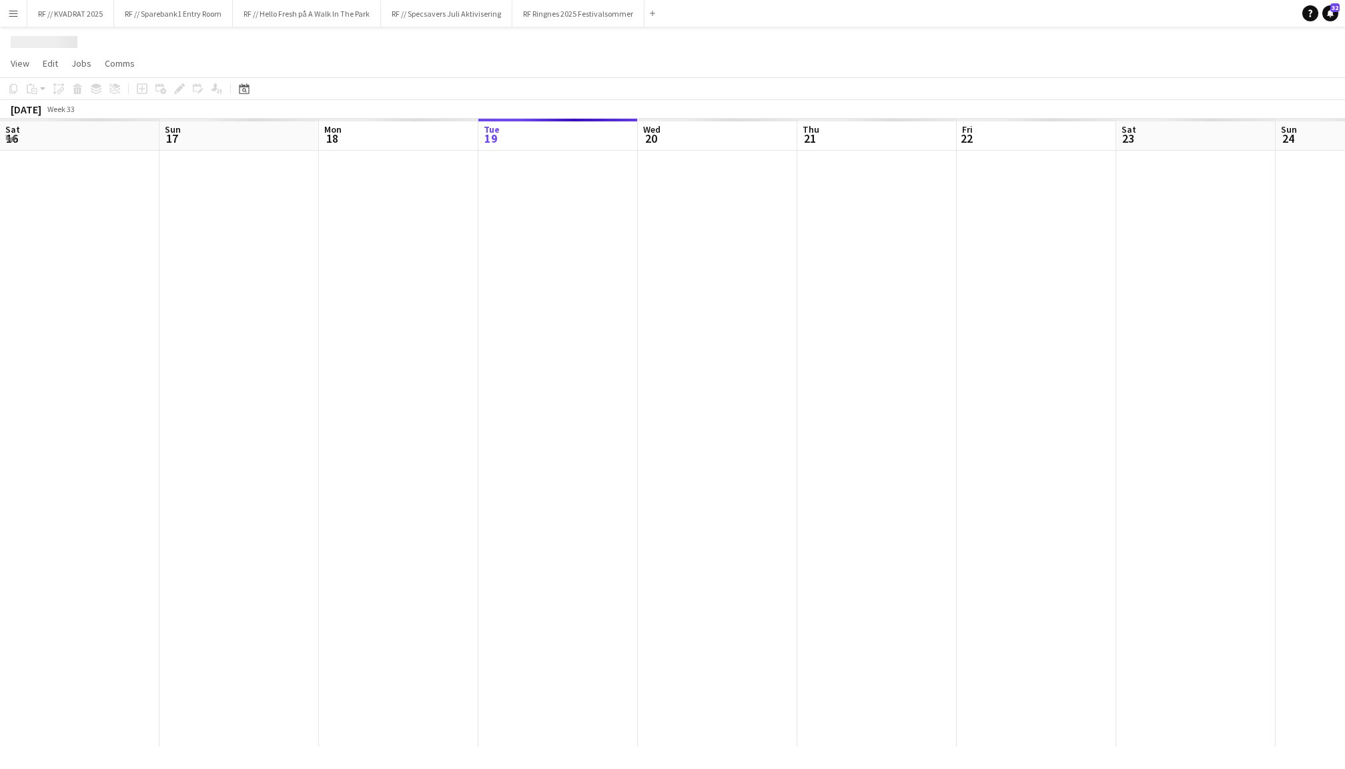
scroll to position [0, 318]
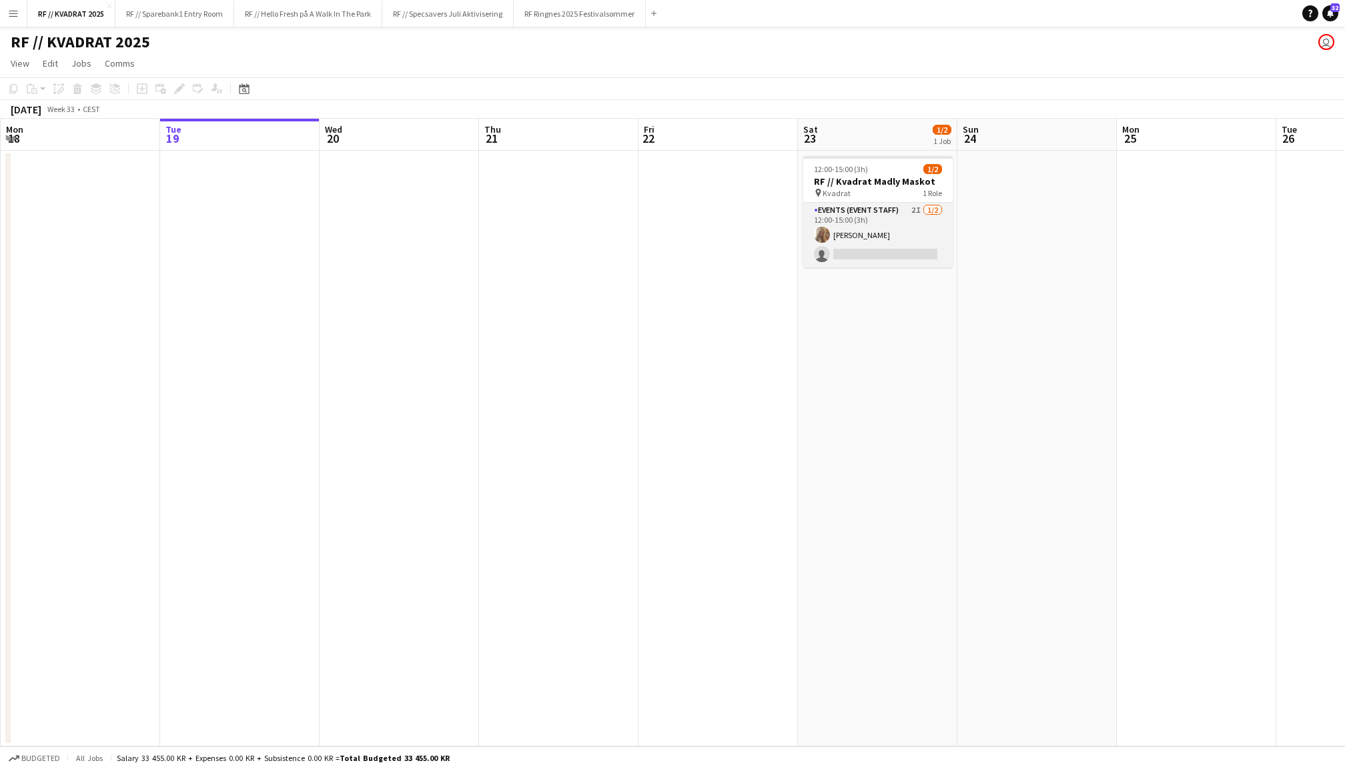
click at [902, 223] on app-card-role "Events (Event Staff) 2I [DATE] 12:00-15:00 (3h) [PERSON_NAME] single-neutral-ac…" at bounding box center [877, 235] width 149 height 65
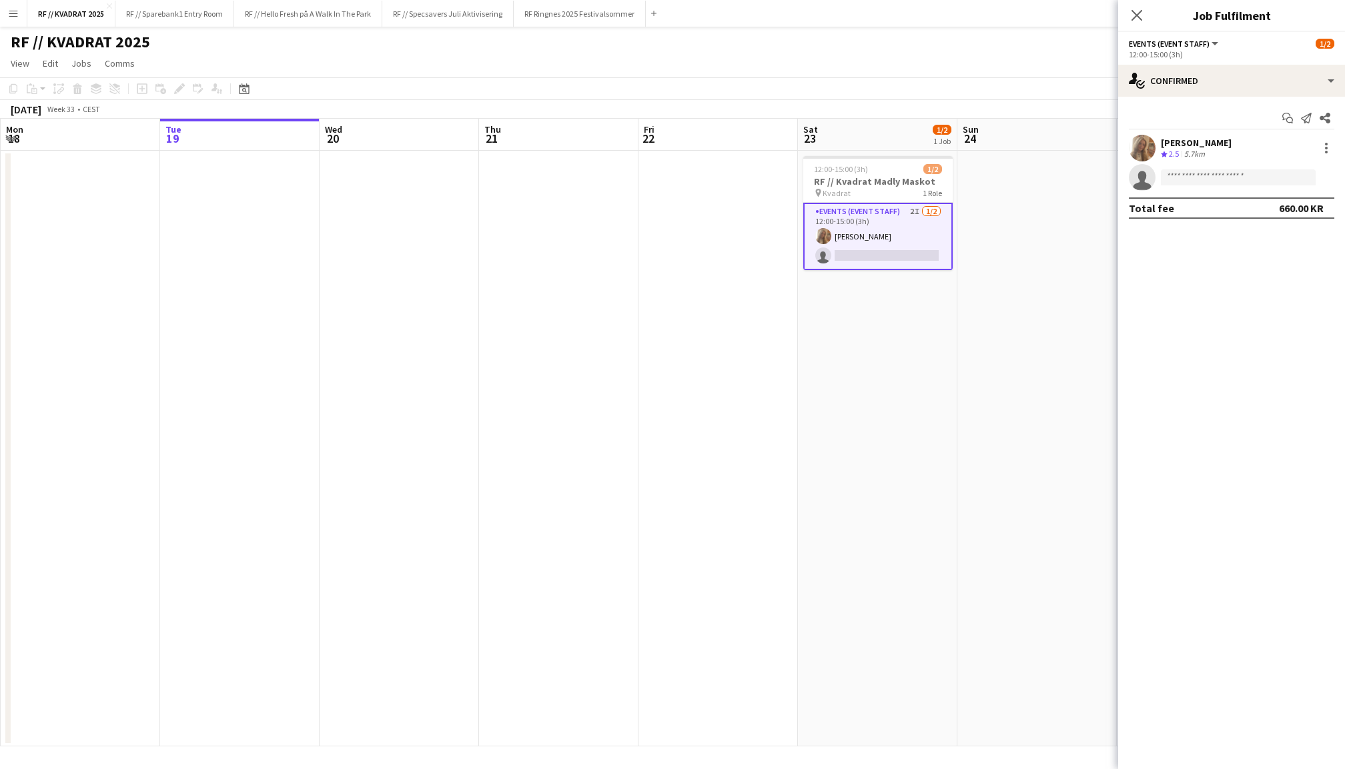
click at [893, 172] on div "12:00-15:00 (3h) 1/2" at bounding box center [877, 169] width 149 height 10
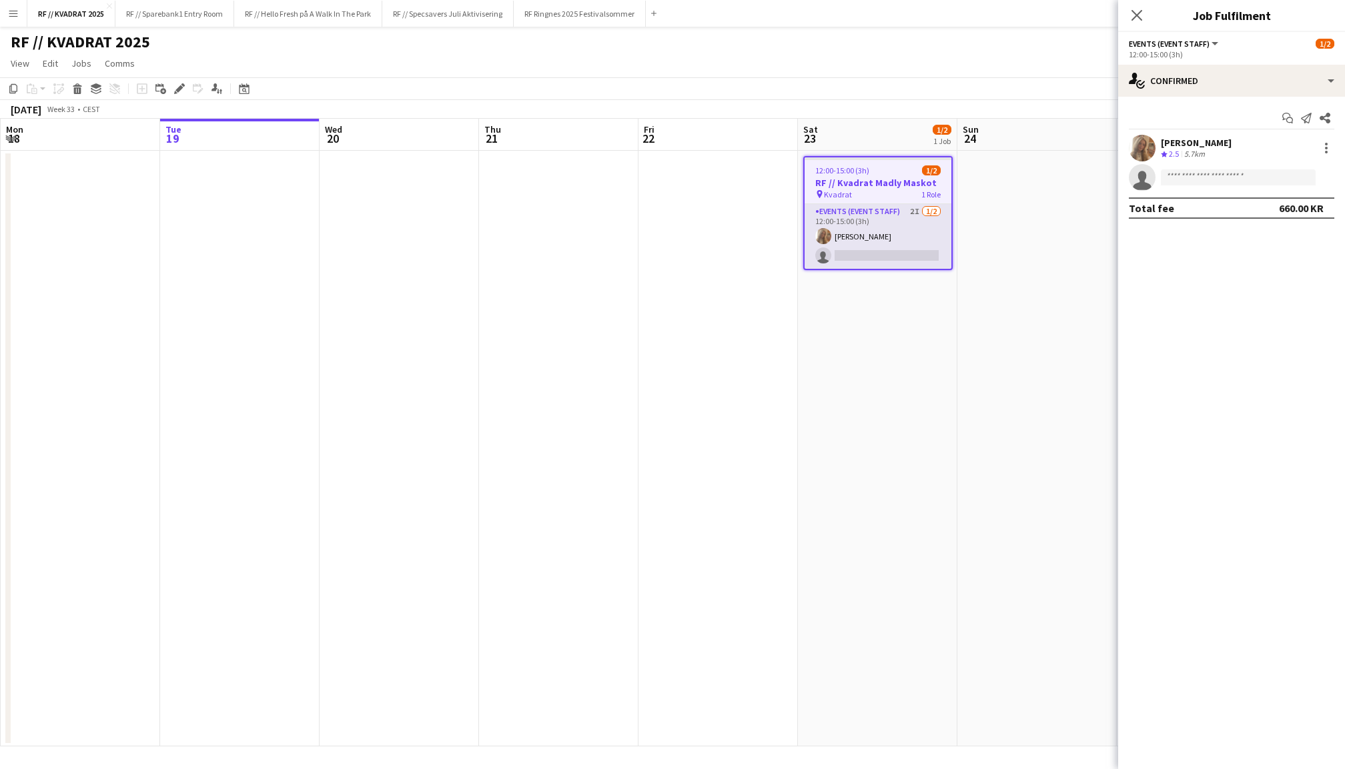
click at [890, 233] on app-card-role "Events (Event Staff) 2I [DATE] 12:00-15:00 (3h) [PERSON_NAME] single-neutral-ac…" at bounding box center [877, 236] width 147 height 65
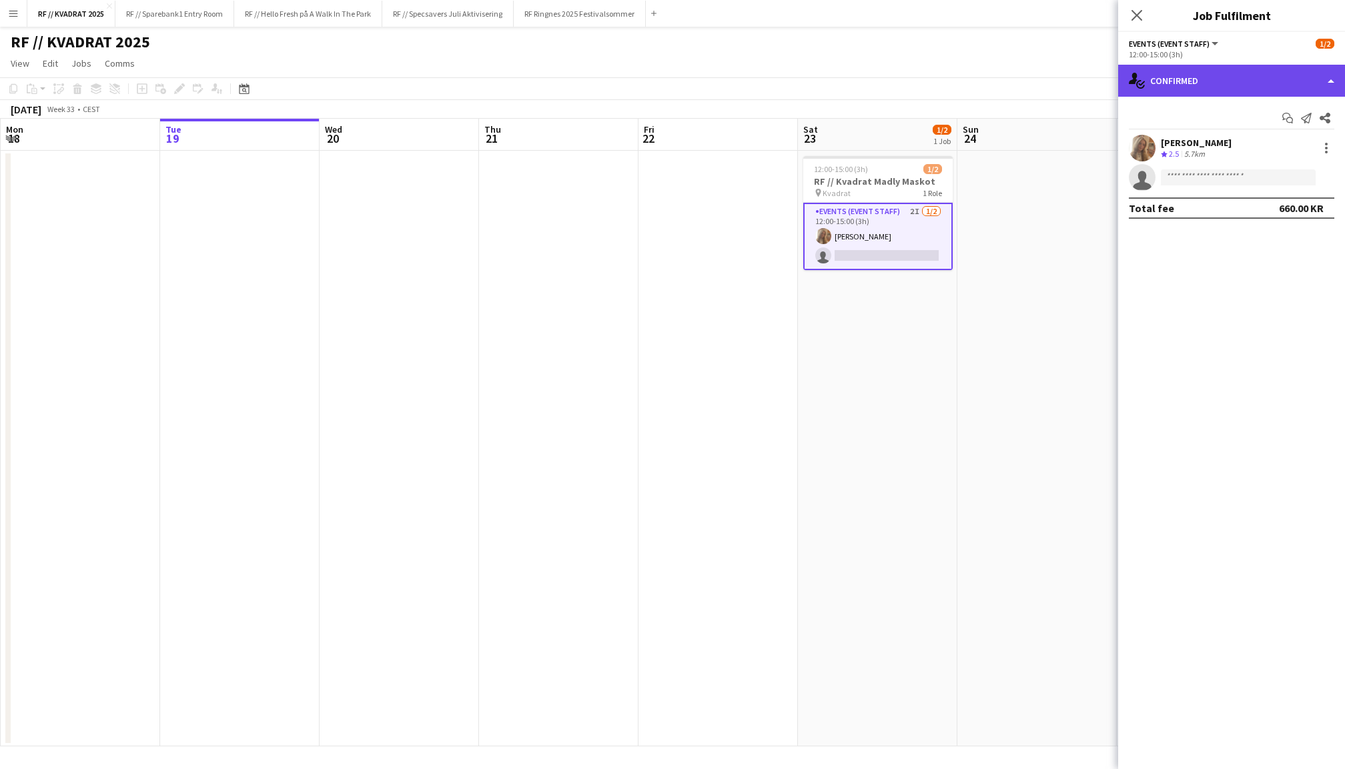
click at [1202, 71] on div "single-neutral-actions-check-2 Confirmed" at bounding box center [1231, 81] width 227 height 32
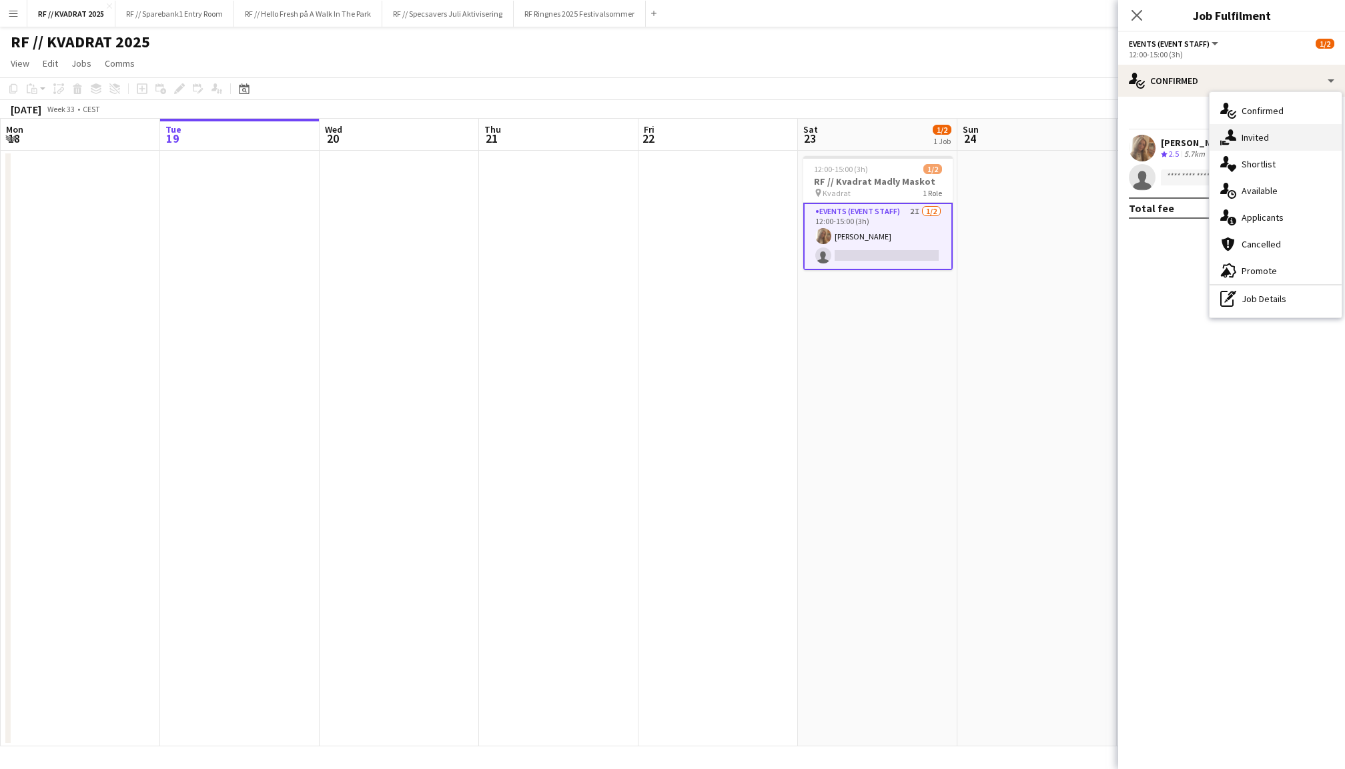
click at [1250, 145] on div "single-neutral-actions-share-1 Invited" at bounding box center [1275, 137] width 132 height 27
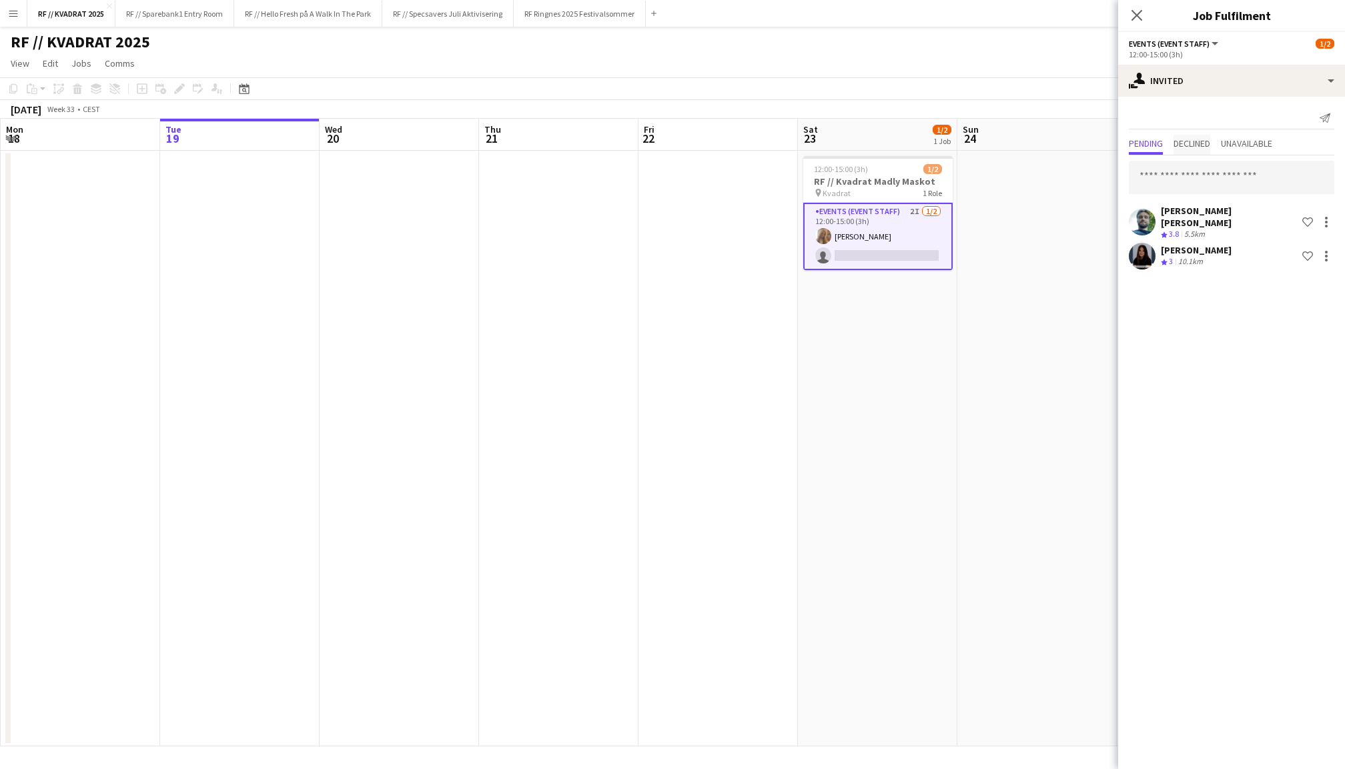
click at [1199, 147] on span "Declined" at bounding box center [1191, 143] width 37 height 9
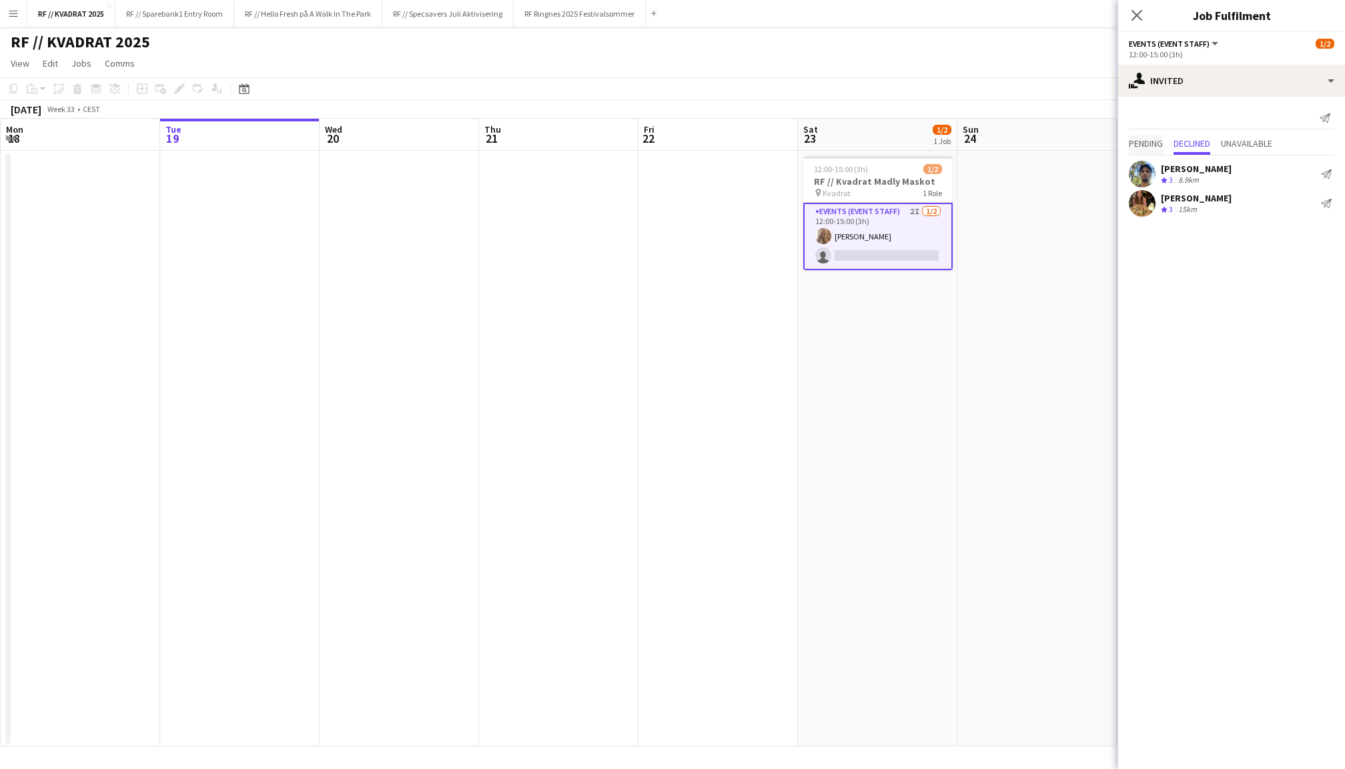
click at [1145, 145] on span "Pending" at bounding box center [1146, 143] width 34 height 9
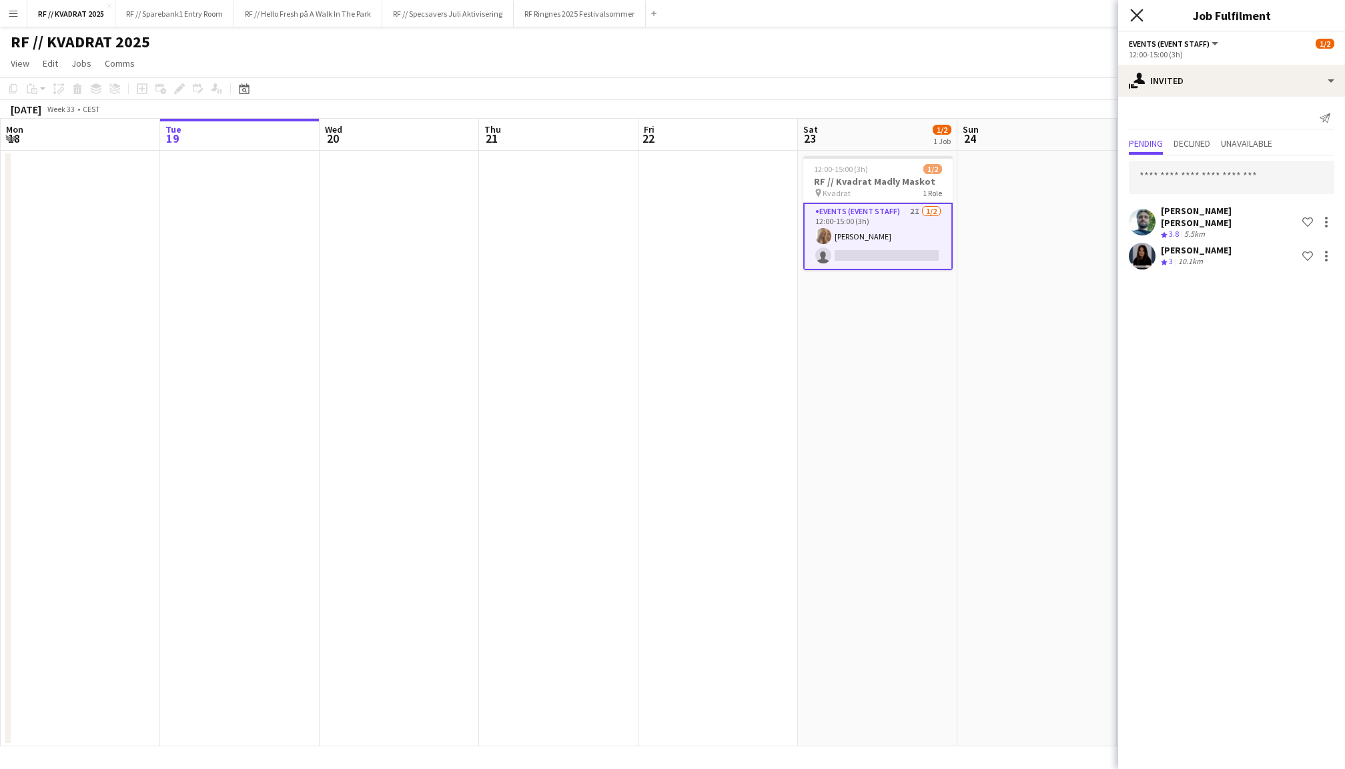
click at [1138, 11] on icon "Close pop-in" at bounding box center [1136, 15] width 13 height 13
